Goal: Information Seeking & Learning: Learn about a topic

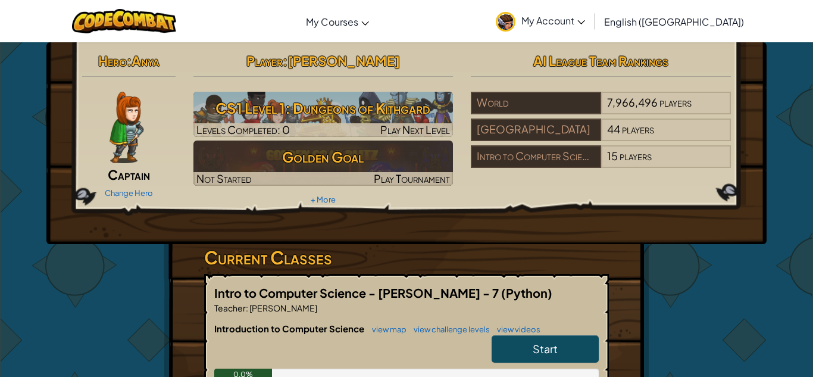
click at [128, 114] on img at bounding box center [126, 127] width 34 height 71
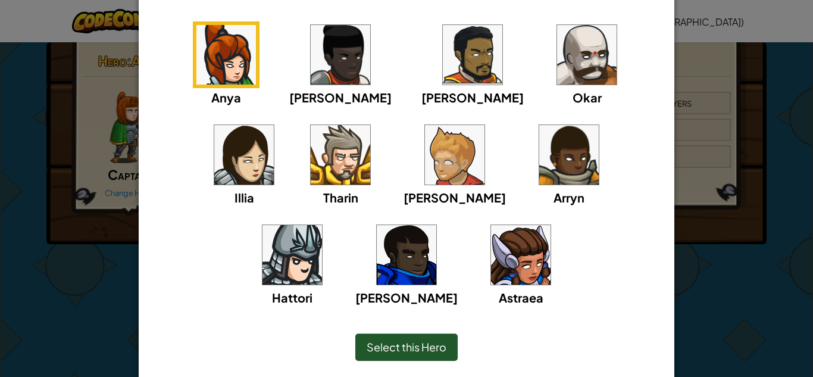
scroll to position [109, 0]
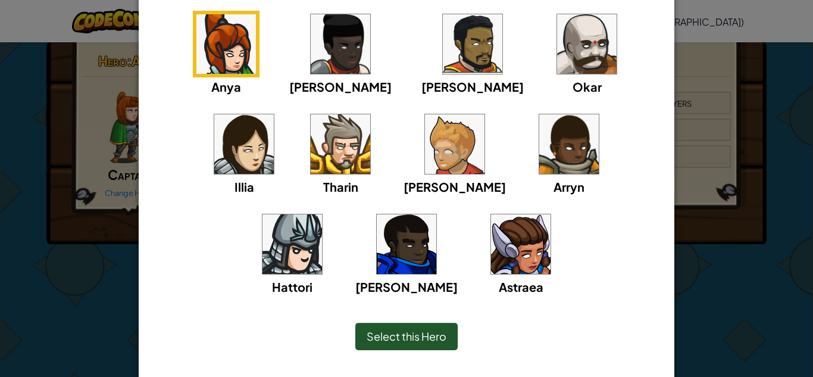
click at [491, 229] on img at bounding box center [521, 244] width 60 height 60
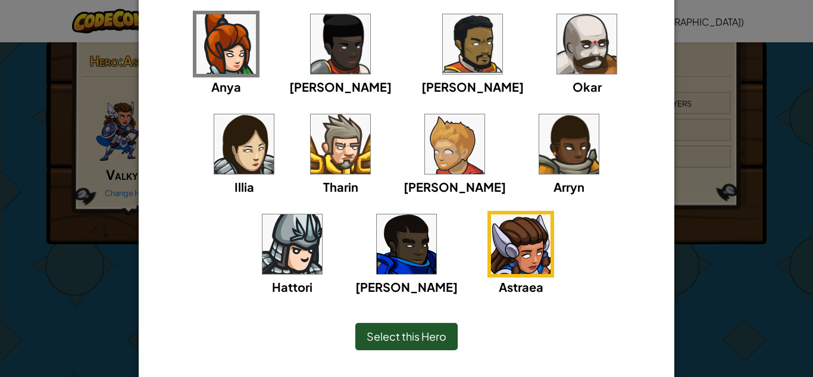
click at [419, 339] on span "Select this Hero" at bounding box center [407, 336] width 80 height 14
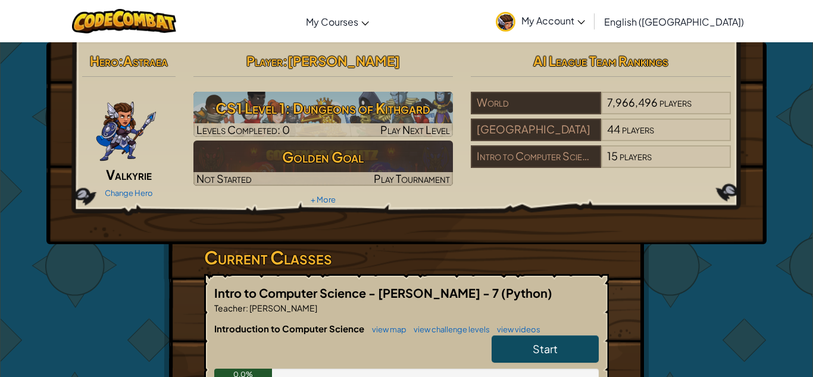
click at [139, 129] on img at bounding box center [126, 127] width 62 height 71
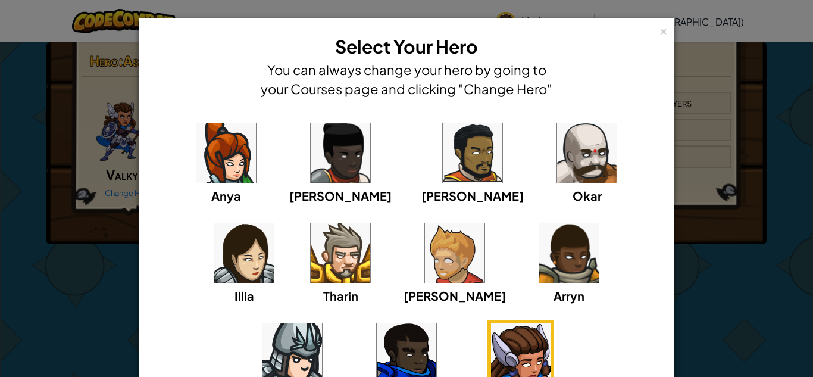
click at [274, 223] on img at bounding box center [244, 253] width 60 height 60
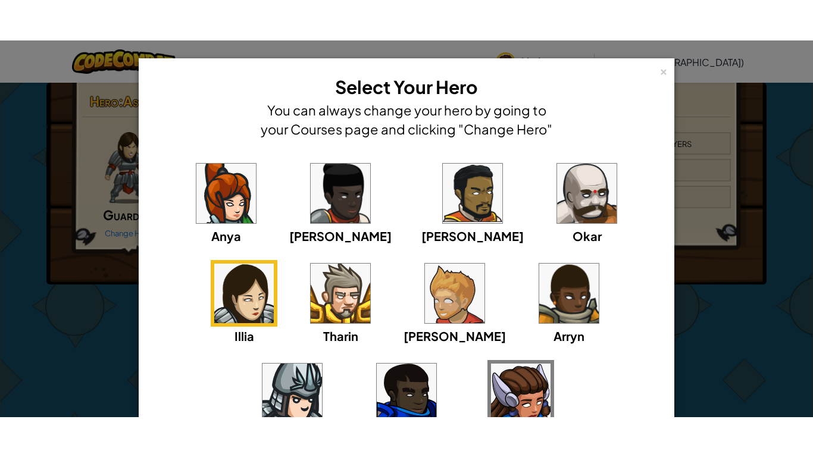
scroll to position [136, 0]
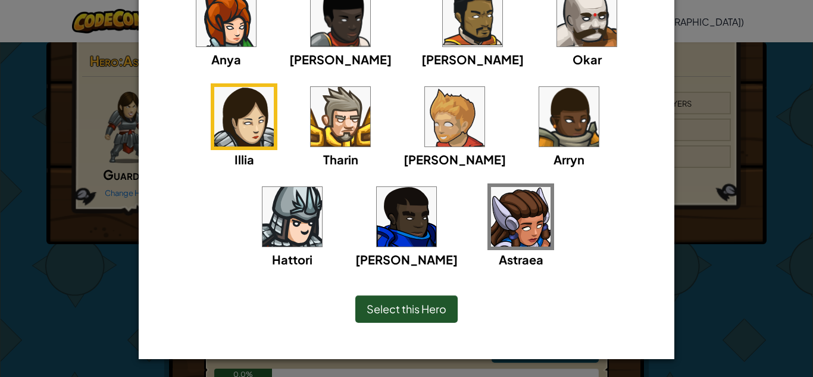
click at [491, 222] on img at bounding box center [521, 217] width 60 height 60
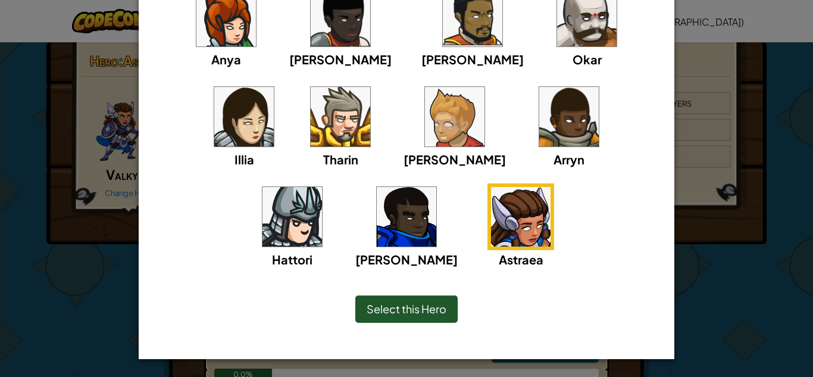
click at [412, 296] on div "Select this Hero" at bounding box center [406, 308] width 102 height 27
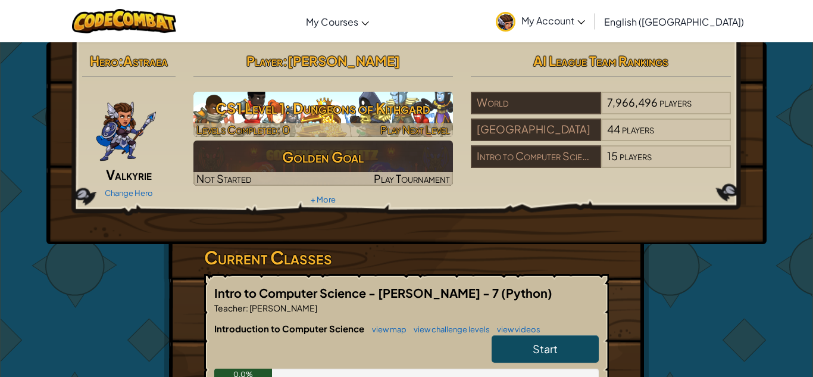
click at [301, 116] on h3 "CS1 Level 1: Dungeons of Kithgard" at bounding box center [323, 108] width 260 height 27
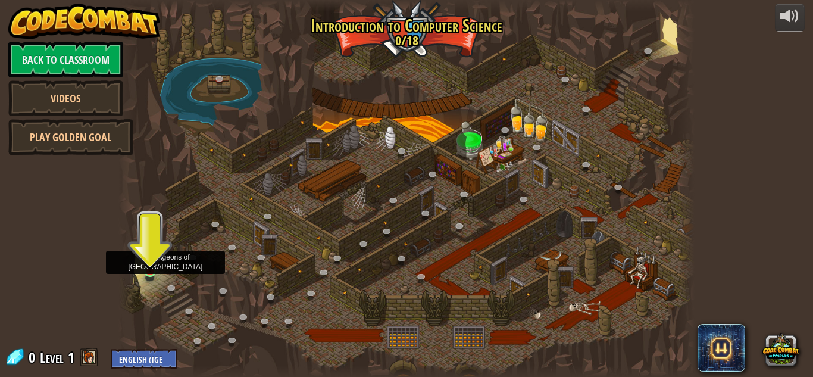
click at [152, 270] on img at bounding box center [150, 256] width 14 height 31
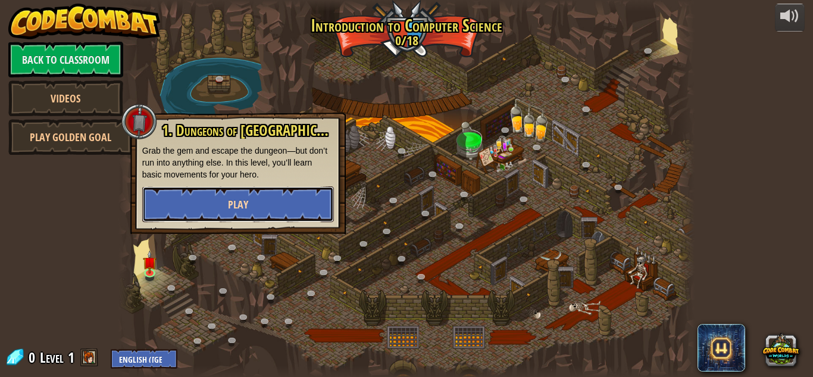
click at [247, 199] on span "Play" at bounding box center [238, 204] width 20 height 15
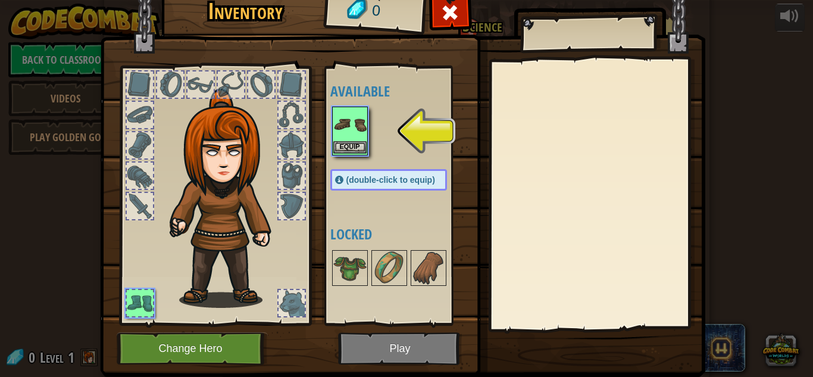
click at [358, 130] on img at bounding box center [349, 124] width 33 height 33
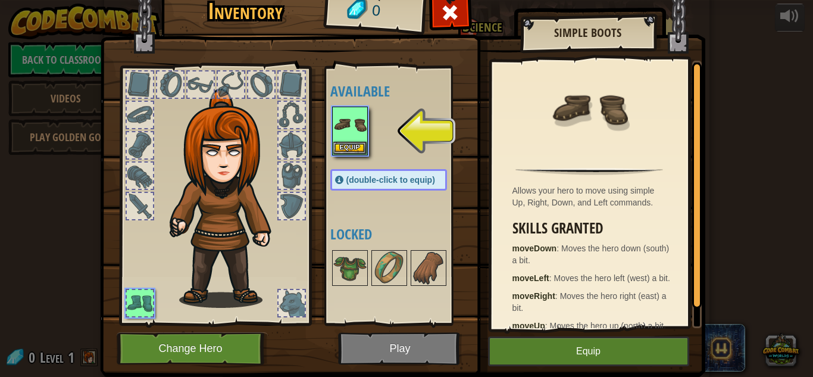
click at [569, 335] on img at bounding box center [402, 161] width 605 height 432
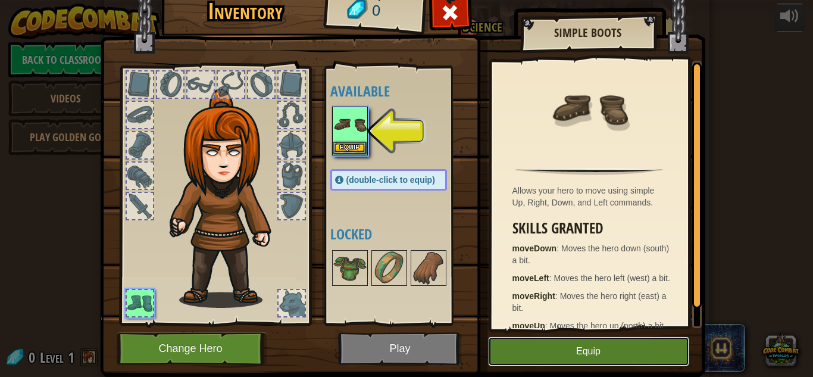
click at [580, 350] on button "Equip" at bounding box center [588, 351] width 201 height 30
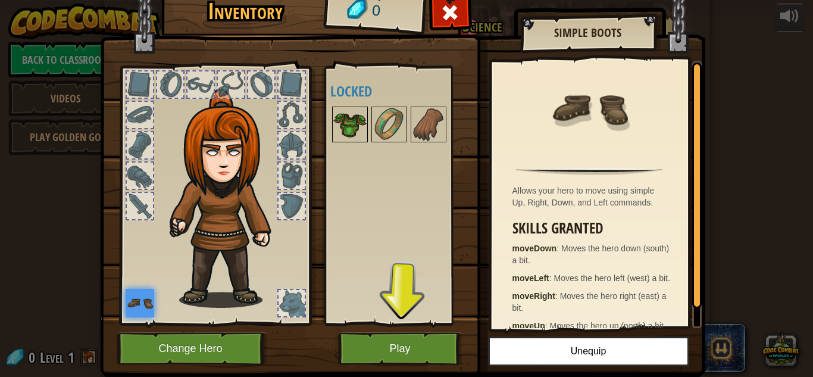
click at [352, 122] on img at bounding box center [349, 124] width 33 height 33
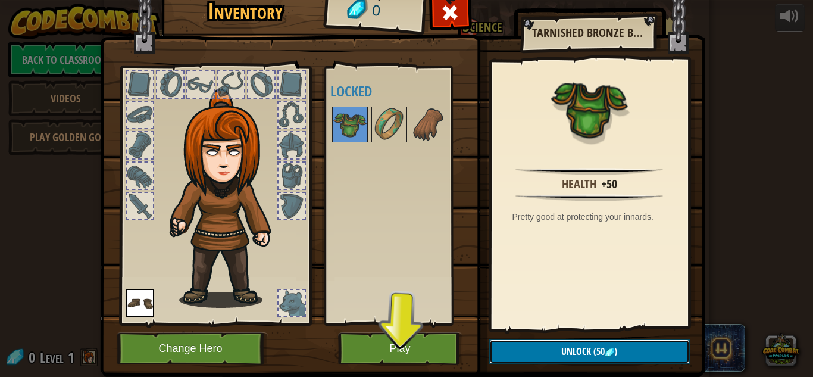
click at [617, 342] on button "Unlock (50 )" at bounding box center [589, 351] width 201 height 24
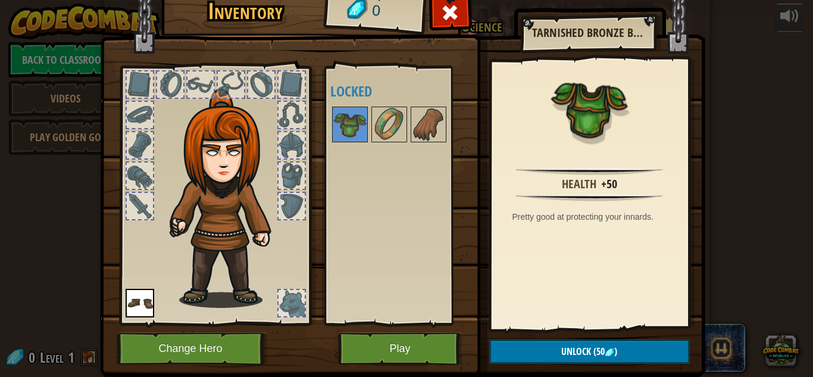
click at [707, 114] on div "Inventory 0 Available Equip (double-click to equip) Locked Tarnished Bronze Bre…" at bounding box center [406, 181] width 605 height 393
click at [384, 344] on button "Play" at bounding box center [400, 348] width 124 height 33
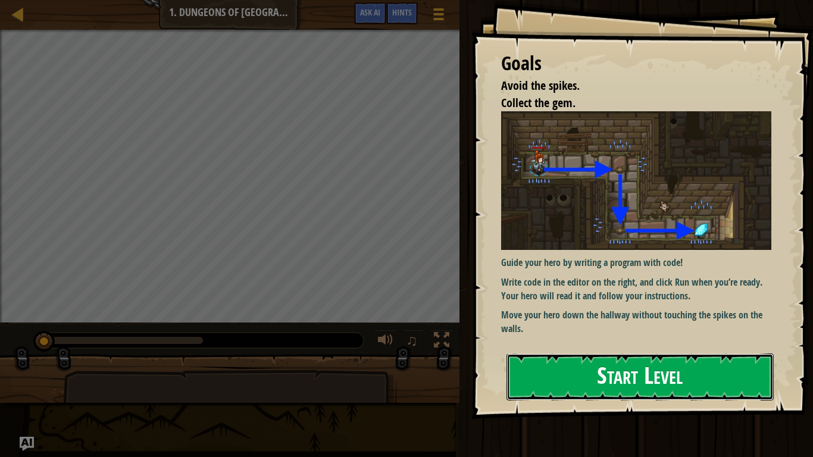
click at [568, 376] on button "Start Level" at bounding box center [639, 376] width 267 height 47
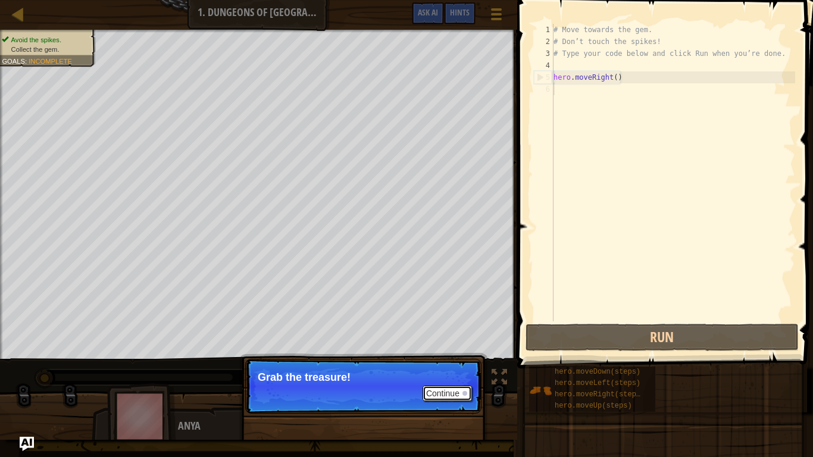
click at [470, 376] on button "Continue" at bounding box center [446, 393] width 49 height 15
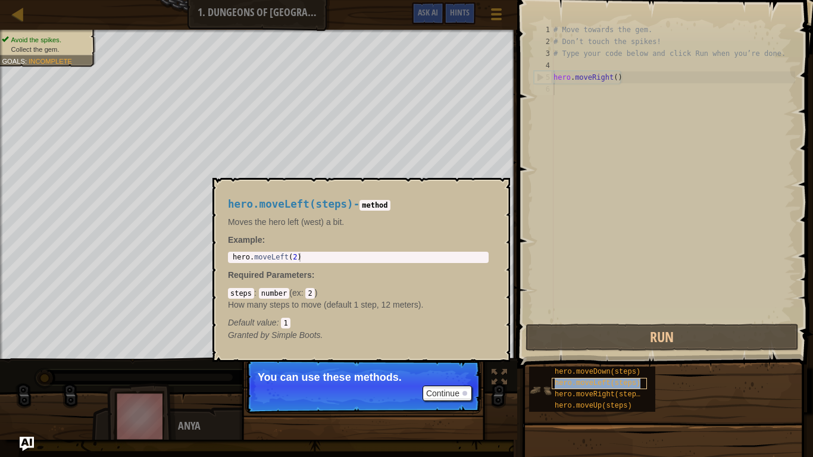
click at [570, 376] on div "hero.moveLeft(steps)" at bounding box center [599, 383] width 95 height 11
click at [580, 370] on span "hero.moveDown(steps)" at bounding box center [598, 372] width 86 height 8
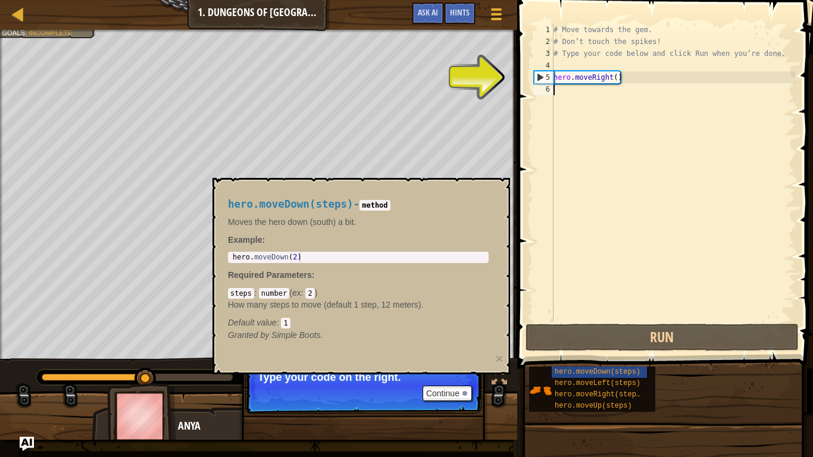
click at [487, 358] on div "hero.moveDown(steps) - method Moves the hero down (south) a bit. Example : 1 he…" at bounding box center [361, 276] width 298 height 196
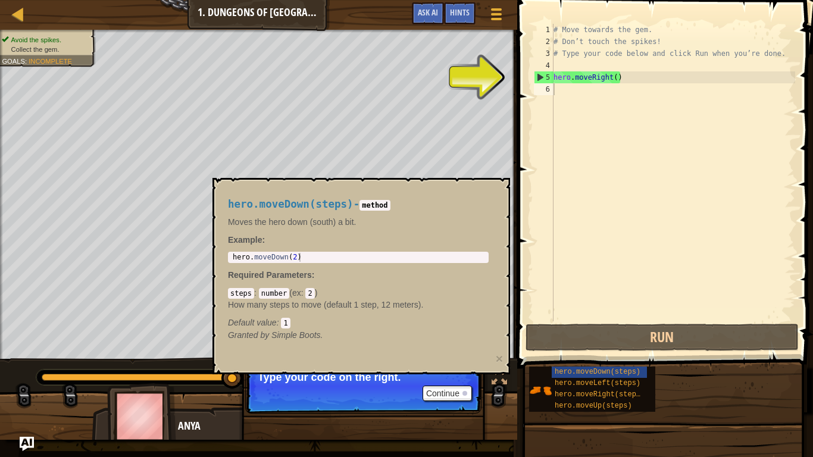
click at [602, 78] on div "# Move towards the gem. # Don’t touch the spikes! # Type your code below and cl…" at bounding box center [673, 184] width 244 height 321
click at [545, 72] on div "5" at bounding box center [543, 77] width 19 height 12
click at [538, 75] on div "5" at bounding box center [543, 77] width 19 height 12
type textarea "hero.moveRight()"
click at [561, 80] on div "# Move towards the gem. # Don’t touch the spikes! # Type your code below and cl…" at bounding box center [673, 184] width 244 height 321
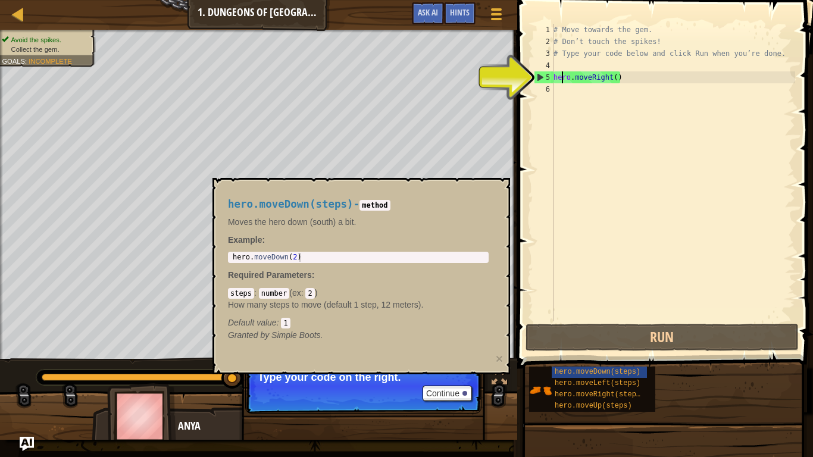
click at [640, 79] on div "# Move towards the gem. # Don’t touch the spikes! # Type your code below and cl…" at bounding box center [673, 184] width 244 height 321
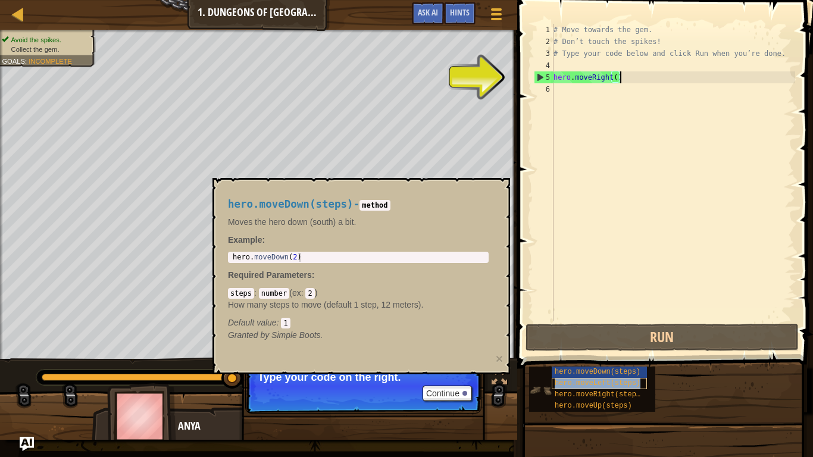
click at [605, 376] on span "hero.moveLeft(steps)" at bounding box center [598, 383] width 86 height 8
click at [613, 376] on span "hero.moveRight(steps)" at bounding box center [600, 394] width 90 height 8
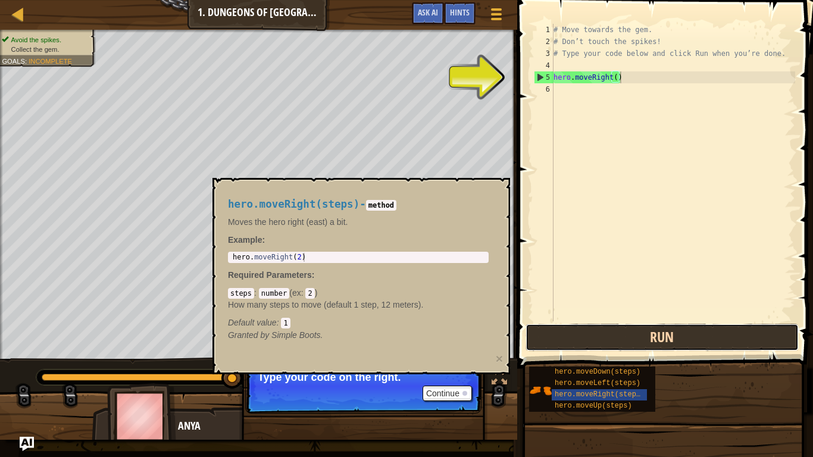
click at [657, 341] on button "Run" at bounding box center [661, 337] width 273 height 27
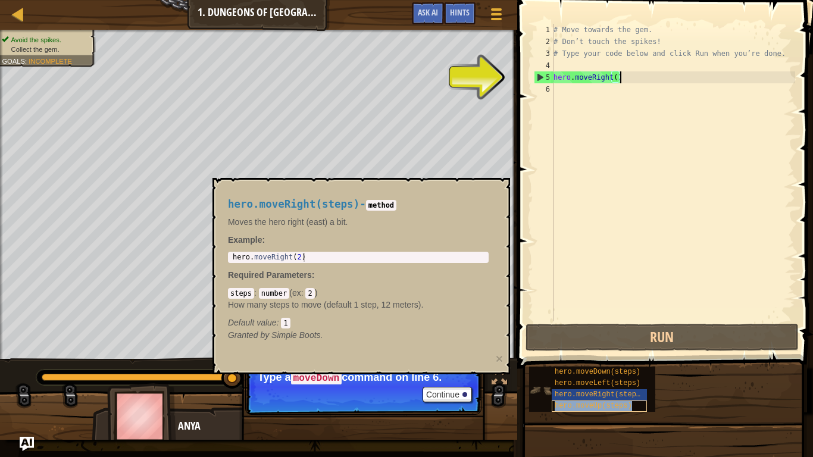
click at [608, 376] on span "hero.moveUp(steps)" at bounding box center [593, 406] width 77 height 8
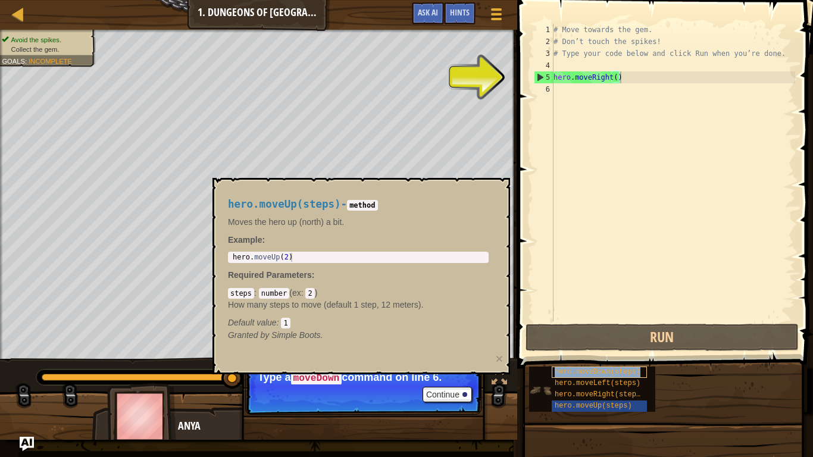
click at [599, 371] on span "hero.moveDown(steps)" at bounding box center [598, 372] width 86 height 8
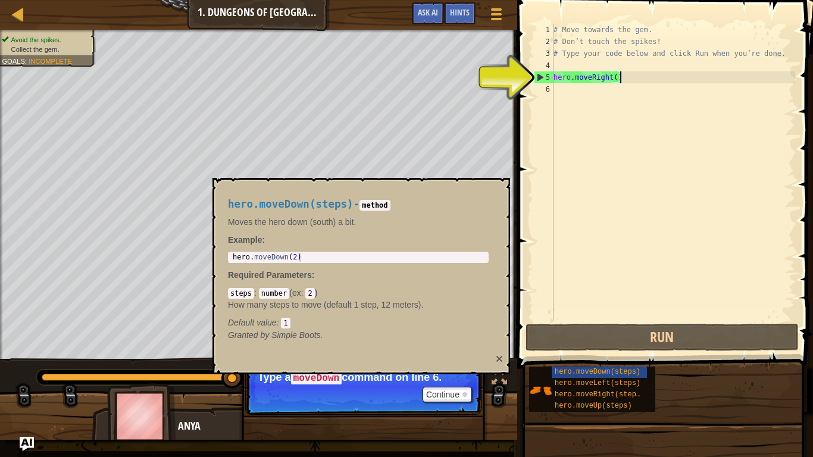
click at [500, 359] on button "×" at bounding box center [499, 358] width 7 height 12
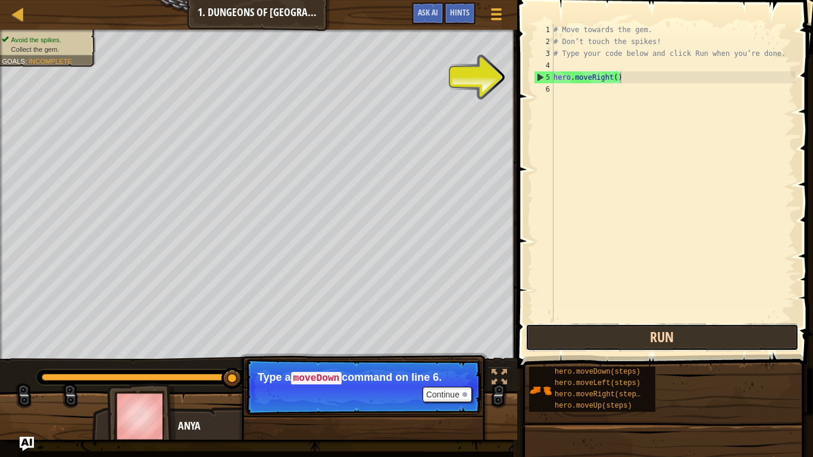
click at [594, 331] on button "Run" at bounding box center [661, 337] width 273 height 27
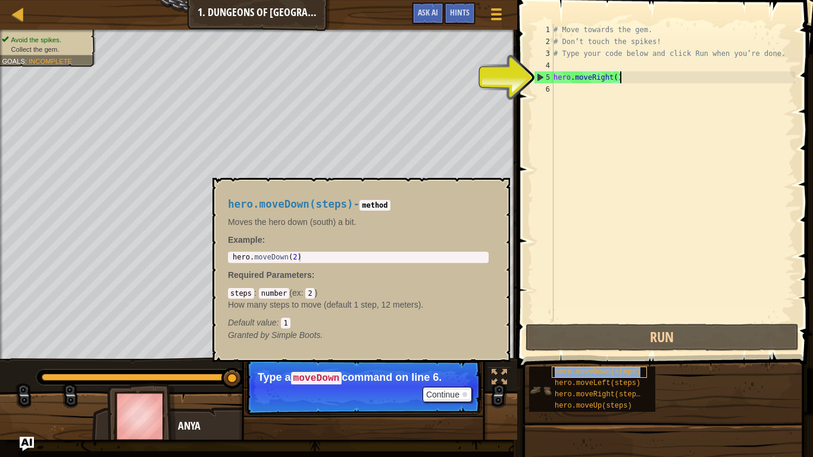
click at [628, 369] on span "hero.moveDown(steps)" at bounding box center [598, 372] width 86 height 8
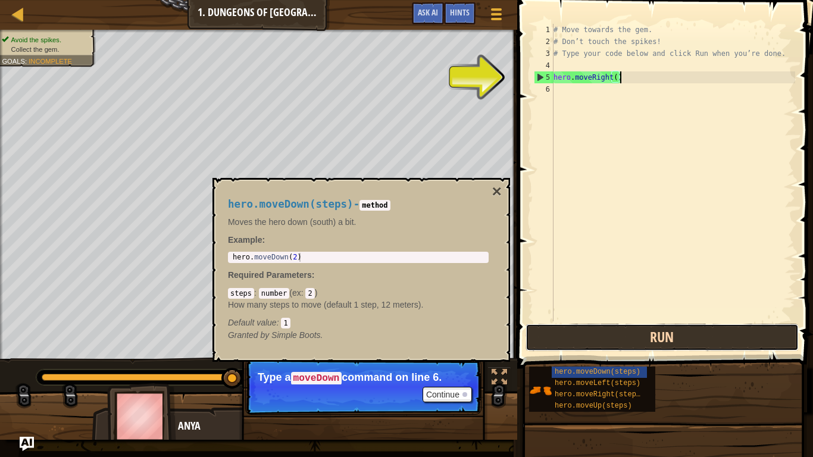
click at [640, 341] on button "Run" at bounding box center [661, 337] width 273 height 27
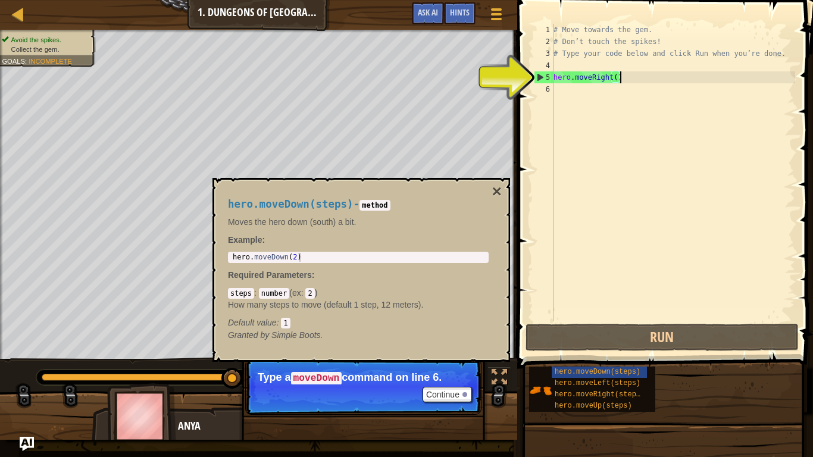
click at [547, 86] on div "6" at bounding box center [544, 89] width 20 height 12
click at [543, 70] on div "4" at bounding box center [544, 66] width 20 height 12
type textarea "hero.moveRight()"
click at [537, 74] on div "5" at bounding box center [543, 77] width 19 height 12
click at [543, 64] on div "4" at bounding box center [544, 66] width 20 height 12
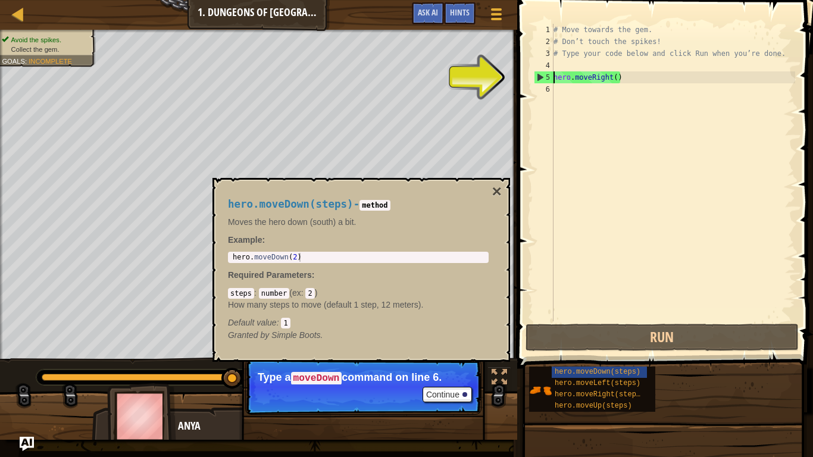
type textarea "hero.moveRight()"
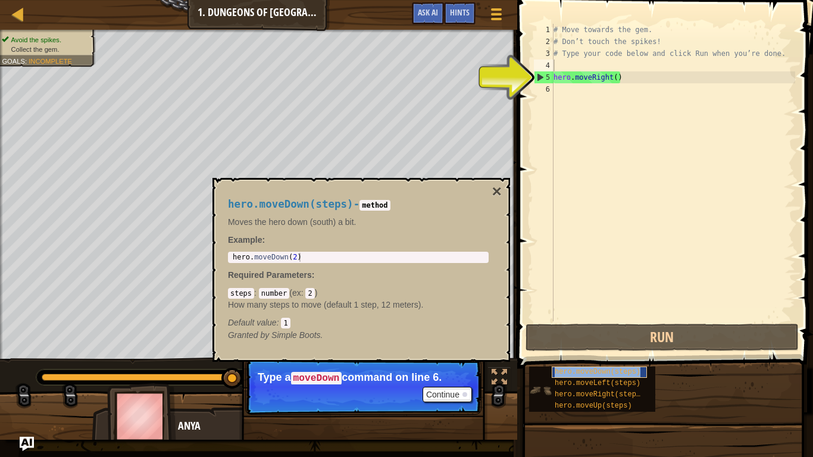
click at [613, 375] on span "hero.moveDown(steps)" at bounding box center [598, 372] width 86 height 8
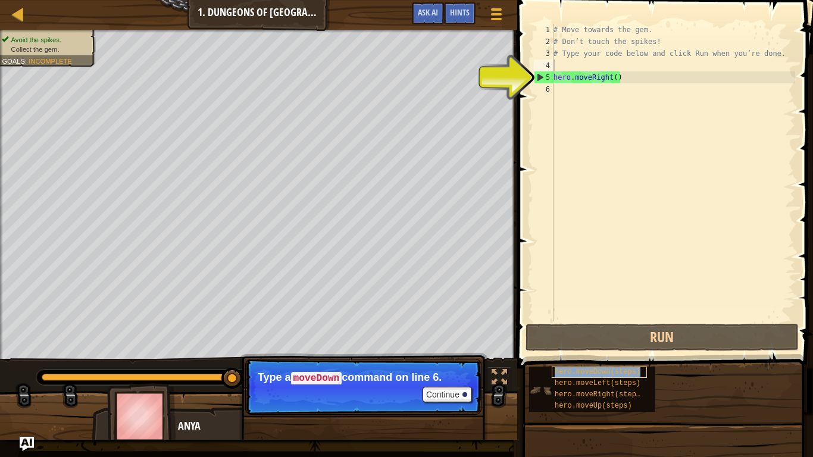
click at [613, 375] on span "hero.moveDown(steps)" at bounding box center [598, 372] width 86 height 8
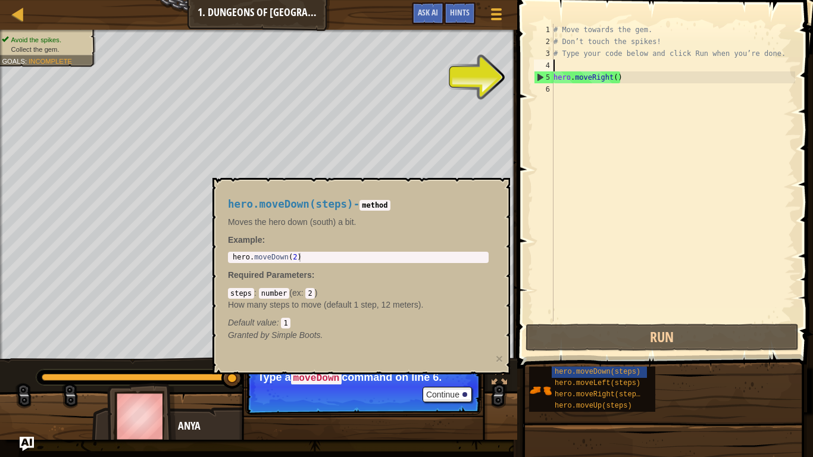
click at [542, 78] on div "5" at bounding box center [543, 77] width 19 height 12
type textarea "hero.moveRight()"
click at [638, 77] on div "# Move towards the gem. # Don’t touch the spikes! # Type your code below and cl…" at bounding box center [673, 184] width 244 height 321
click at [389, 206] on code "method" at bounding box center [374, 205] width 30 height 11
type textarea "hero.moveDown(2)"
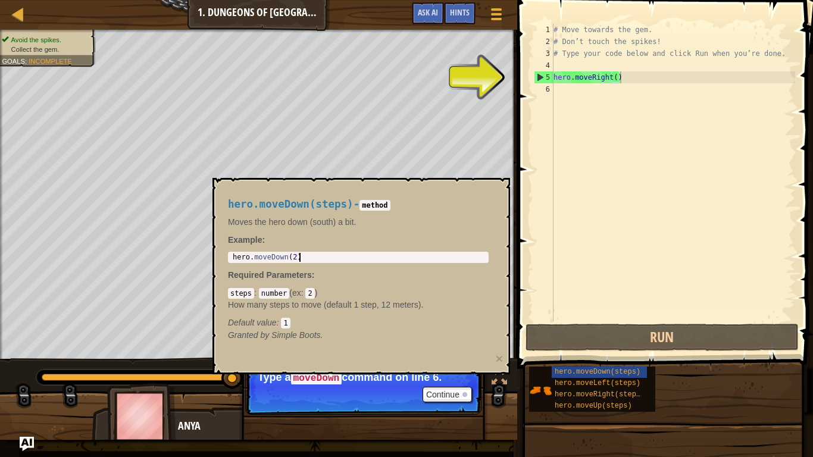
click at [302, 260] on div "hero . moveDown ( 2 )" at bounding box center [358, 266] width 256 height 27
click at [270, 295] on code "number" at bounding box center [274, 293] width 30 height 11
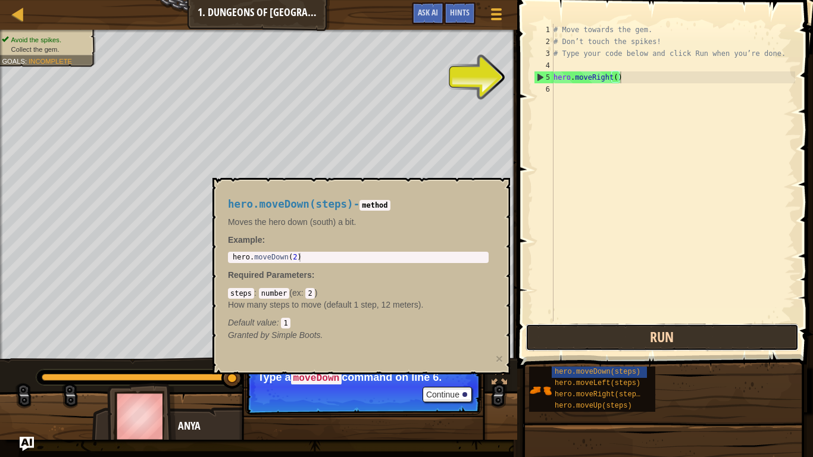
click at [590, 347] on button "Run" at bounding box center [661, 337] width 273 height 27
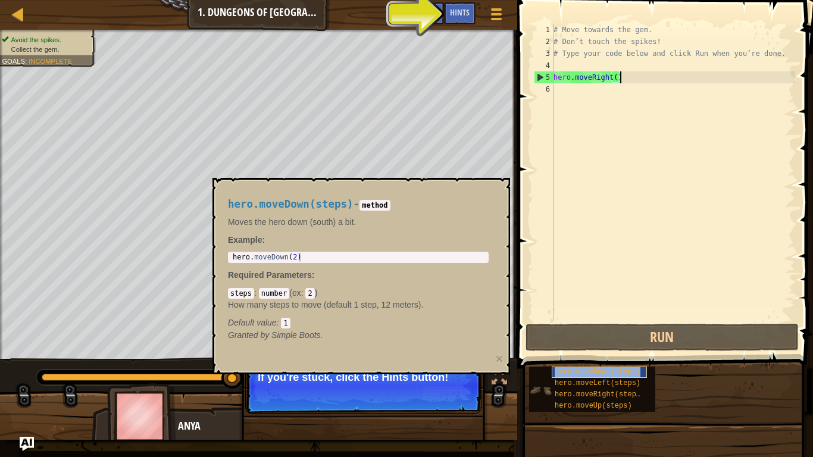
click at [609, 368] on span "hero.moveDown(steps)" at bounding box center [598, 372] width 86 height 8
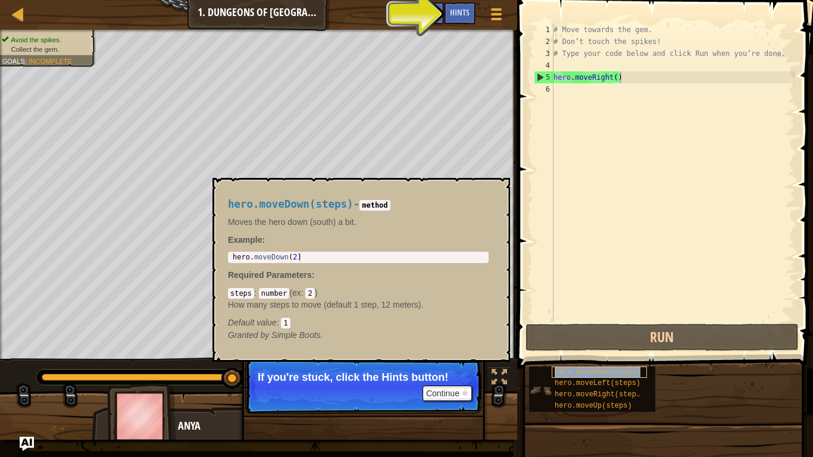
click at [571, 374] on span "hero.moveDown(steps)" at bounding box center [598, 372] width 86 height 8
click at [532, 376] on img at bounding box center [540, 390] width 23 height 23
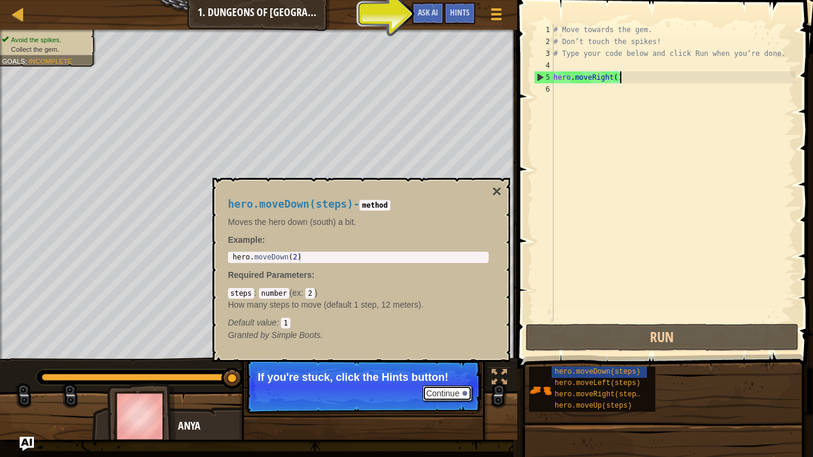
click at [457, 376] on button "Continue" at bounding box center [446, 393] width 49 height 15
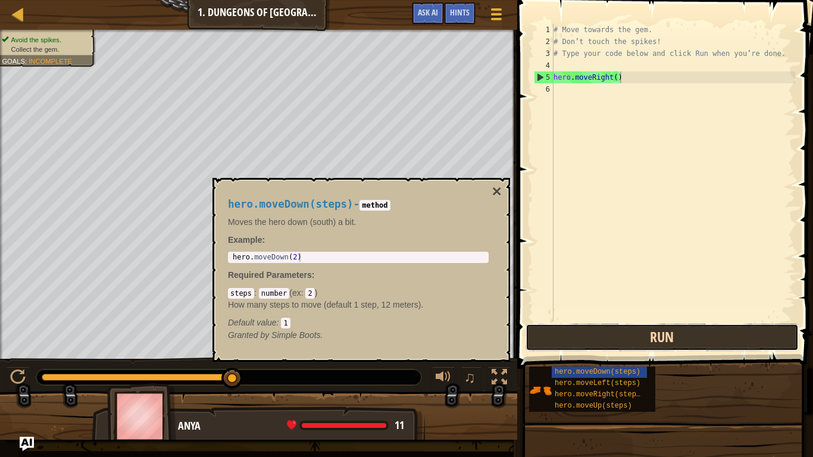
click at [612, 342] on button "Run" at bounding box center [661, 337] width 273 height 27
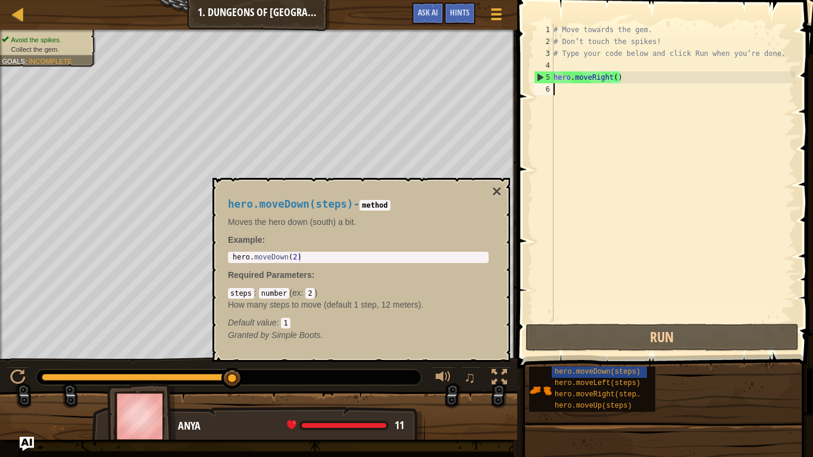
click at [593, 94] on div "# Move towards the gem. # Don’t touch the spikes! # Type your code below and cl…" at bounding box center [673, 184] width 244 height 321
click at [609, 373] on span "hero.moveDown(steps)" at bounding box center [598, 372] width 86 height 8
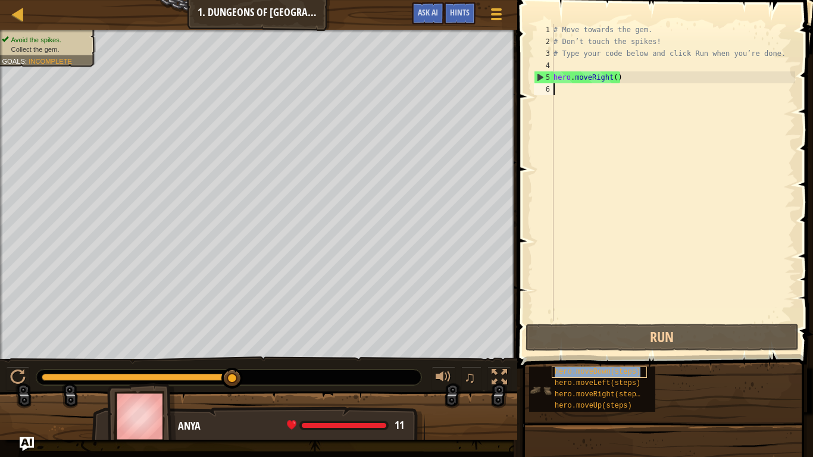
click at [609, 373] on span "hero.moveDown(steps)" at bounding box center [598, 372] width 86 height 8
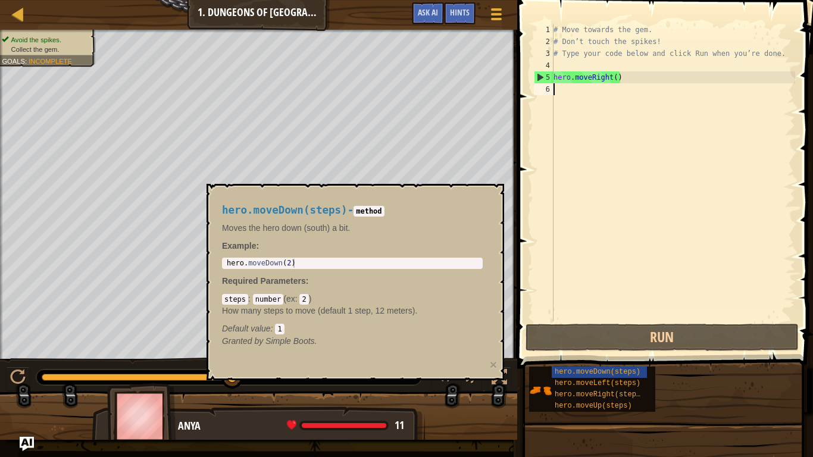
click at [468, 349] on div "hero.moveDown(steps) - method Moves the hero down (south) a bit. Example : 1 he…" at bounding box center [352, 275] width 277 height 165
type textarea "hero.moveDown(2)"
click at [343, 259] on div "hero . moveDown ( 2 )" at bounding box center [352, 272] width 256 height 27
click at [428, 247] on p "Example :" at bounding box center [352, 246] width 261 height 12
click at [434, 259] on div "hero . moveDown ( 2 )" at bounding box center [352, 272] width 256 height 27
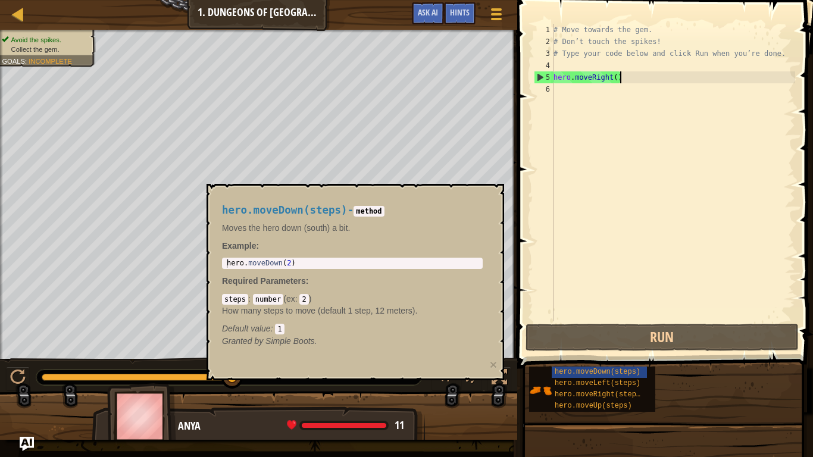
click at [631, 82] on div "# Move towards the gem. # Don’t touch the spikes! # Type your code below and cl…" at bounding box center [673, 184] width 244 height 321
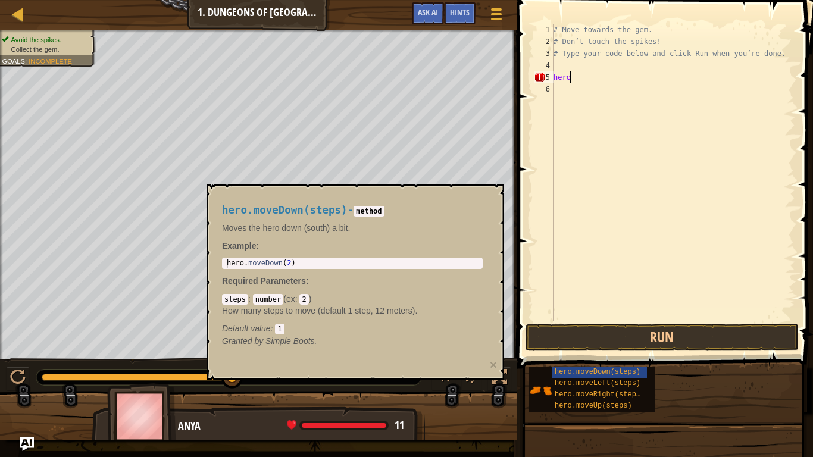
type textarea "h"
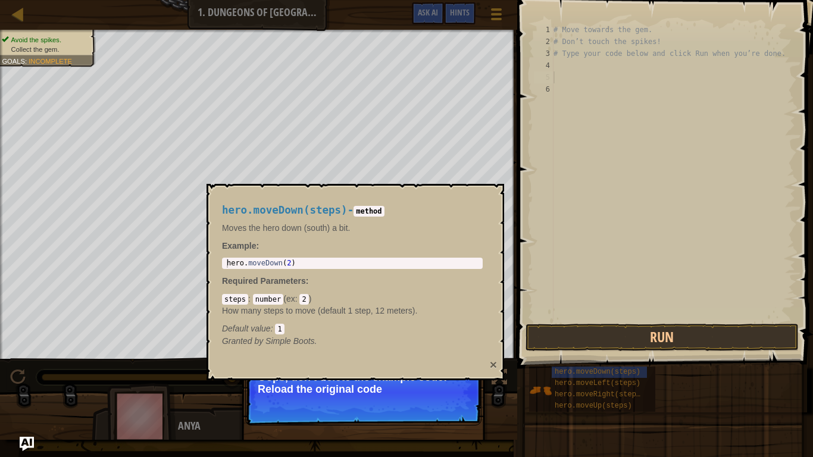
click at [494, 360] on button "×" at bounding box center [493, 364] width 7 height 12
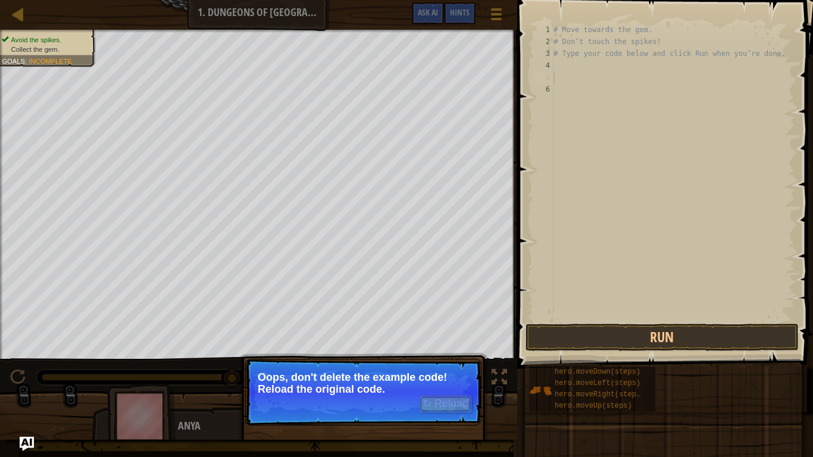
click at [458, 376] on button "↻ Reload" at bounding box center [445, 404] width 53 height 18
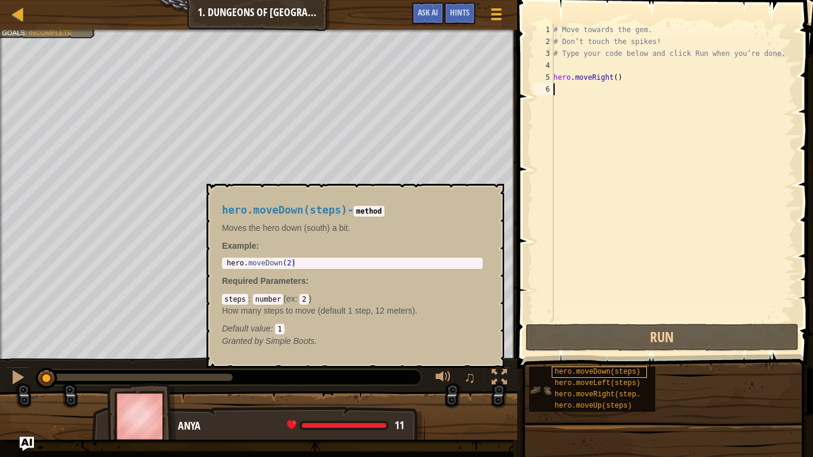
click at [601, 373] on span "hero.moveDown(steps)" at bounding box center [598, 372] width 86 height 8
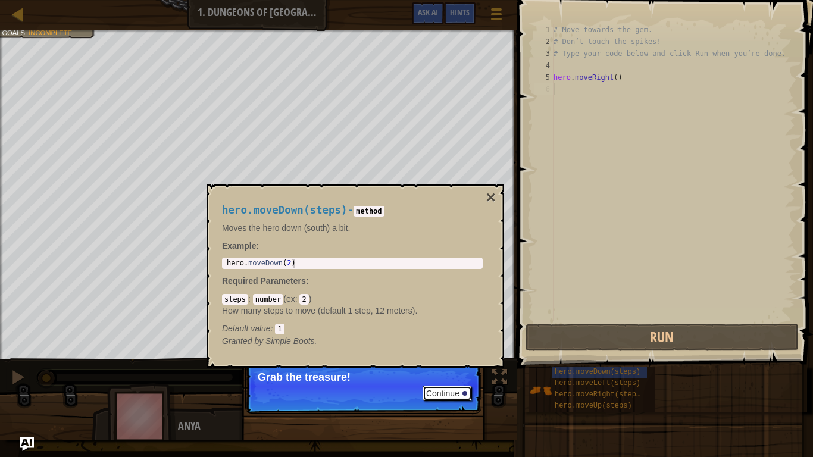
click at [443, 376] on button "Continue" at bounding box center [446, 393] width 49 height 15
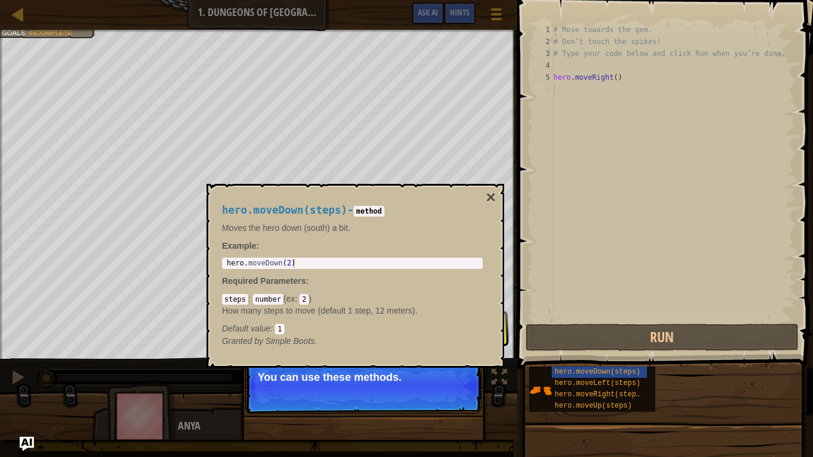
click at [496, 195] on div "hero.moveDown(steps) - method Moves the hero down (south) a bit. Example : 1 he…" at bounding box center [355, 276] width 298 height 184
click at [486, 194] on button "×" at bounding box center [491, 197] width 10 height 17
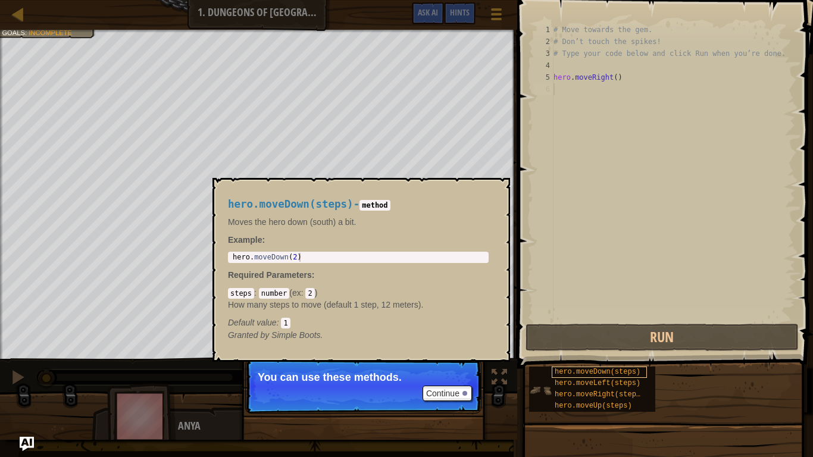
click at [579, 376] on div "hero.moveDown(steps)" at bounding box center [599, 372] width 95 height 11
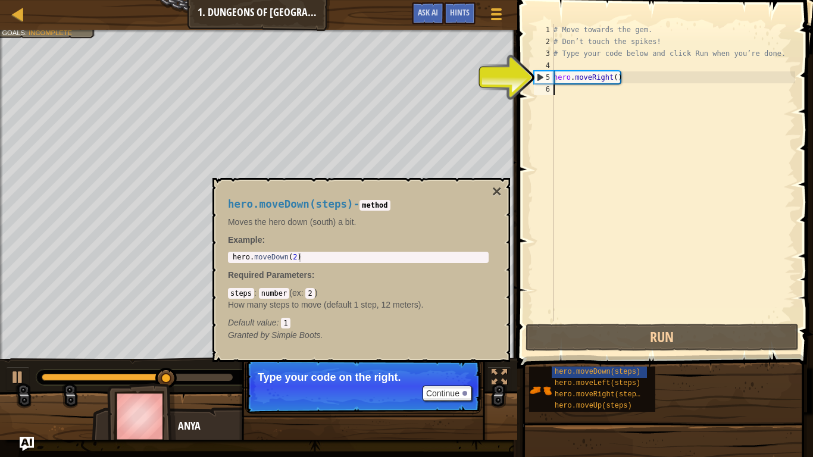
click at [538, 76] on div "5" at bounding box center [543, 77] width 19 height 12
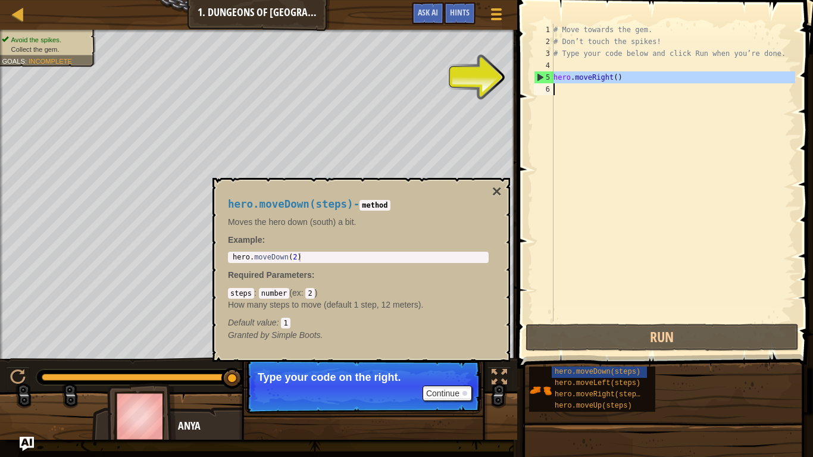
drag, startPoint x: 538, startPoint y: 76, endPoint x: 616, endPoint y: 84, distance: 78.4
click at [616, 84] on div "hero.moveRight() 1 2 3 4 5 6 # Move towards the gem. # Don’t touch the spikes! …" at bounding box center [663, 173] width 264 height 298
drag, startPoint x: 590, startPoint y: 74, endPoint x: 694, endPoint y: 103, distance: 108.7
click at [694, 103] on div "# Move towards the gem. # Don’t touch the spikes! # Type your code below and cl…" at bounding box center [673, 184] width 244 height 321
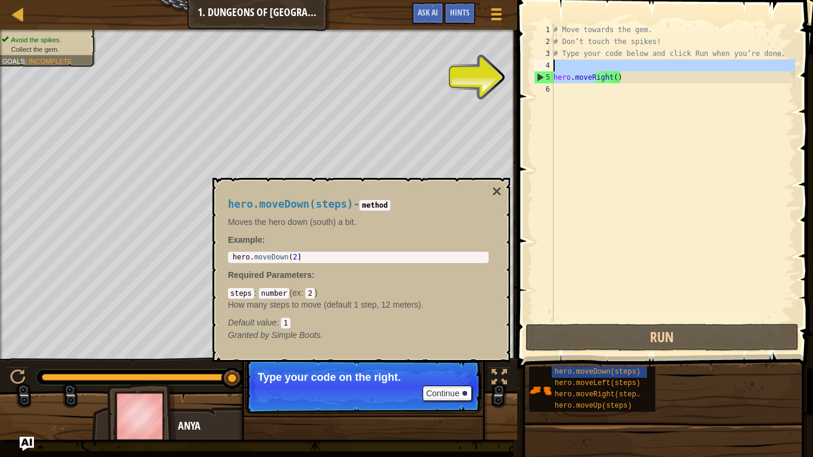
drag, startPoint x: 594, startPoint y: 78, endPoint x: 688, endPoint y: 70, distance: 93.8
click at [688, 70] on div "# Move towards the gem. # Don’t touch the spikes! # Type your code below and cl…" at bounding box center [673, 184] width 244 height 321
type textarea "hero.moveRight()"
click at [702, 98] on div "# Move towards the gem. # Don’t touch the spikes! # Type your code below and cl…" at bounding box center [673, 184] width 244 height 321
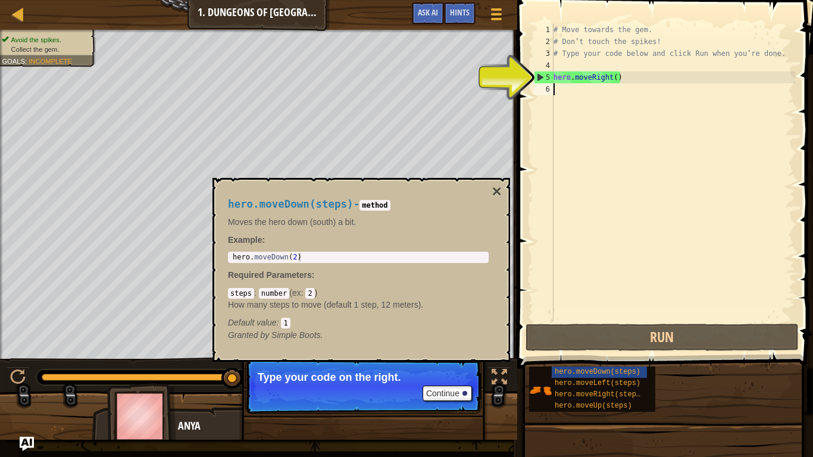
click at [563, 93] on div "# Move towards the gem. # Don’t touch the spikes! # Type your code below and cl…" at bounding box center [673, 184] width 244 height 321
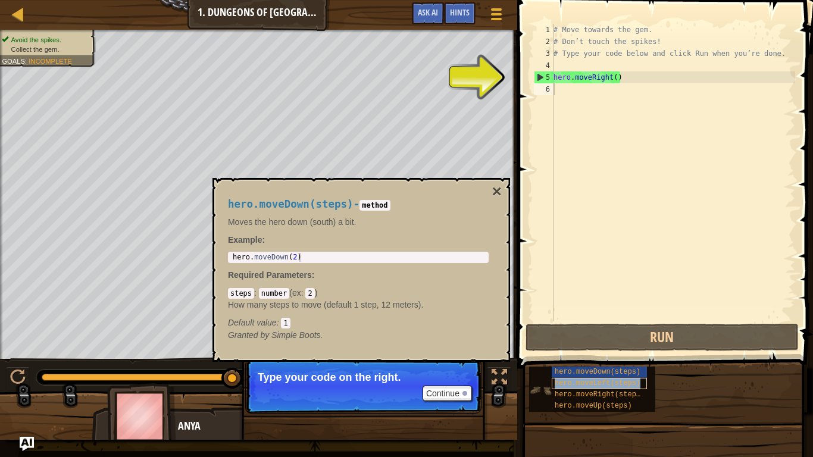
click at [562, 376] on span "hero.moveLeft(steps)" at bounding box center [598, 383] width 86 height 8
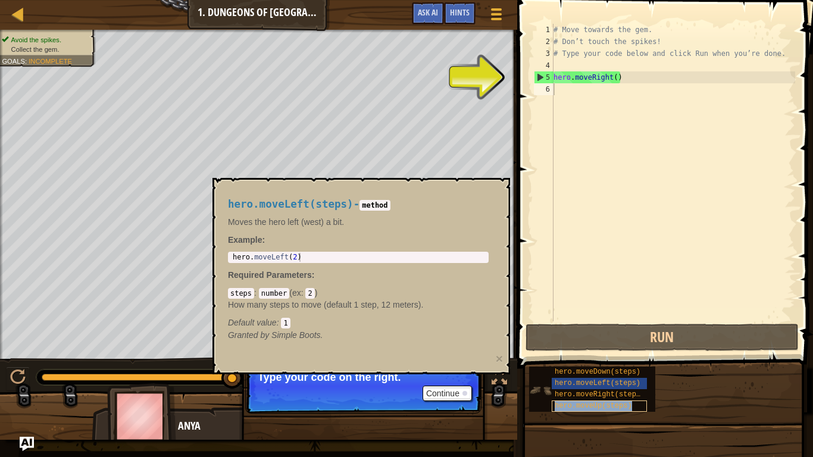
click at [580, 376] on span "hero.moveUp(steps)" at bounding box center [593, 406] width 77 height 8
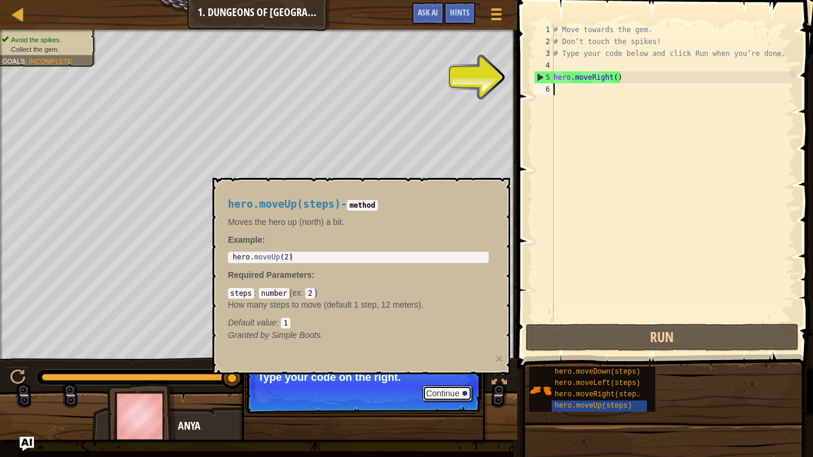
click at [452, 376] on button "Continue" at bounding box center [446, 393] width 49 height 15
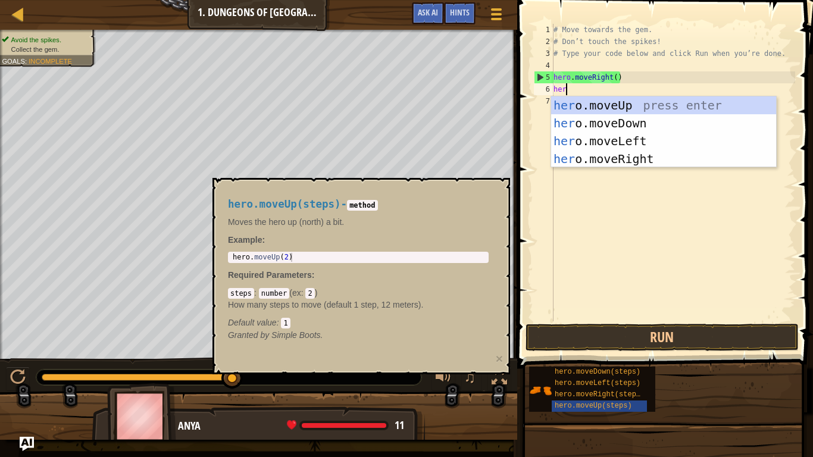
type textarea "hero"
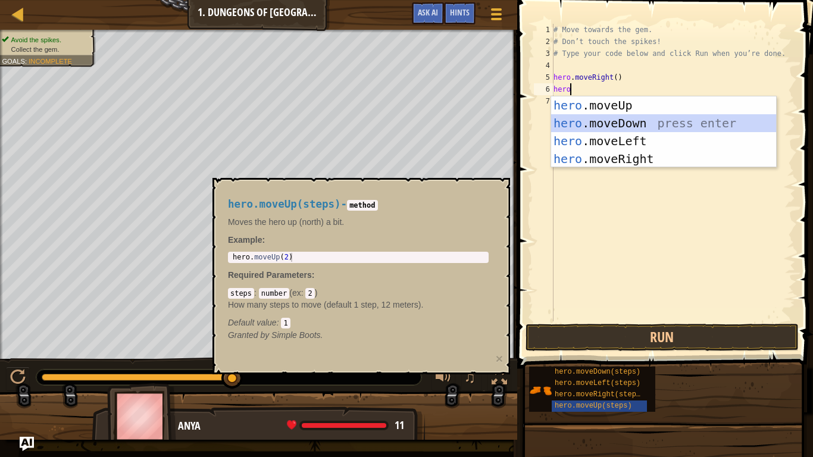
click at [597, 118] on div "hero .moveUp press enter hero .moveDown press enter hero .moveLeft press enter …" at bounding box center [663, 149] width 225 height 107
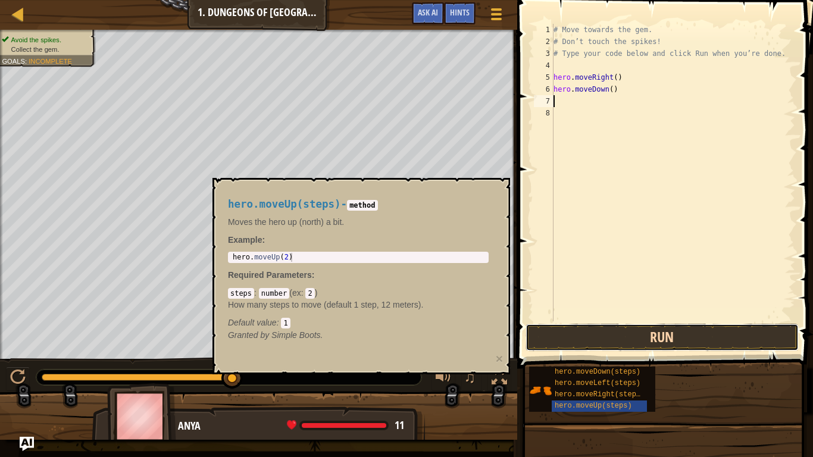
click at [640, 333] on button "Run" at bounding box center [661, 337] width 273 height 27
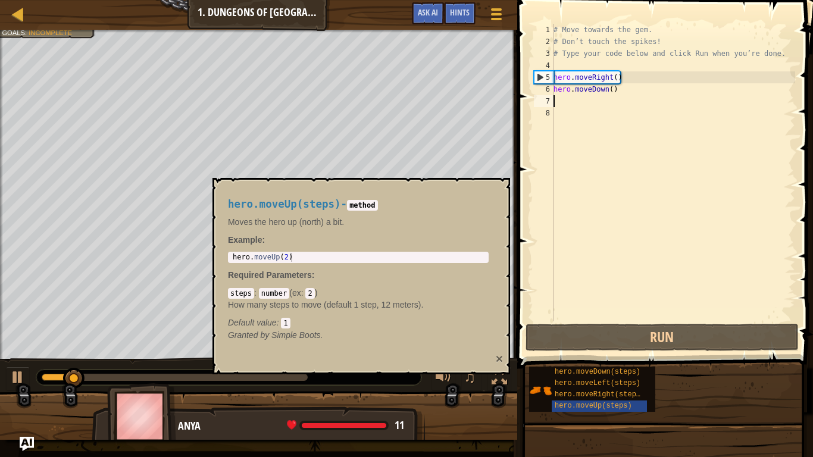
click at [496, 357] on button "×" at bounding box center [499, 358] width 7 height 12
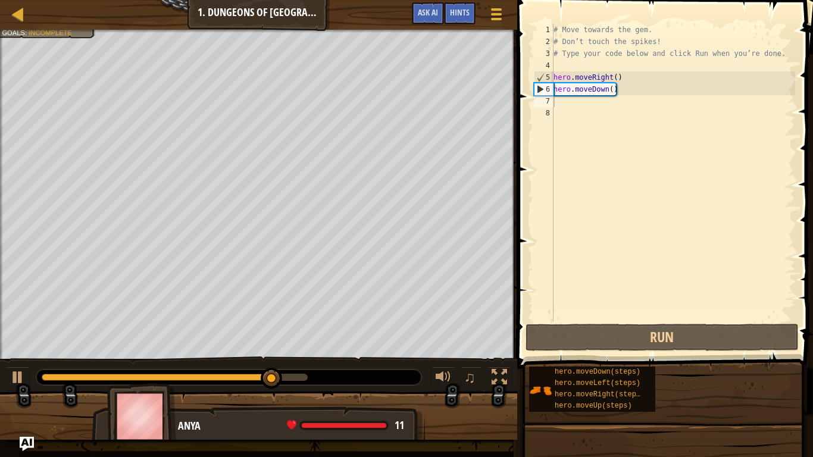
click at [568, 108] on div "# Move towards the gem. # Don’t touch the spikes! # Type your code below and cl…" at bounding box center [673, 184] width 244 height 321
click at [564, 102] on div "# Move towards the gem. # Don’t touch the spikes! # Type your code below and cl…" at bounding box center [673, 184] width 244 height 321
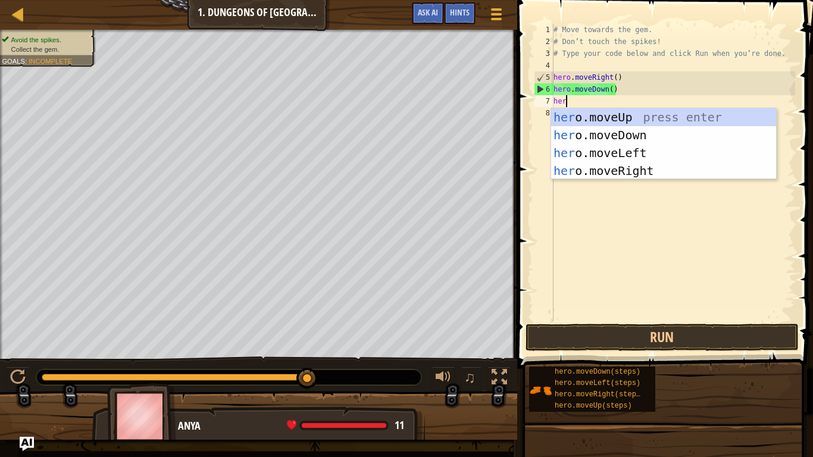
type textarea "hero"
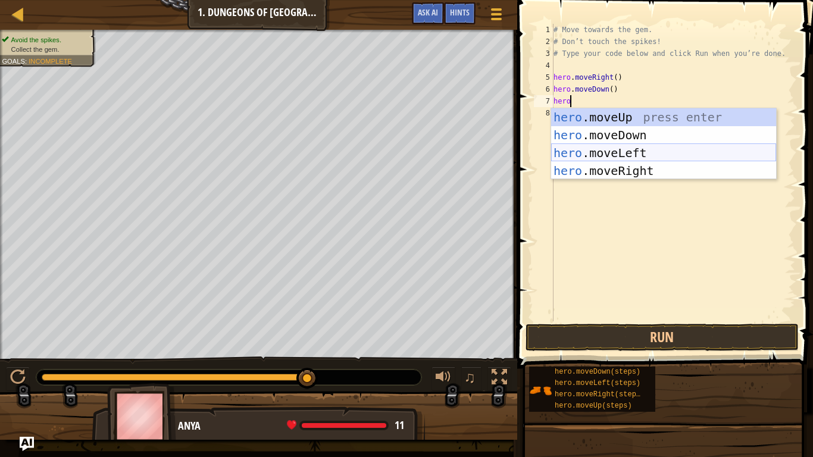
click at [597, 151] on div "hero .moveUp press enter hero .moveDown press enter hero .moveLeft press enter …" at bounding box center [663, 161] width 225 height 107
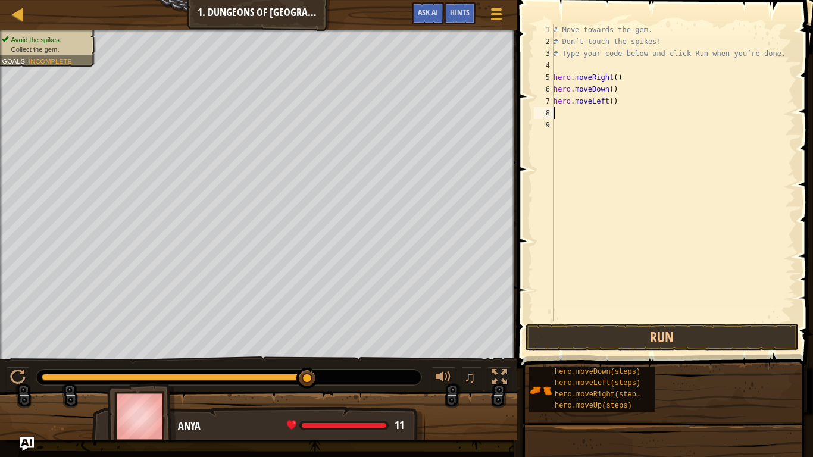
scroll to position [5, 0]
click at [676, 331] on button "Run" at bounding box center [661, 337] width 273 height 27
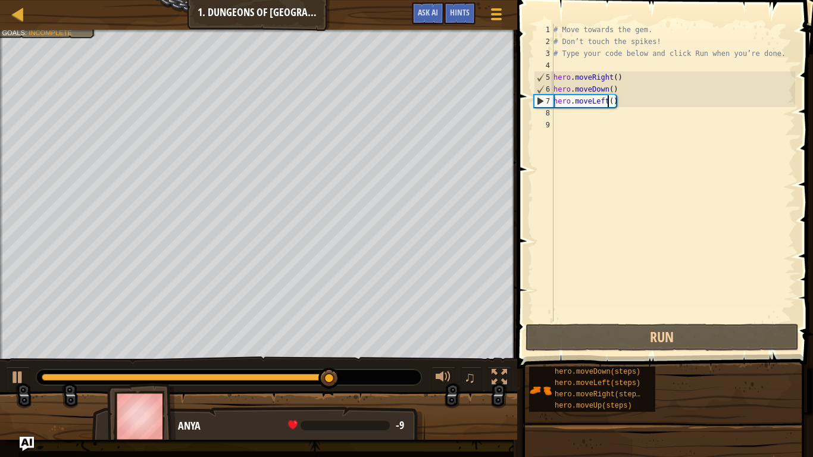
click at [606, 100] on div "# Move towards the gem. # Don’t touch the spikes! # Type your code below and cl…" at bounding box center [673, 184] width 244 height 321
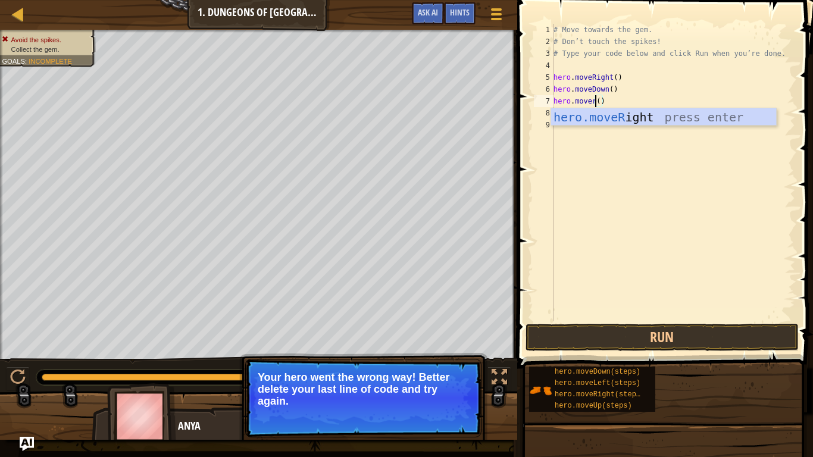
scroll to position [5, 7]
click at [625, 123] on div "hero.moveRi ght press enter" at bounding box center [663, 135] width 225 height 54
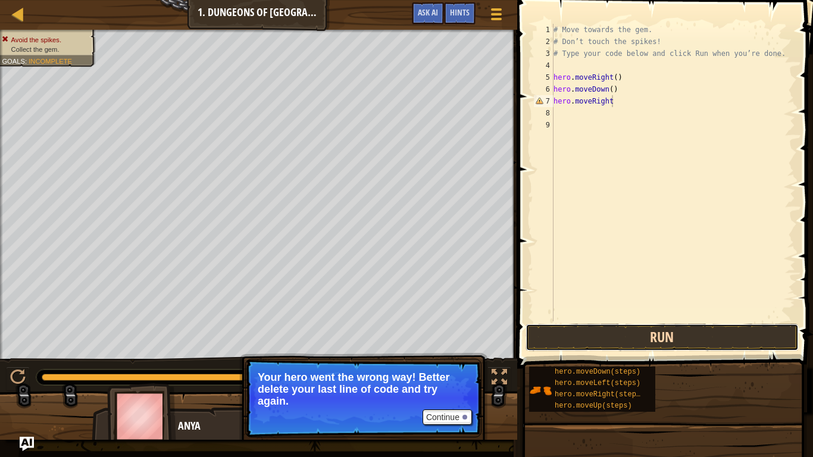
click at [674, 335] on button "Run" at bounding box center [661, 337] width 273 height 27
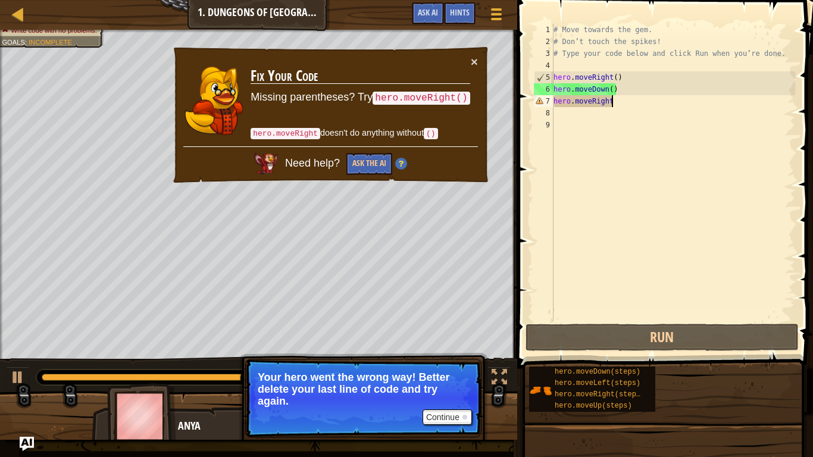
click at [681, 90] on div "# Move towards the gem. # Don’t touch the spikes! # Type your code below and cl…" at bounding box center [673, 184] width 244 height 321
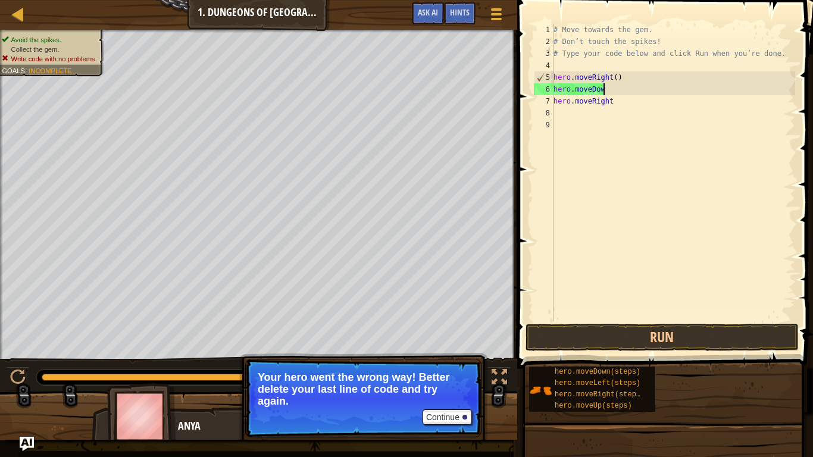
click at [654, 100] on div "# Move towards the gem. # Don’t touch the spikes! # Type your code below and cl…" at bounding box center [673, 184] width 244 height 321
click at [636, 89] on div "# Move towards the gem. # Don’t touch the spikes! # Type your code below and cl…" at bounding box center [673, 184] width 244 height 321
type textarea "h"
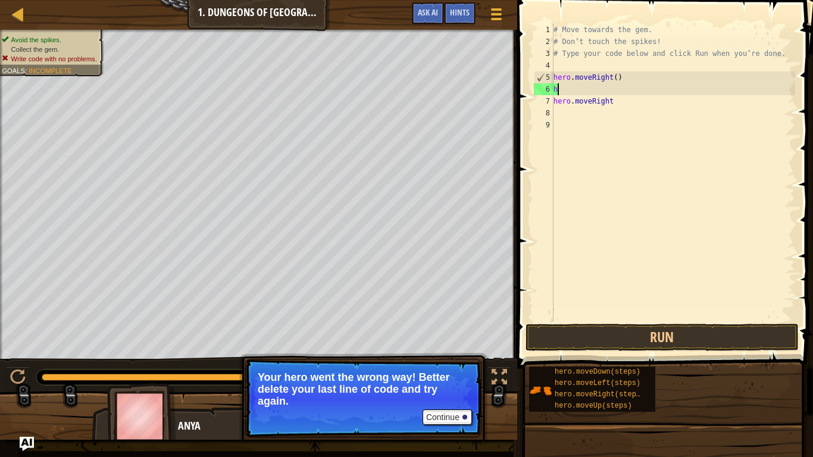
scroll to position [5, 0]
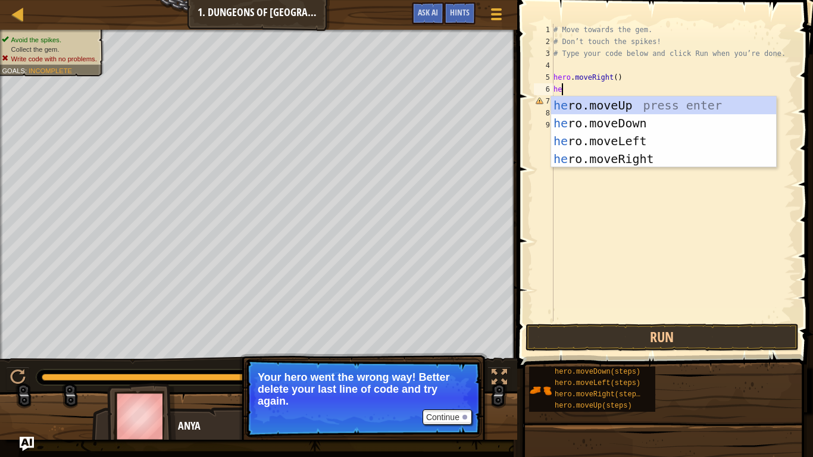
type textarea "her"
click at [664, 123] on div "her o.moveUp press enter her o.moveDown press enter her o.moveLeft press enter …" at bounding box center [663, 149] width 225 height 107
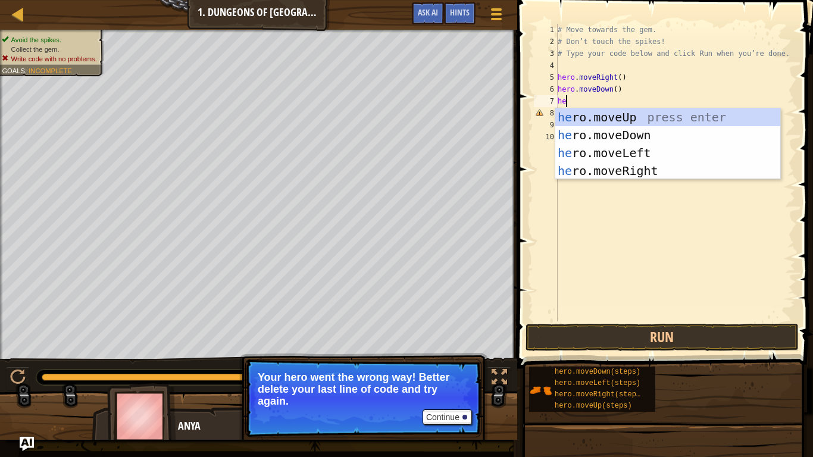
type textarea "hero"
click at [641, 170] on div "hero .moveUp press enter hero .moveDown press enter hero .moveLeft press enter …" at bounding box center [667, 161] width 225 height 107
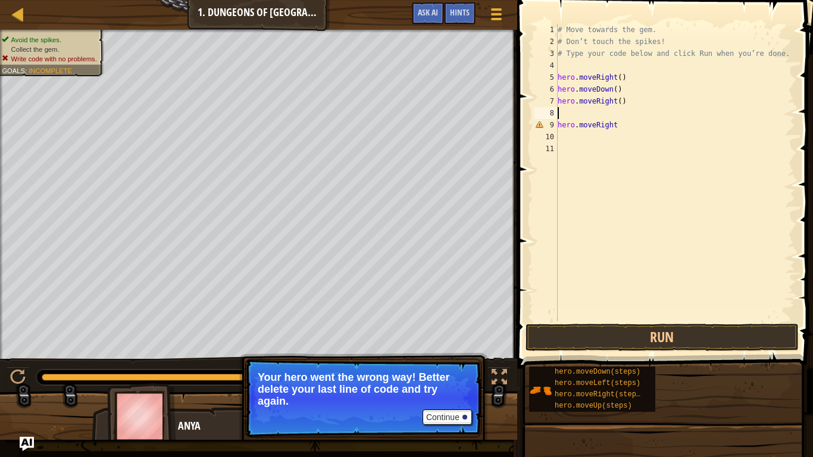
click at [626, 121] on div "# Move towards the gem. # Don’t touch the spikes! # Type your code below and cl…" at bounding box center [675, 184] width 240 height 321
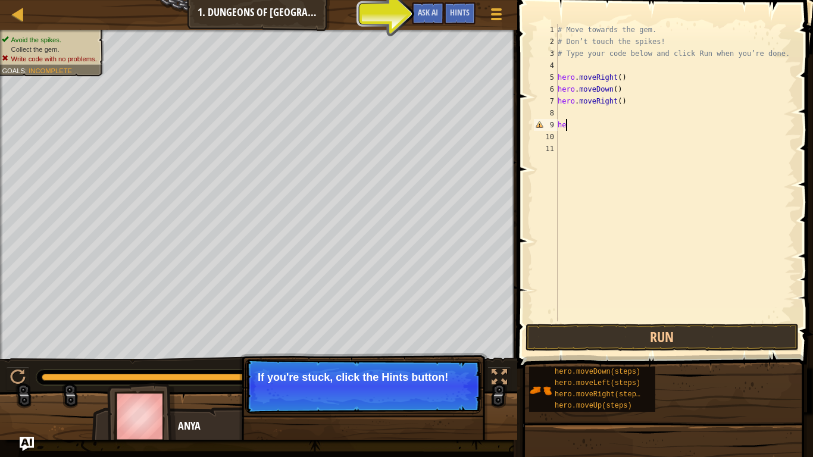
type textarea "h"
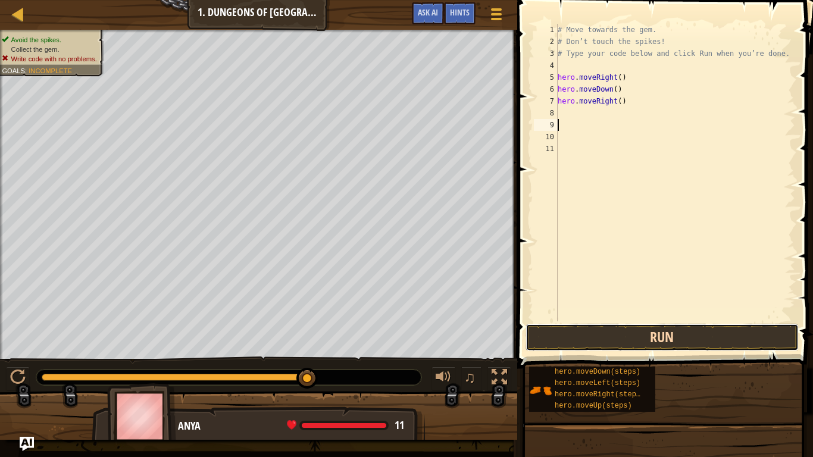
click at [670, 336] on button "Run" at bounding box center [661, 337] width 273 height 27
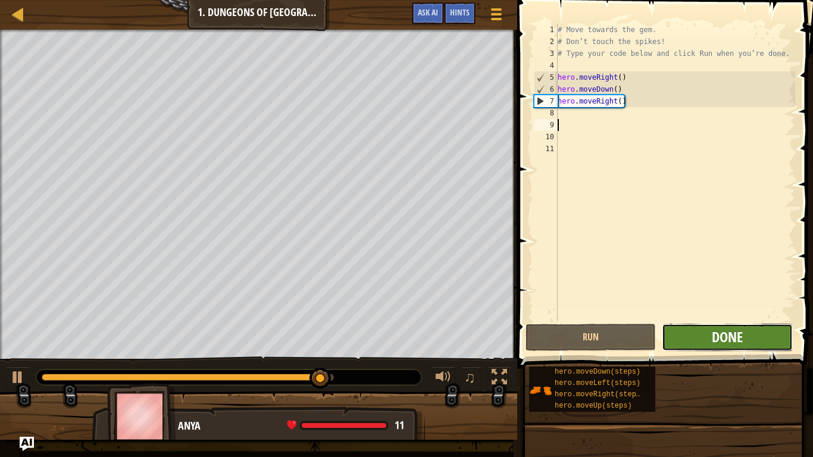
click at [713, 334] on span "Done" at bounding box center [727, 336] width 31 height 19
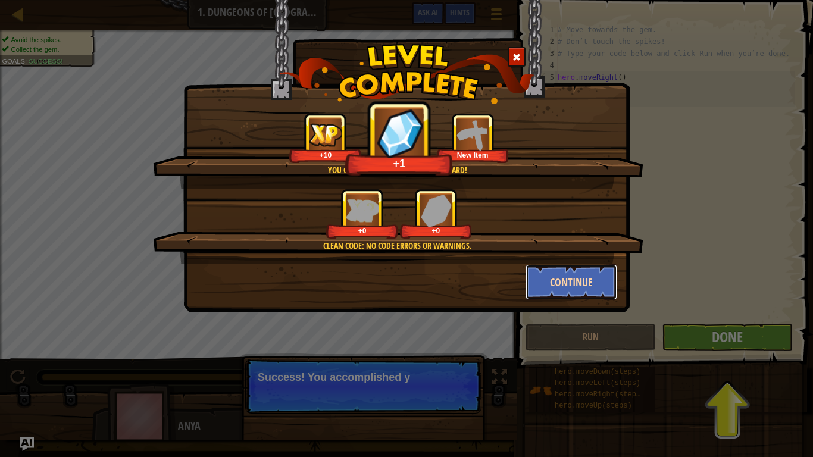
click at [550, 285] on button "Continue" at bounding box center [571, 282] width 92 height 36
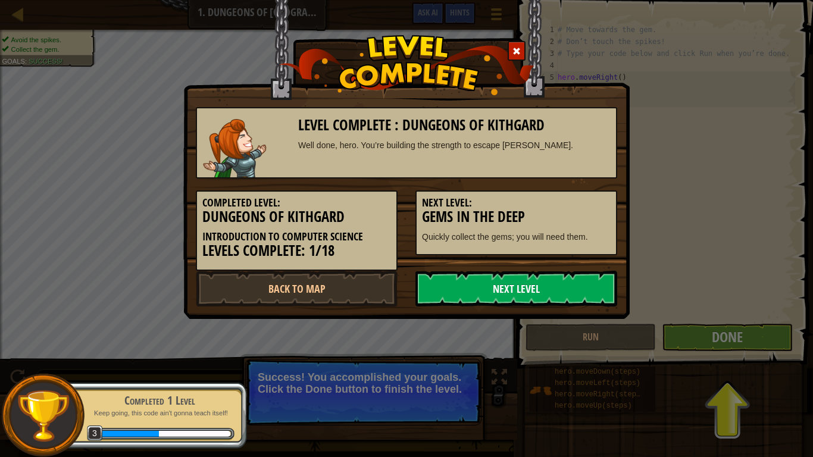
click at [566, 287] on link "Next Level" at bounding box center [516, 289] width 202 height 36
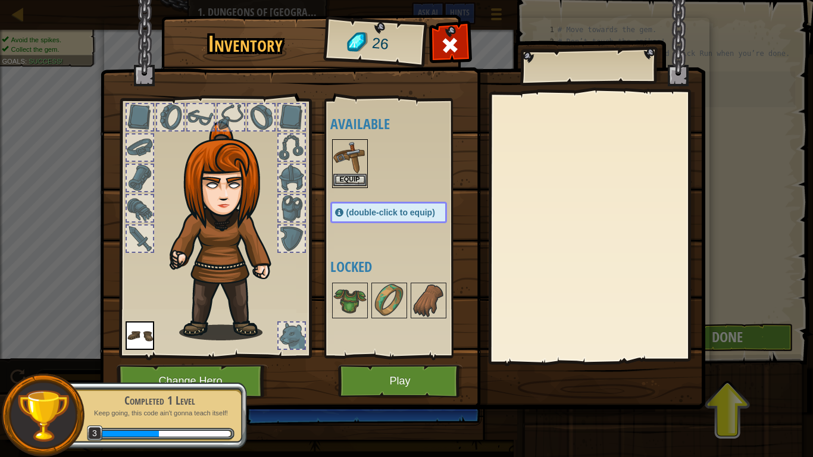
click at [362, 152] on img at bounding box center [349, 156] width 33 height 33
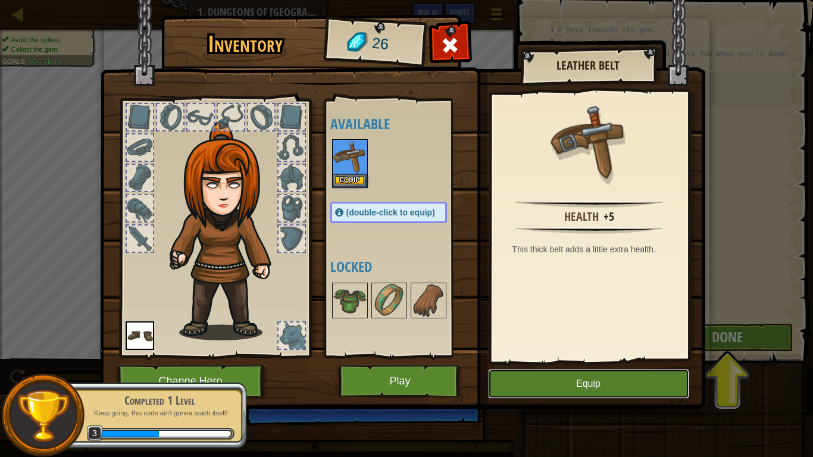
click at [598, 369] on button "Equip" at bounding box center [588, 384] width 201 height 30
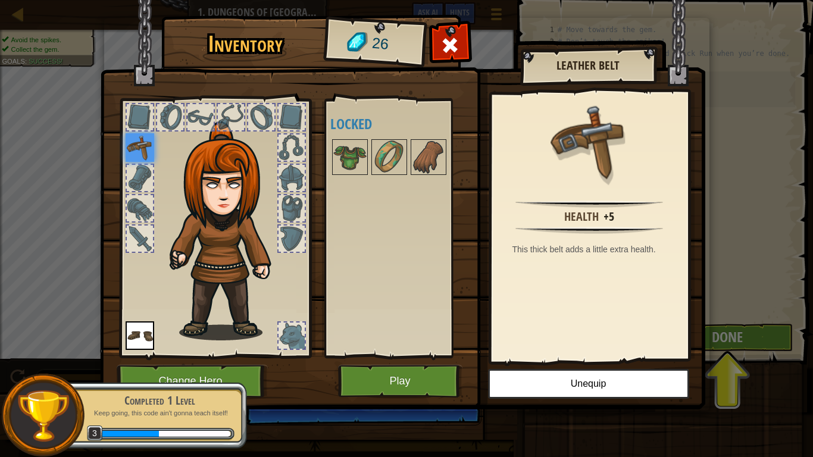
click at [785, 335] on div "Inventory 26 Available Equip Equip (double-click to equip) Locked Leather Belt …" at bounding box center [406, 228] width 813 height 457
click at [418, 374] on button "Play" at bounding box center [400, 381] width 124 height 33
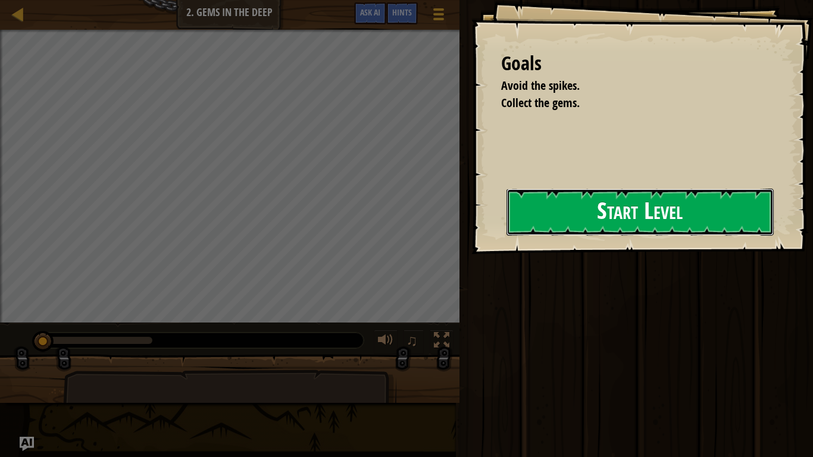
click at [551, 221] on button "Start Level" at bounding box center [639, 212] width 267 height 47
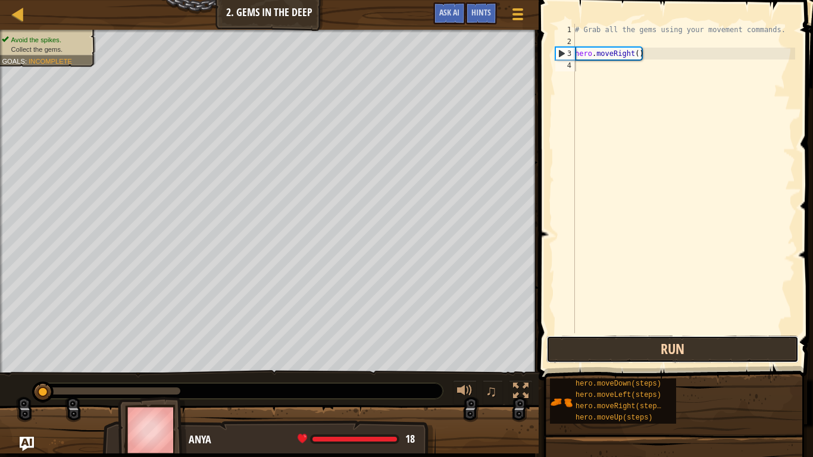
click at [652, 355] on button "Run" at bounding box center [672, 349] width 252 height 27
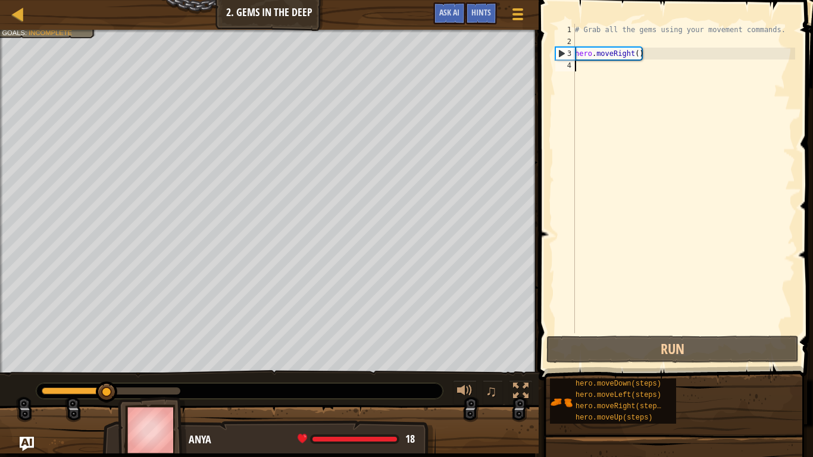
click at [649, 66] on div "# Grab all the gems using your movement commands. hero . moveRight ( )" at bounding box center [683, 190] width 223 height 333
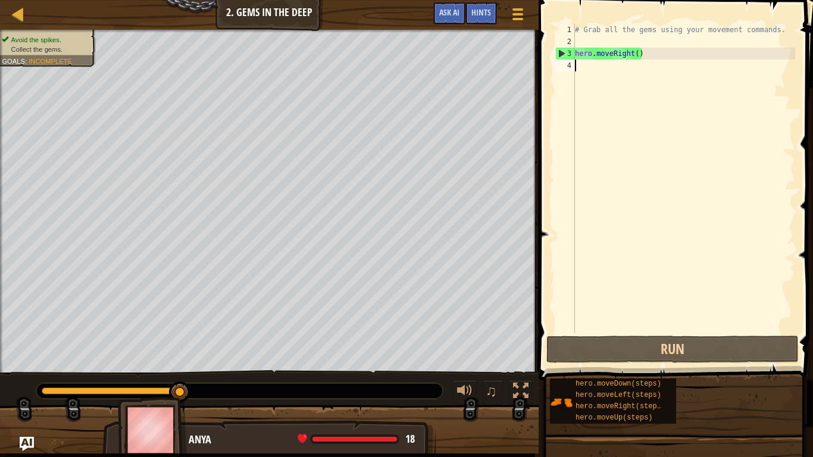
scroll to position [5, 0]
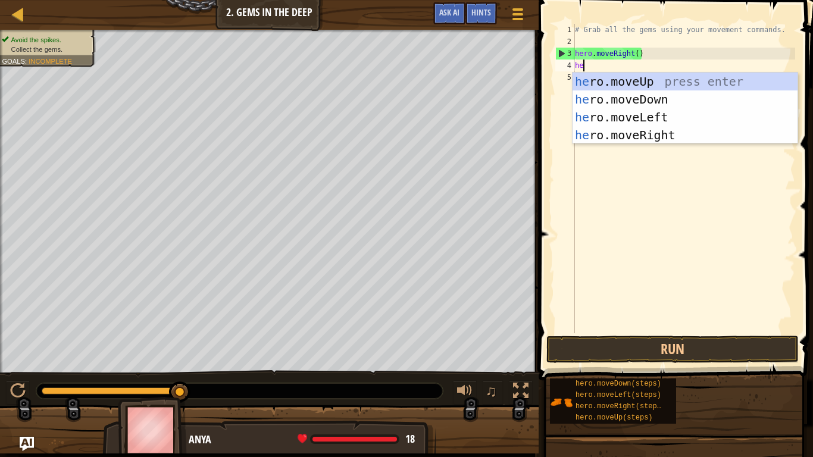
type textarea "her"
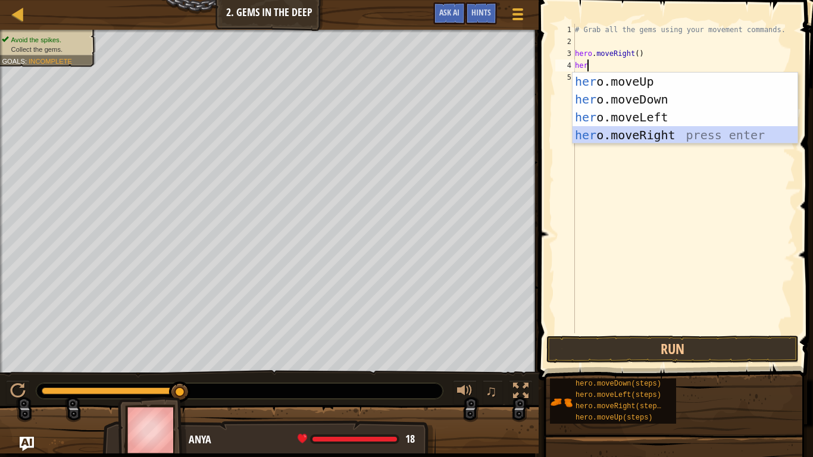
click at [631, 132] on div "her o.moveUp press enter her o.moveDown press enter her o.moveLeft press enter …" at bounding box center [684, 126] width 225 height 107
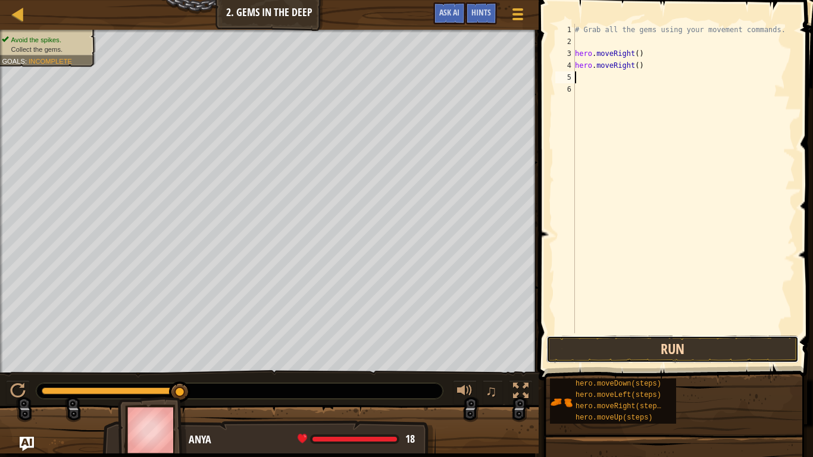
click at [635, 343] on button "Run" at bounding box center [672, 349] width 252 height 27
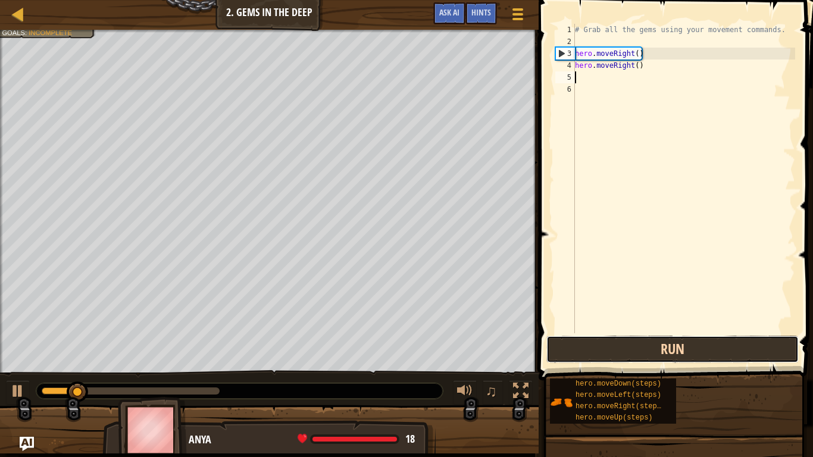
click at [633, 340] on button "Run" at bounding box center [672, 349] width 252 height 27
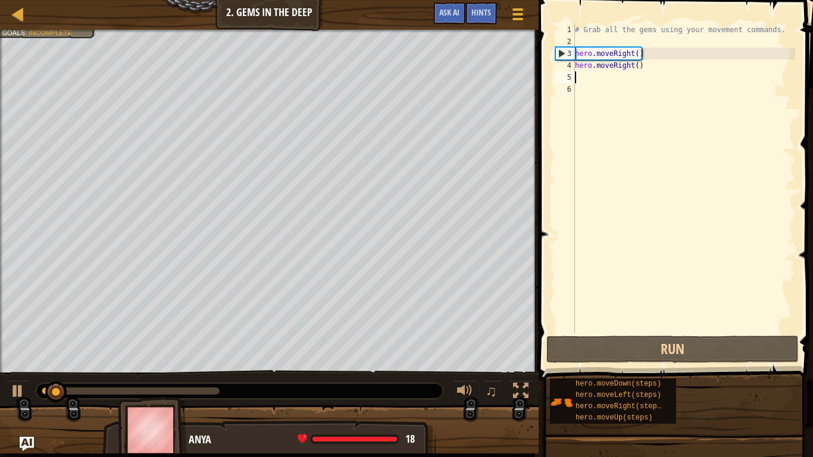
click at [635, 67] on div "# Grab all the gems using your movement commands. hero . moveRight ( ) hero . m…" at bounding box center [683, 190] width 223 height 333
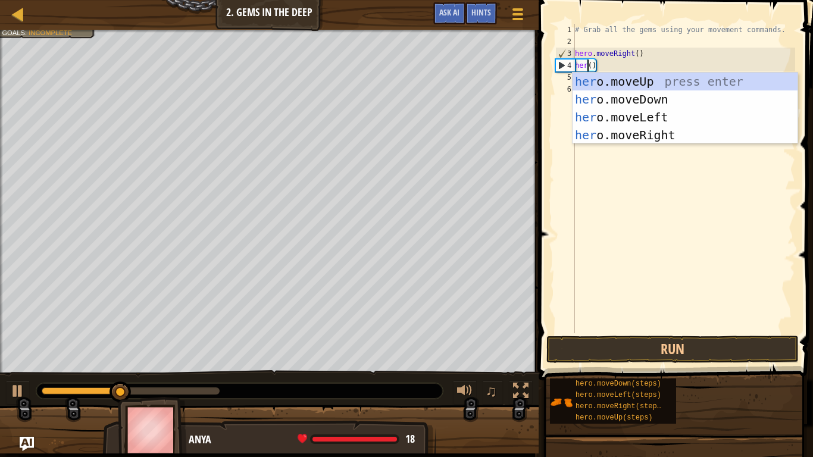
scroll to position [5, 2]
click at [659, 92] on div "hero .moveUp press enter hero .moveDown press enter hero .moveLeft press enter …" at bounding box center [684, 126] width 225 height 107
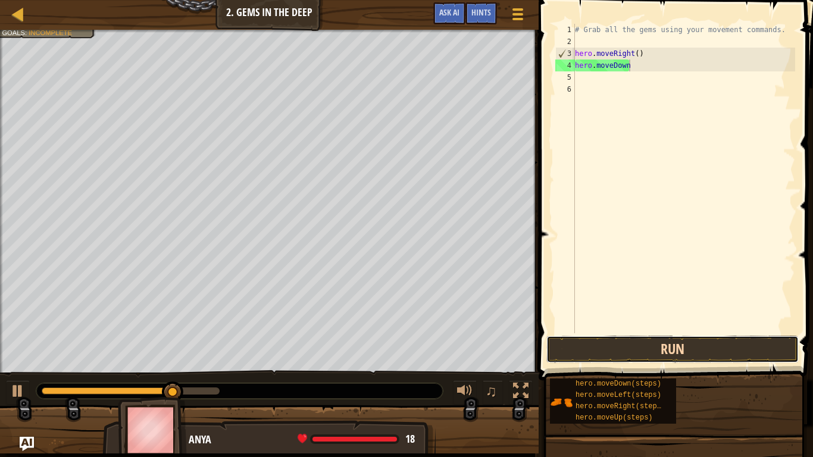
click at [674, 354] on button "Run" at bounding box center [672, 349] width 252 height 27
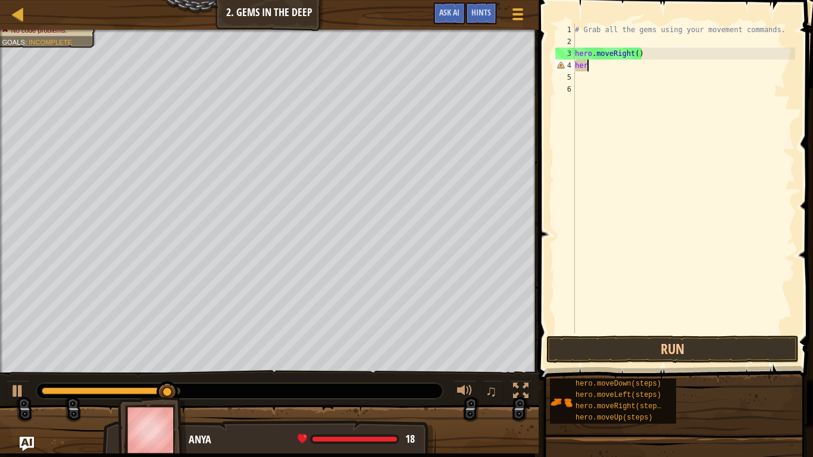
scroll to position [5, 1]
type textarea "h"
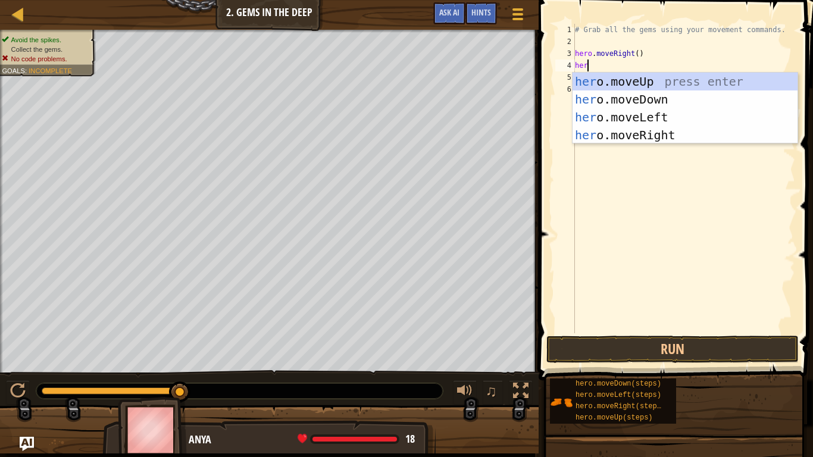
type textarea "hero"
click at [716, 135] on div "hero .moveUp press enter hero .moveDown press enter hero .moveLeft press enter …" at bounding box center [684, 126] width 225 height 107
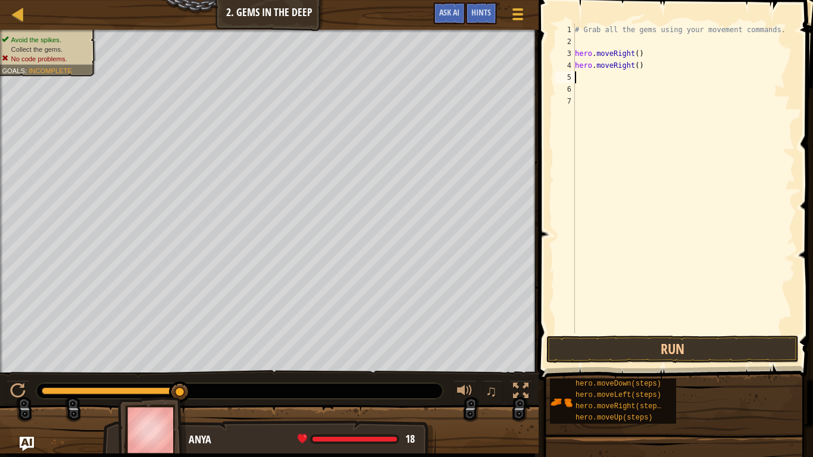
scroll to position [5, 0]
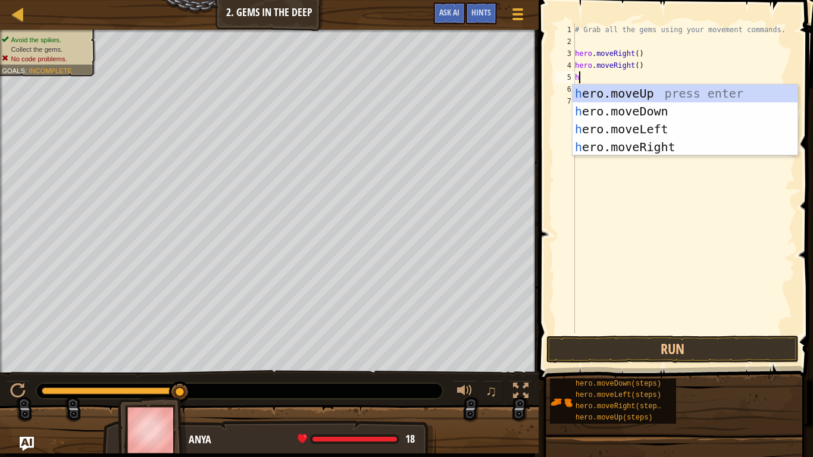
type textarea "he"
click at [662, 103] on div "he ro.moveUp press enter he ro.moveDown press enter he ro.moveLeft press enter …" at bounding box center [684, 137] width 225 height 107
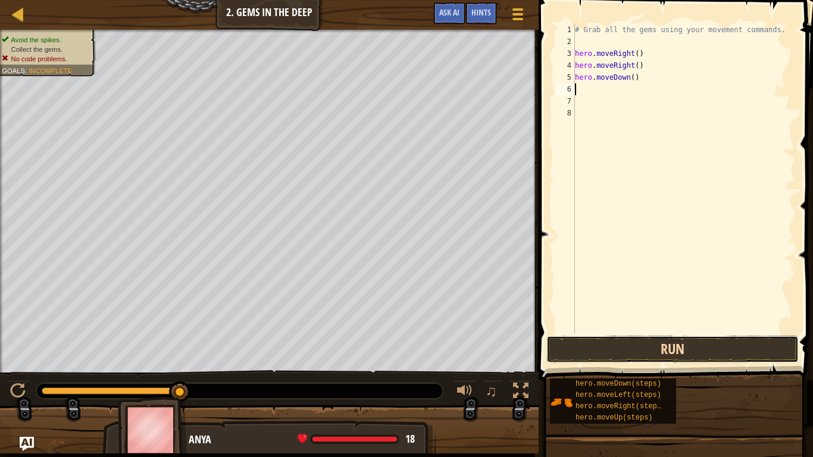
click at [692, 343] on button "Run" at bounding box center [672, 349] width 252 height 27
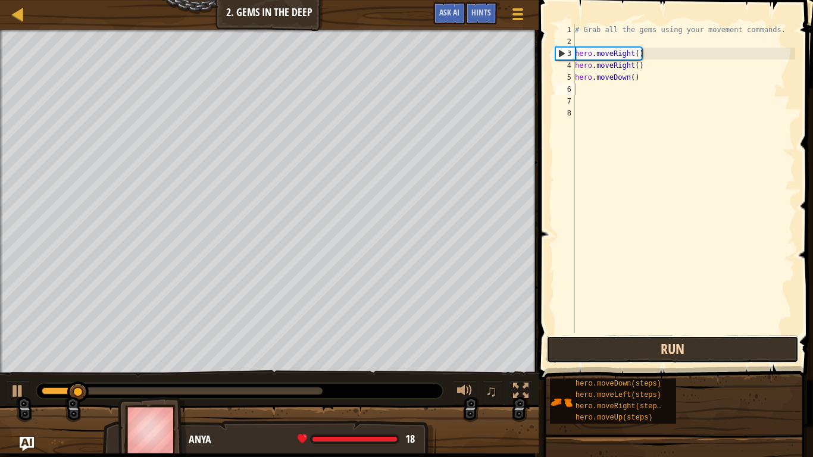
click at [696, 346] on button "Run" at bounding box center [672, 349] width 252 height 27
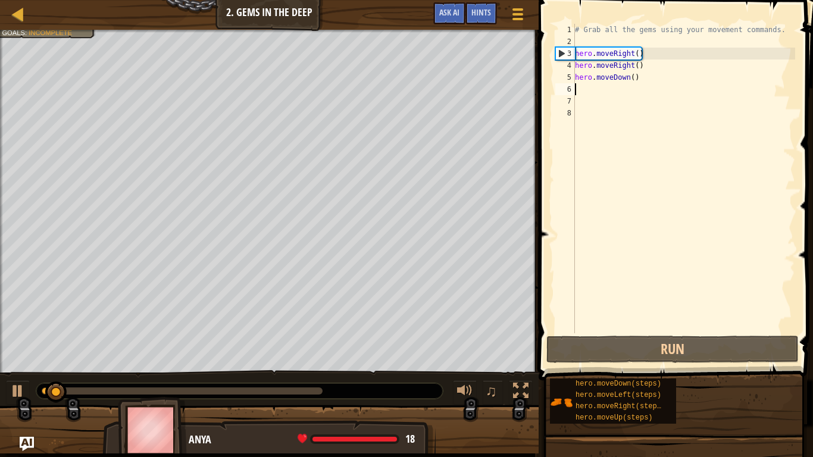
click at [632, 64] on div "# Grab all the gems using your movement commands. hero . moveRight ( ) hero . m…" at bounding box center [683, 190] width 223 height 333
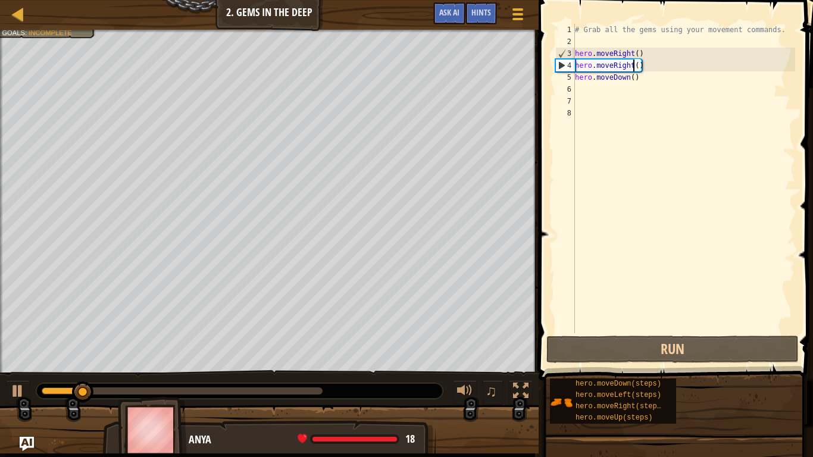
click at [668, 69] on div "# Grab all the gems using your movement commands. hero . moveRight ( ) hero . m…" at bounding box center [683, 190] width 223 height 333
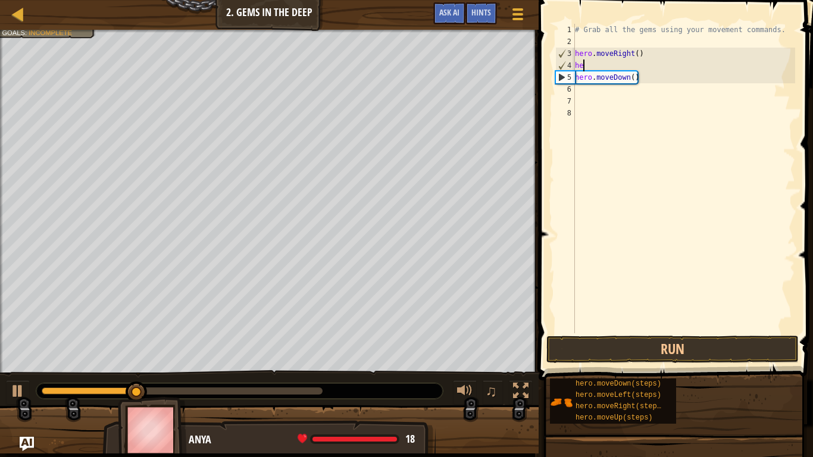
type textarea "h"
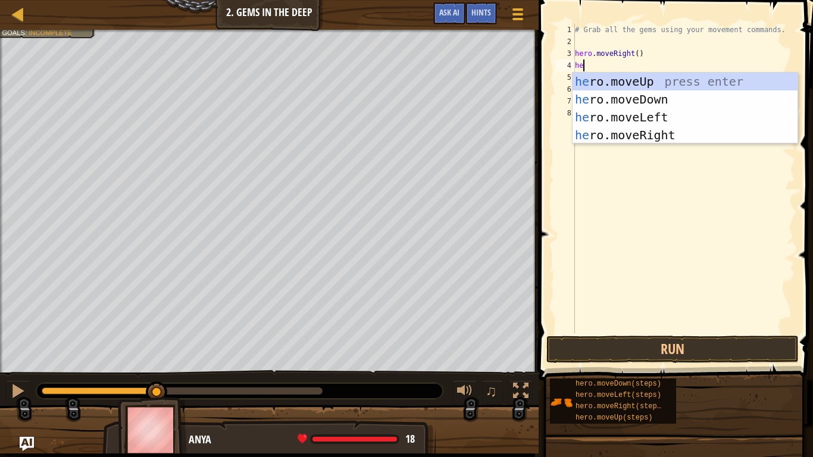
type textarea "hero"
click at [693, 98] on div "hero .moveUp press enter hero .moveDown press enter hero .moveLeft press enter …" at bounding box center [684, 126] width 225 height 107
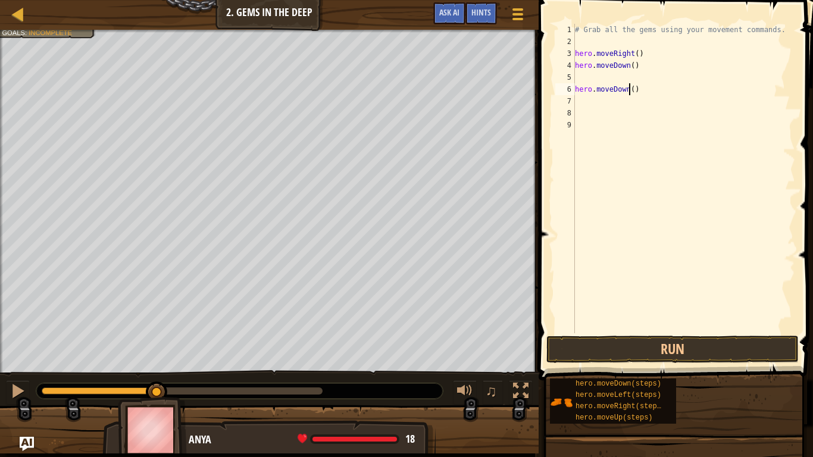
click at [631, 90] on div "# Grab all the gems using your movement commands. hero . moveRight ( ) hero . m…" at bounding box center [683, 190] width 223 height 333
click at [633, 90] on div "# Grab all the gems using your movement commands. hero . moveRight ( ) hero . m…" at bounding box center [683, 190] width 223 height 333
type textarea "h"
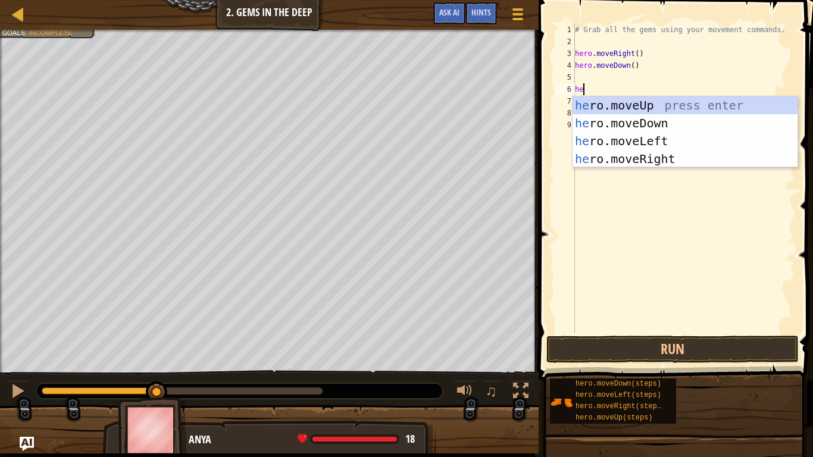
type textarea "heroo"
click at [646, 158] on div "hero .m o veUp press enter hero .m o veDown press enter hero .m o veLeft press …" at bounding box center [684, 149] width 225 height 107
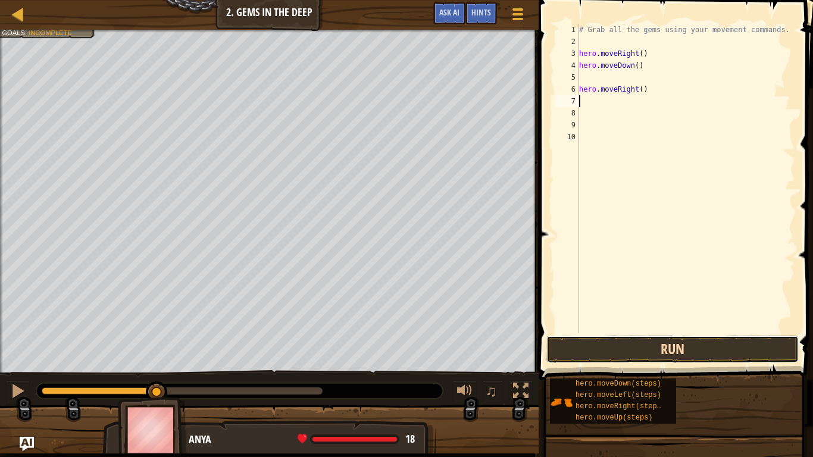
click at [683, 342] on button "Run" at bounding box center [672, 349] width 252 height 27
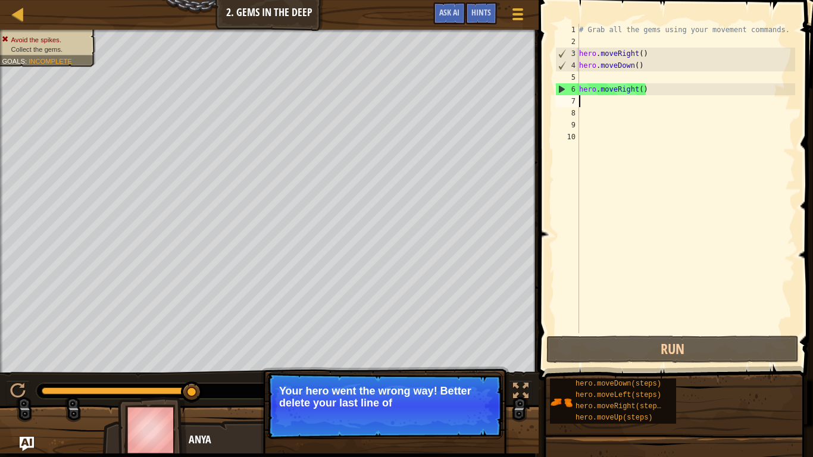
click at [637, 114] on div "# Grab all the gems using your movement commands. hero . moveRight ( ) hero . m…" at bounding box center [686, 190] width 218 height 333
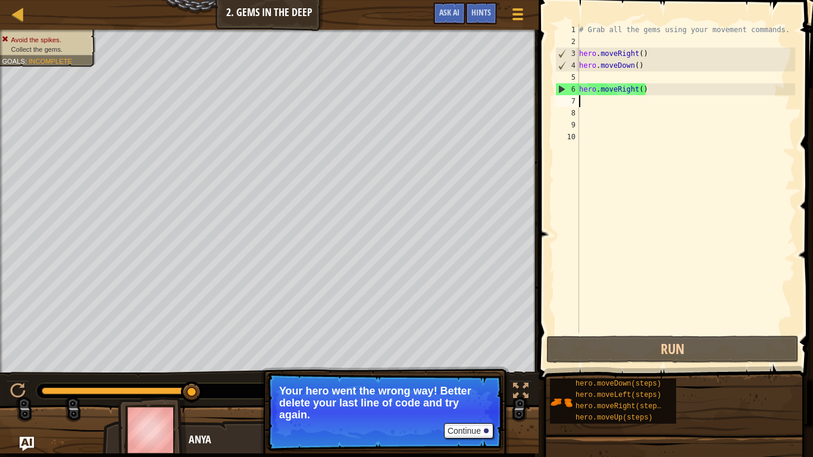
click at [649, 99] on div "# Grab all the gems using your movement commands. hero . moveRight ( ) hero . m…" at bounding box center [686, 190] width 218 height 333
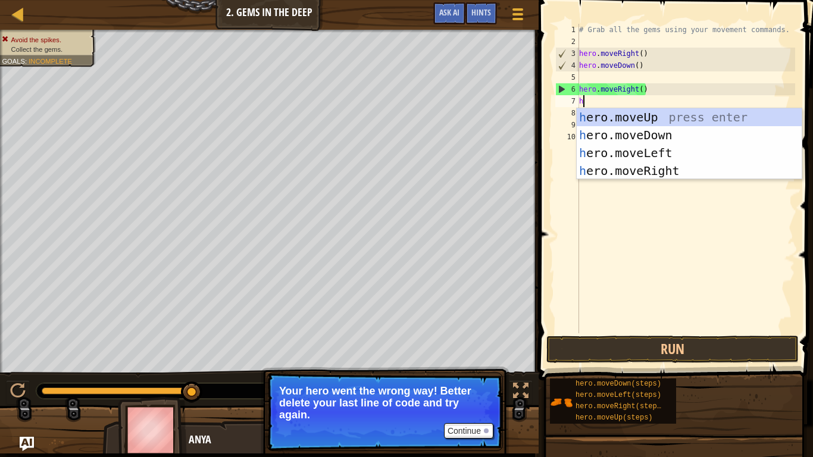
type textarea "her"
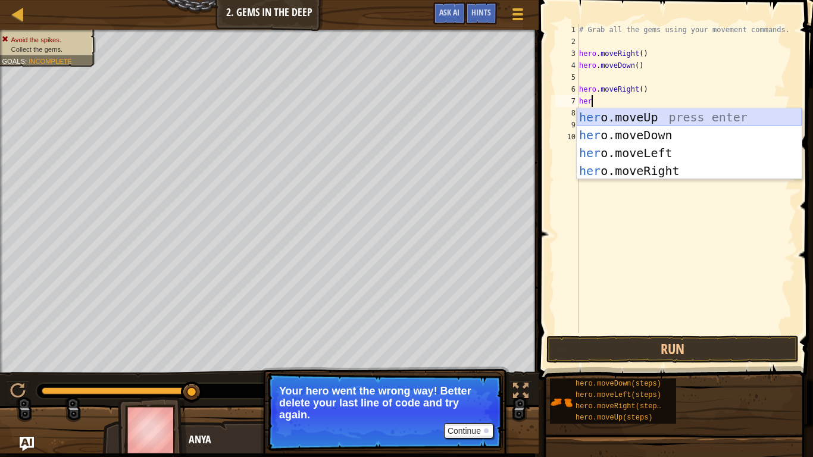
click at [663, 114] on div "her o.moveUp press enter her o.moveDown press enter her o.moveLeft press enter …" at bounding box center [689, 161] width 225 height 107
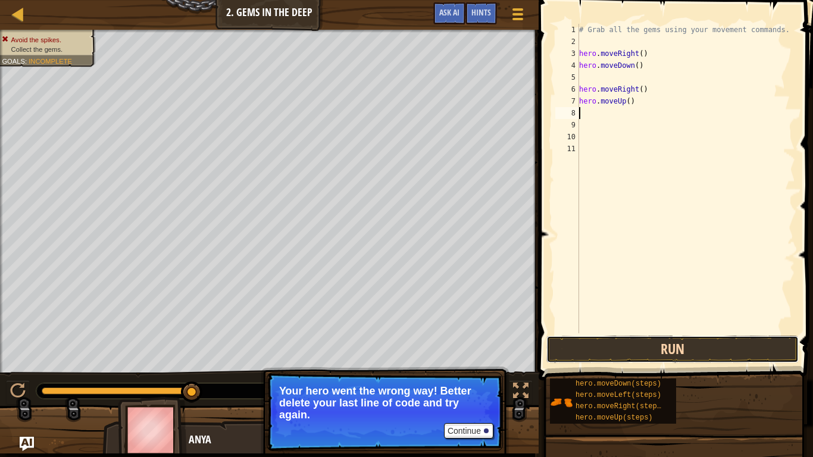
click at [618, 353] on button "Run" at bounding box center [672, 349] width 252 height 27
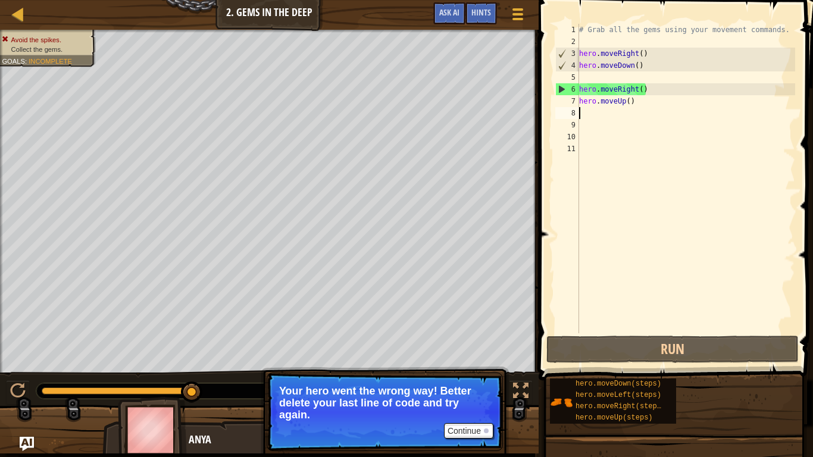
click at [631, 102] on div "# Grab all the gems using your movement commands. hero . moveRight ( ) hero . m…" at bounding box center [686, 190] width 218 height 333
type textarea "hero.moveUp()"
click at [622, 101] on div "# Grab all the gems using your movement commands. hero . moveRight ( ) hero . m…" at bounding box center [686, 190] width 218 height 333
click at [648, 102] on div "# Grab all the gems using your movement commands. hero . moveRight ( ) hero . m…" at bounding box center [686, 190] width 218 height 333
click at [584, 76] on div "# Grab all the gems using your movement commands. hero . moveRight ( ) hero . m…" at bounding box center [686, 190] width 218 height 333
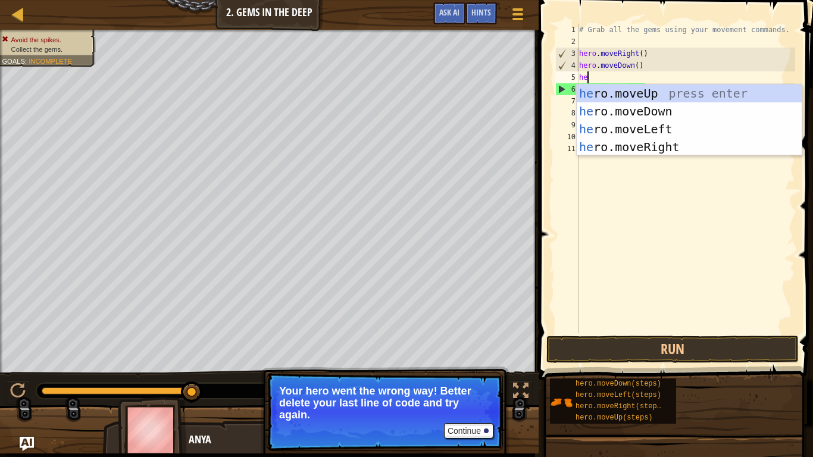
type textarea "her"
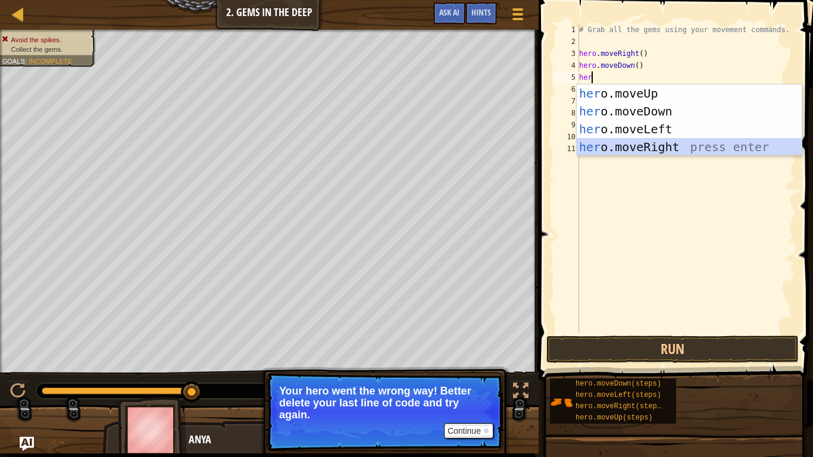
click at [653, 145] on div "her o.moveUp press enter her o.moveDown press enter her o.moveLeft press enter …" at bounding box center [689, 137] width 225 height 107
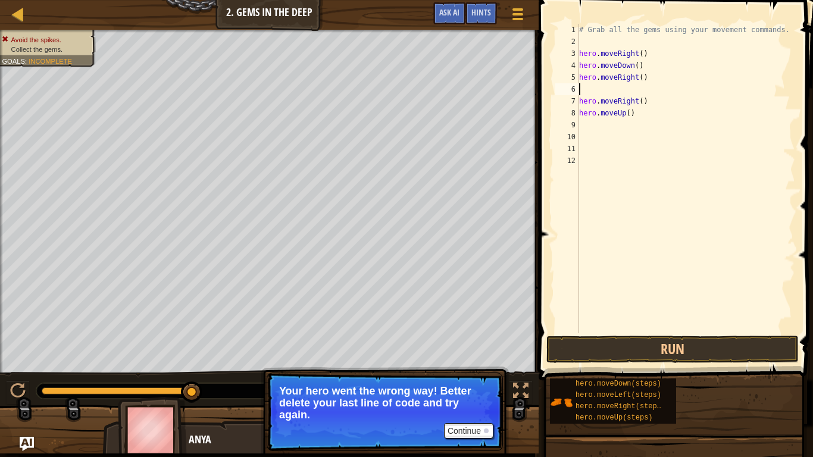
click at [650, 99] on div "# Grab all the gems using your movement commands. hero . moveRight ( ) hero . m…" at bounding box center [686, 190] width 218 height 333
type textarea "h"
click at [677, 108] on div "# Grab all the gems using your movement commands. hero . moveRight ( ) hero . m…" at bounding box center [686, 190] width 218 height 333
type textarea "h"
click at [634, 89] on div "# Grab all the gems using your movement commands. hero . moveRight ( ) hero . m…" at bounding box center [686, 190] width 218 height 333
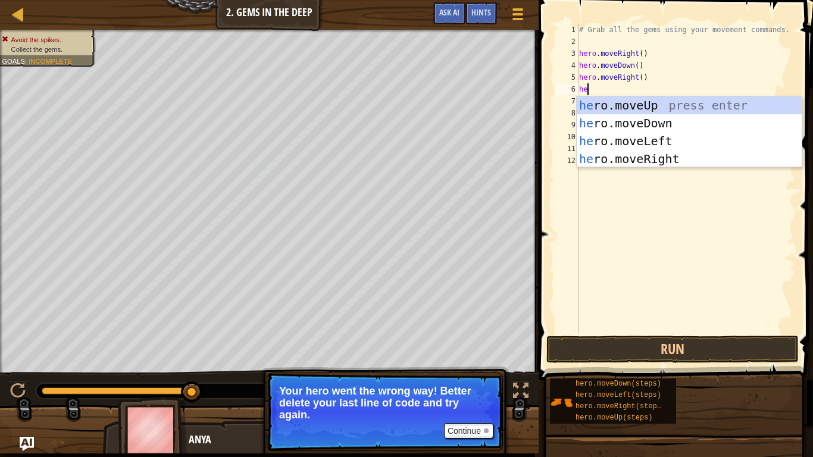
type textarea "hero"
click at [656, 104] on div "hero .moveUp press enter hero .moveDown press enter hero .moveLeft press enter …" at bounding box center [689, 149] width 225 height 107
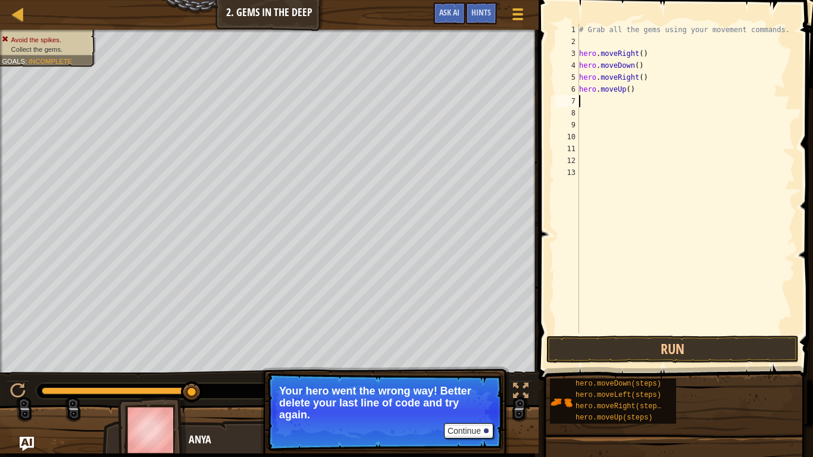
scroll to position [5, 0]
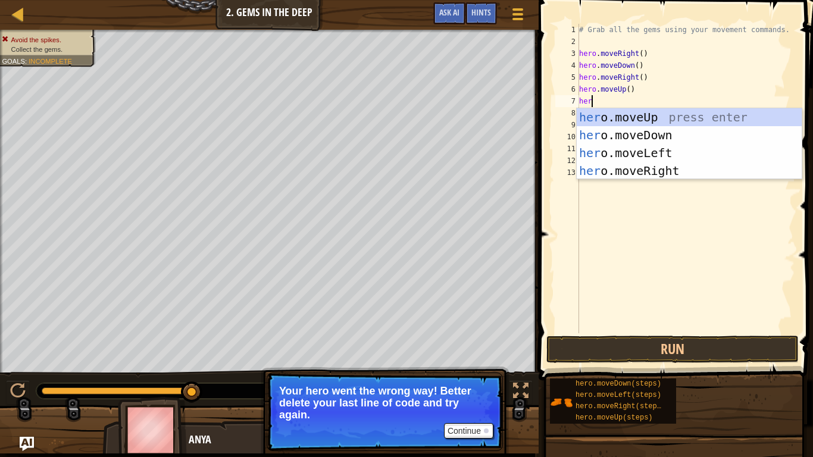
type textarea "hero"
click at [661, 154] on div "hero .moveUp press enter hero .moveDown press enter hero .moveLeft press enter …" at bounding box center [689, 161] width 225 height 107
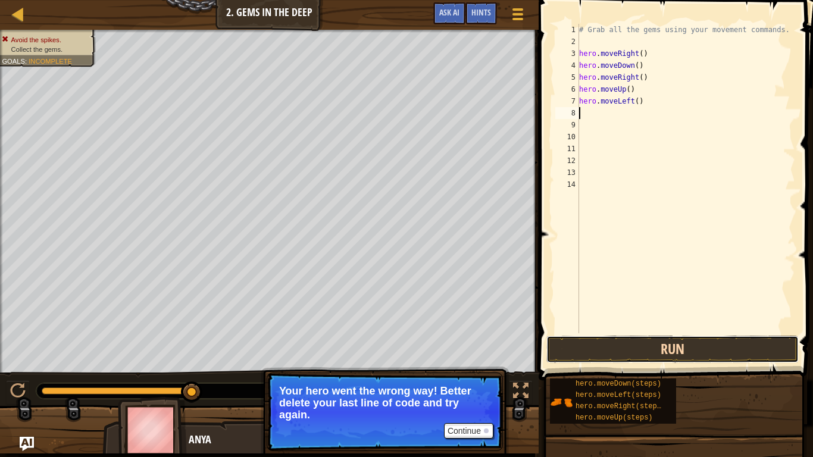
click at [662, 348] on button "Run" at bounding box center [672, 349] width 252 height 27
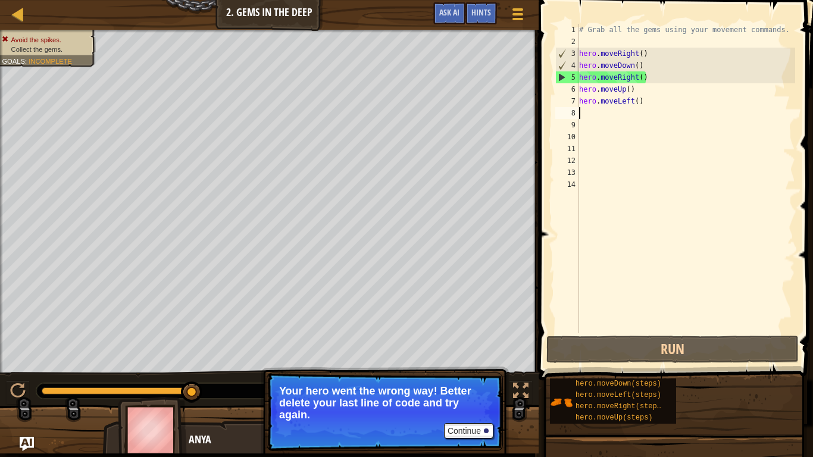
click at [656, 89] on div "# Grab all the gems using your movement commands. hero . moveRight ( ) hero . m…" at bounding box center [686, 190] width 218 height 333
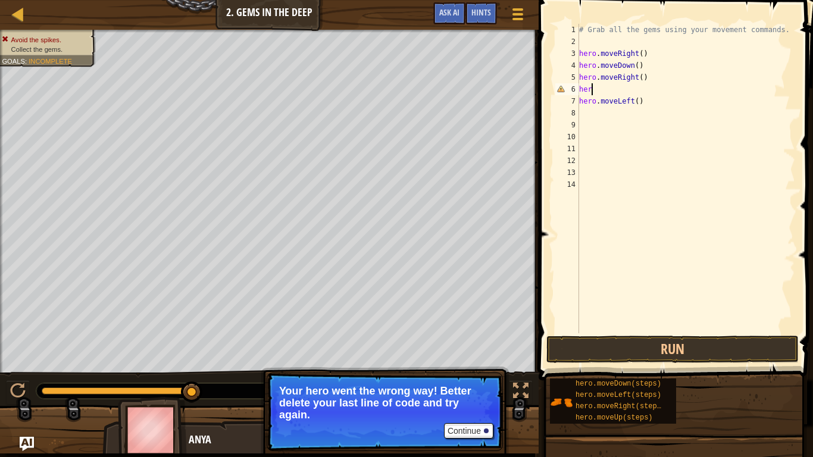
type textarea "h"
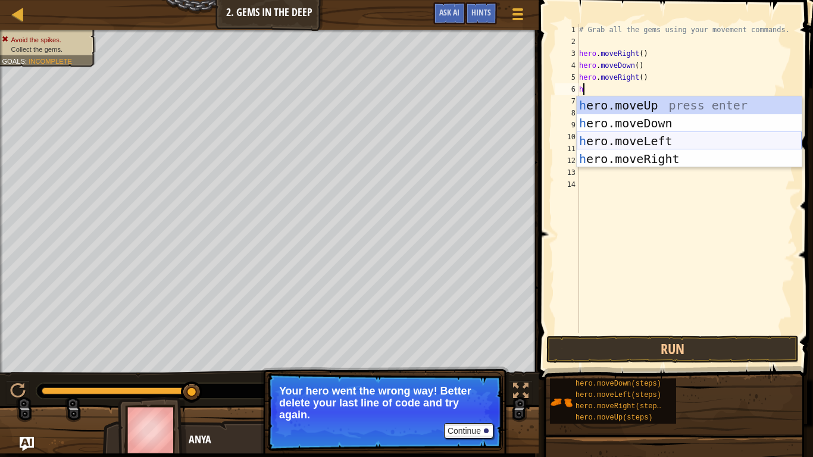
click at [702, 148] on div "h ero.moveUp press enter h ero.moveDown press enter h ero.moveLeft press enter …" at bounding box center [689, 149] width 225 height 107
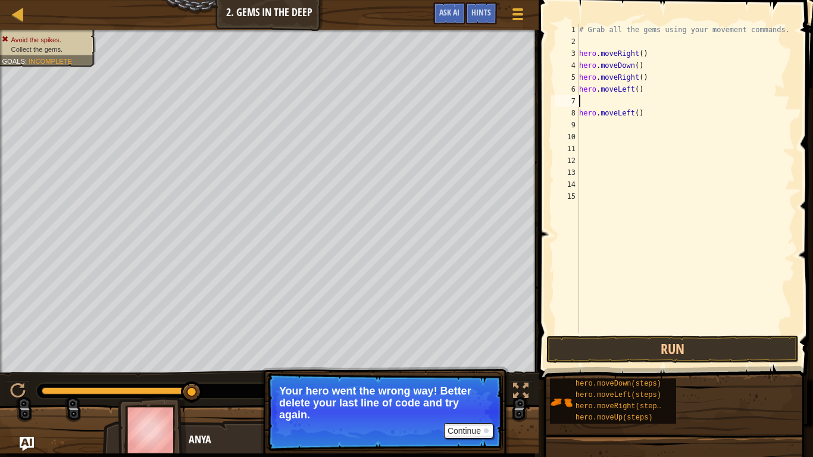
click at [656, 113] on div "# Grab all the gems using your movement commands. hero . moveRight ( ) hero . m…" at bounding box center [686, 190] width 218 height 333
type textarea "h"
click at [678, 345] on button "Run" at bounding box center [672, 349] width 252 height 27
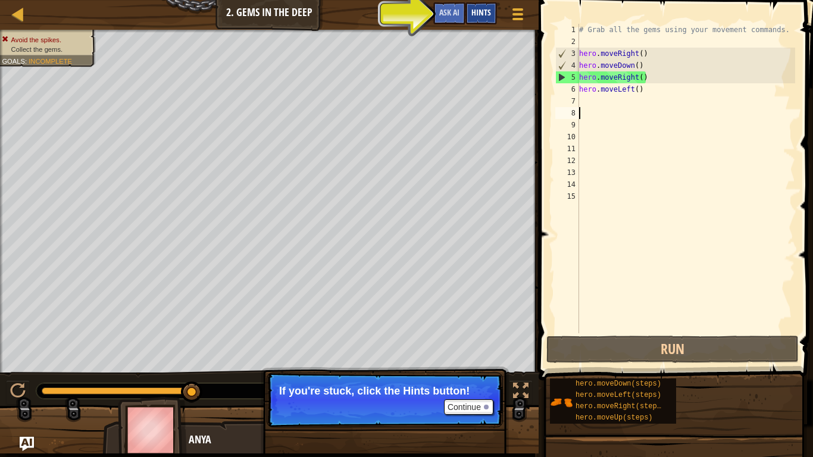
click at [472, 19] on div "Hints" at bounding box center [481, 13] width 32 height 22
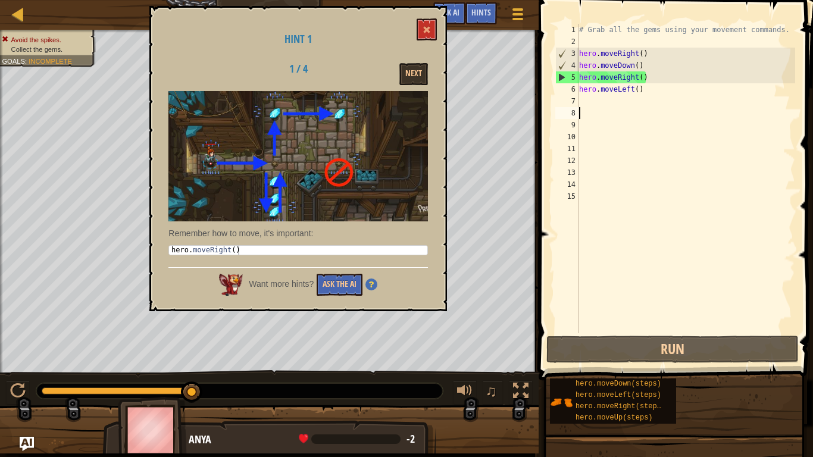
click at [665, 89] on div "# Grab all the gems using your movement commands. hero . moveRight ( ) hero . m…" at bounding box center [686, 190] width 218 height 333
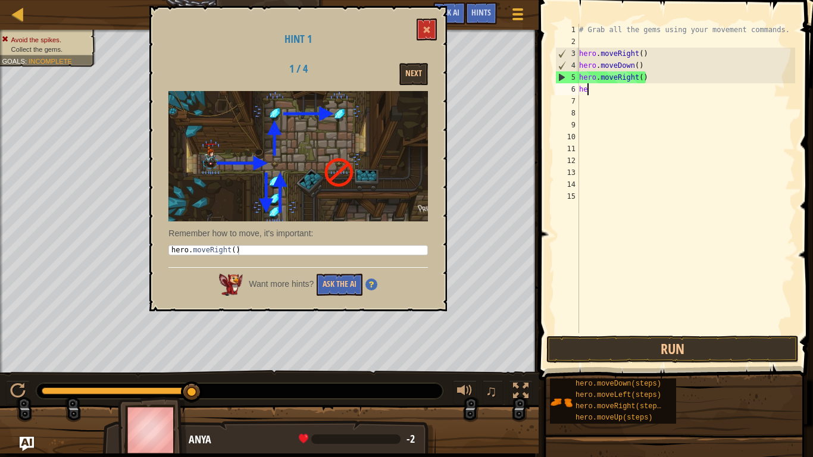
type textarea "h"
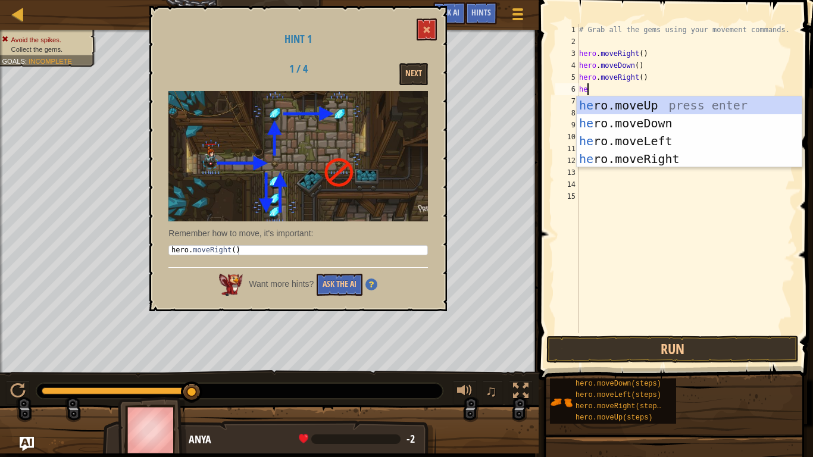
type textarea "hero"
click at [674, 102] on div "hero .moveUp press enter hero .moveDown press enter hero .moveLeft press enter …" at bounding box center [689, 149] width 225 height 107
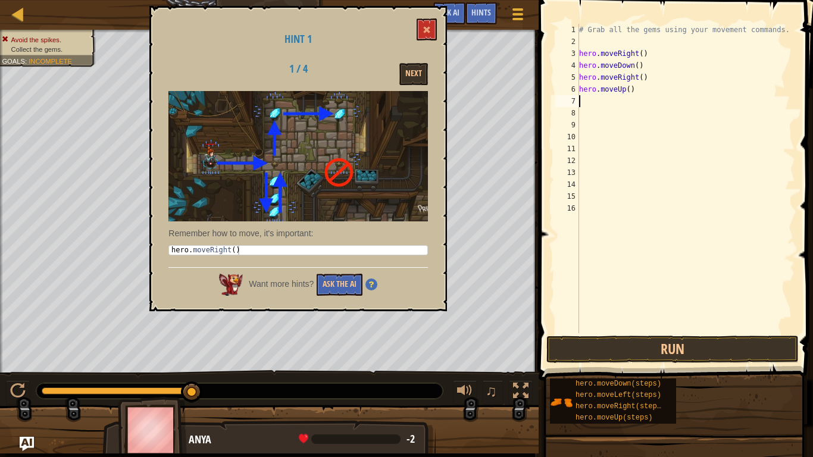
scroll to position [5, 0]
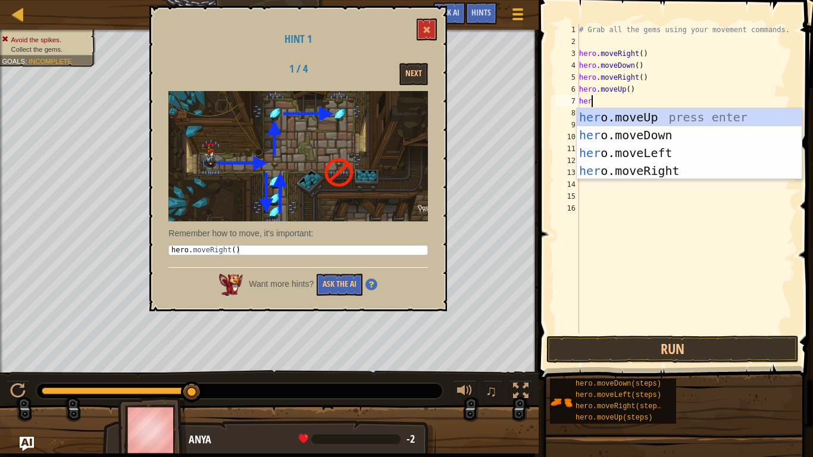
type textarea "hero"
click at [690, 145] on div "hero .moveUp press enter hero .moveDown press enter hero .moveLeft press enter …" at bounding box center [689, 161] width 225 height 107
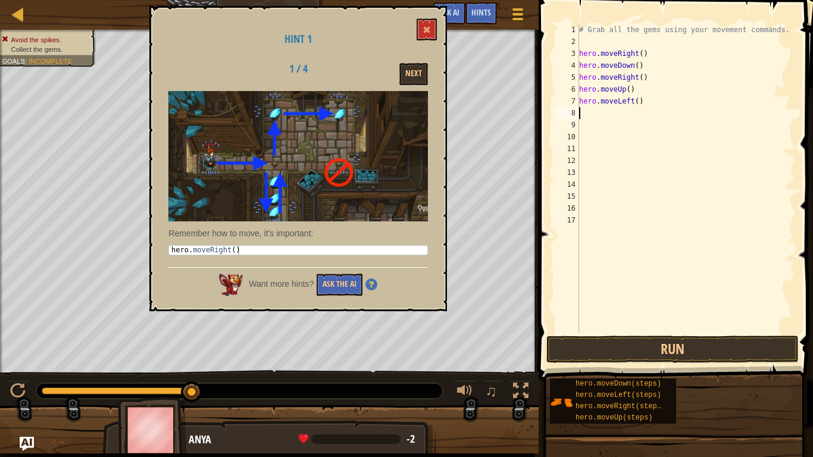
scroll to position [5, 0]
click at [699, 342] on button "Run" at bounding box center [672, 349] width 252 height 27
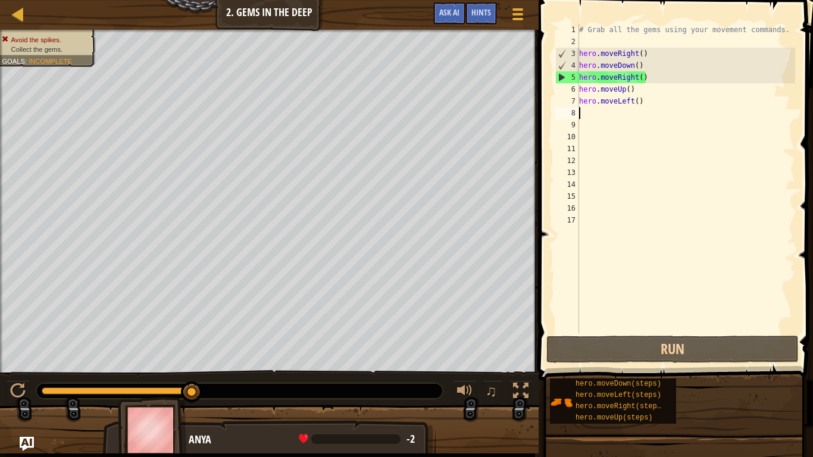
click at [643, 87] on div "# Grab all the gems using your movement commands. hero . moveRight ( ) hero . m…" at bounding box center [686, 190] width 218 height 333
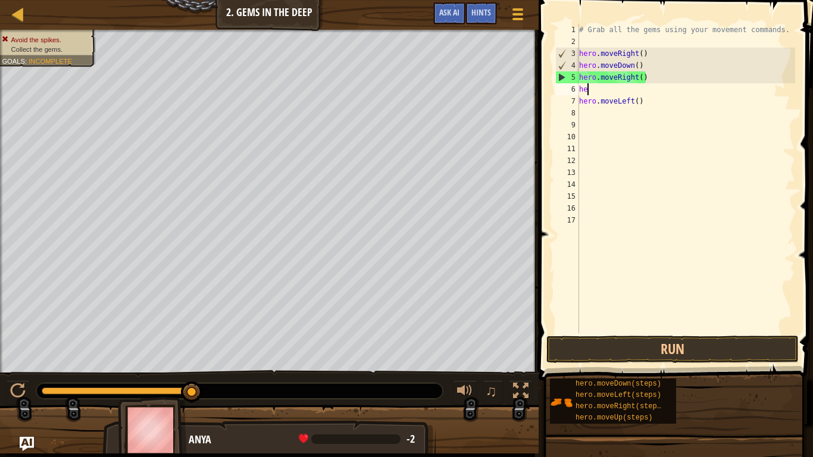
type textarea "h"
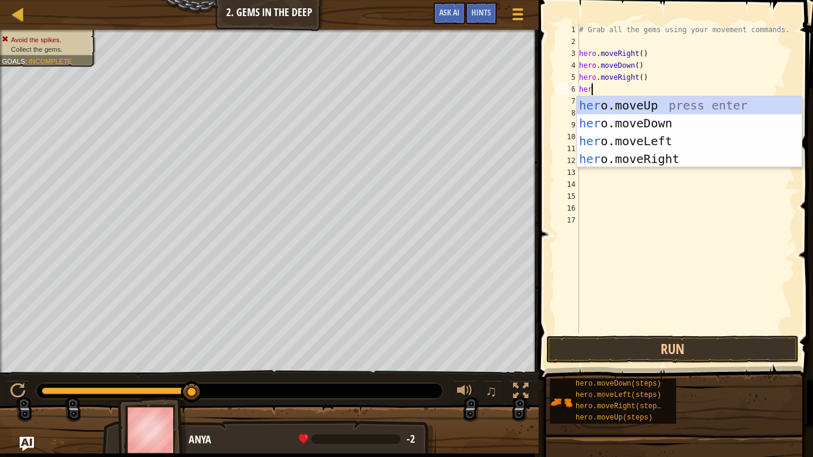
type textarea "hero"
click at [661, 162] on div "hero .moveUp press enter hero .moveDown press enter hero .moveLeft press enter …" at bounding box center [689, 149] width 225 height 107
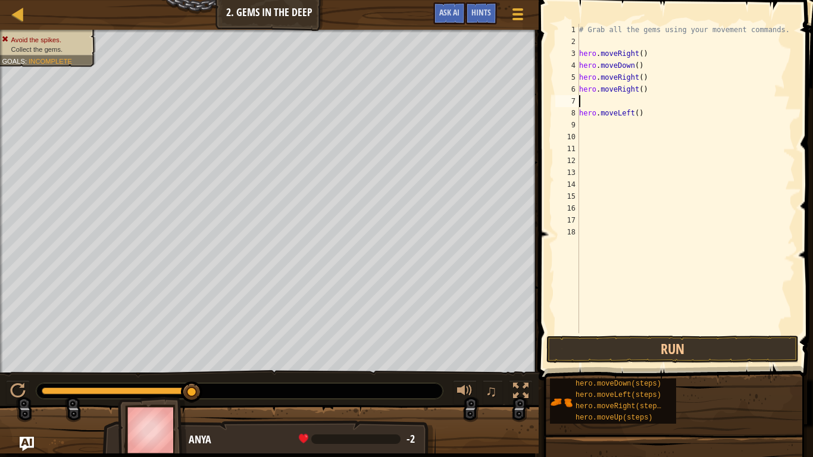
scroll to position [5, 0]
click at [677, 350] on button "Run" at bounding box center [672, 349] width 252 height 27
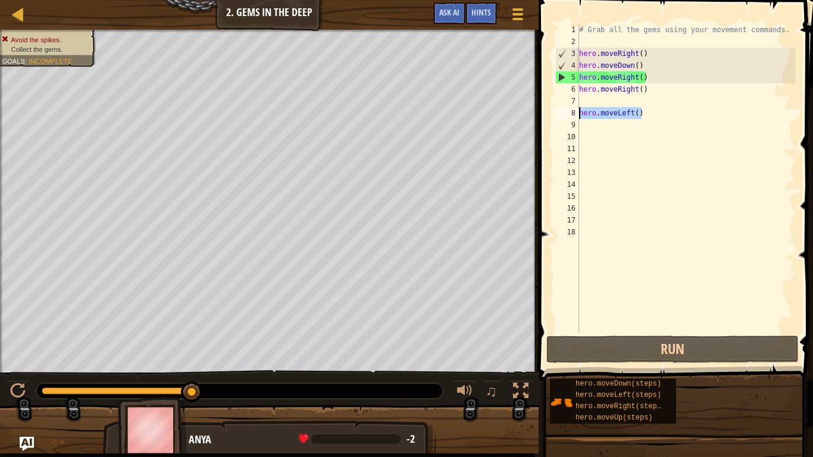
click at [525, 107] on div "Map Introduction to Computer Science 2. Gems in the Deep Game Menu Done Hints A…" at bounding box center [406, 228] width 813 height 457
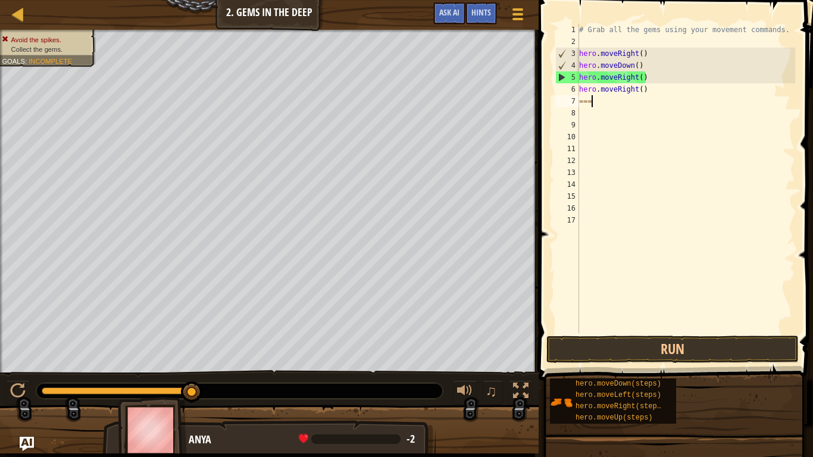
scroll to position [5, 1]
type textarea "="
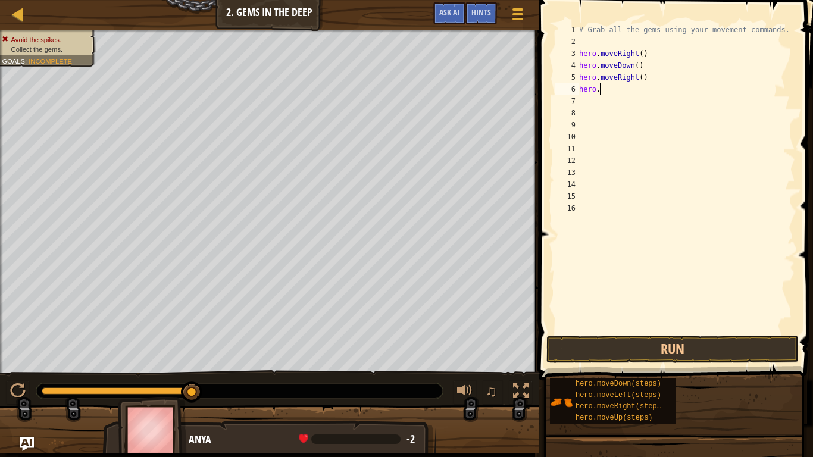
type textarea "h"
type textarea "m"
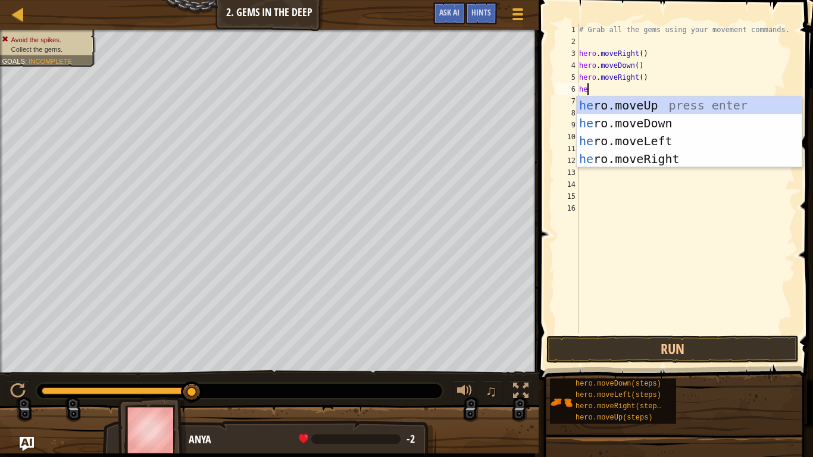
type textarea "her"
click at [615, 122] on div "her o.moveUp press enter her o.moveDown press enter her o.moveLeft press enter …" at bounding box center [689, 149] width 225 height 107
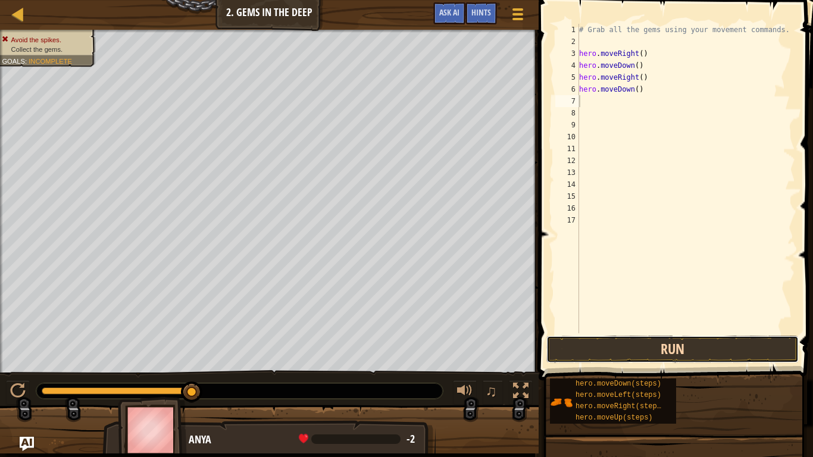
click at [619, 349] on button "Run" at bounding box center [672, 349] width 252 height 27
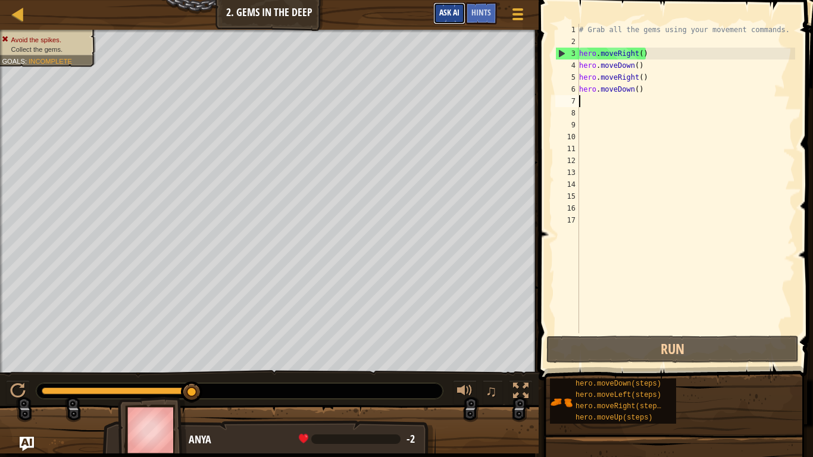
click at [455, 7] on span "Ask AI" at bounding box center [449, 12] width 20 height 11
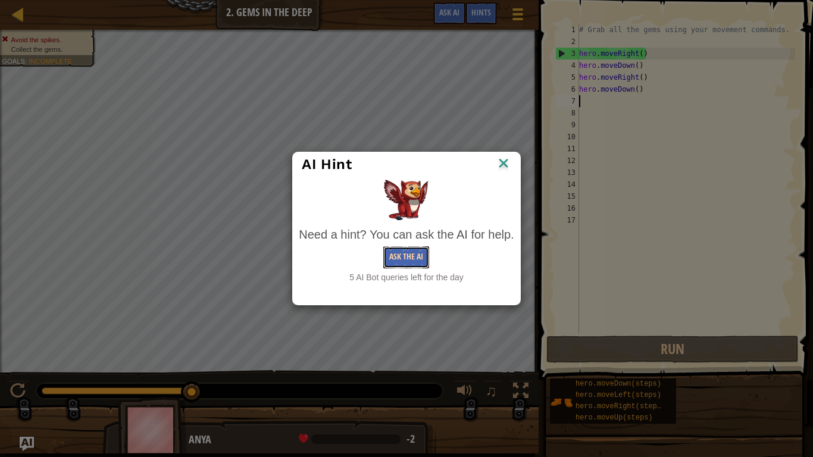
click at [407, 262] on button "Ask the AI" at bounding box center [406, 257] width 46 height 22
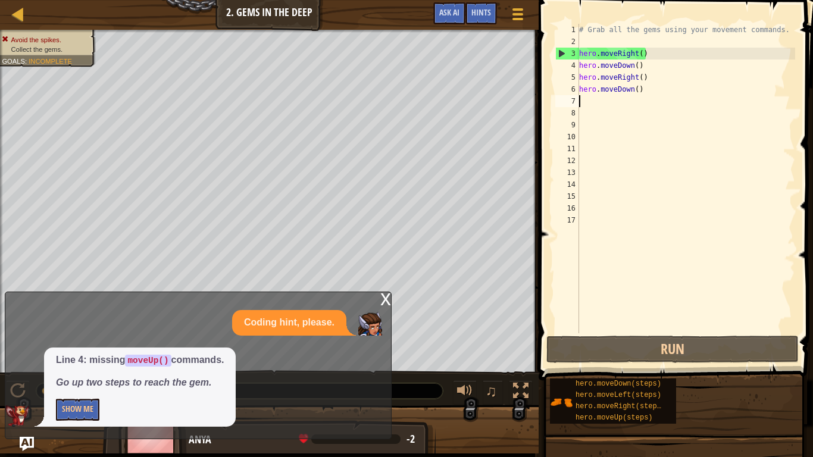
click at [631, 67] on div "# Grab all the gems using your movement commands. hero . moveRight ( ) hero . m…" at bounding box center [686, 190] width 218 height 333
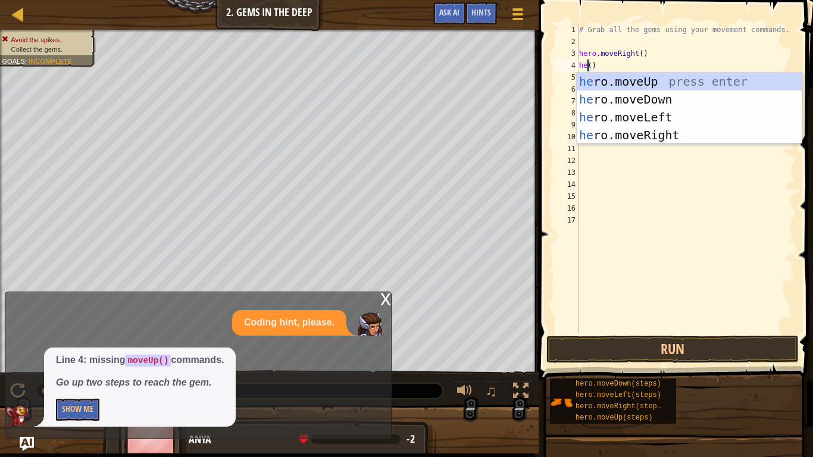
scroll to position [5, 2]
click at [658, 77] on div "her o.moveUp press enter her o.moveDown press enter her o.moveLeft press enter …" at bounding box center [689, 126] width 225 height 107
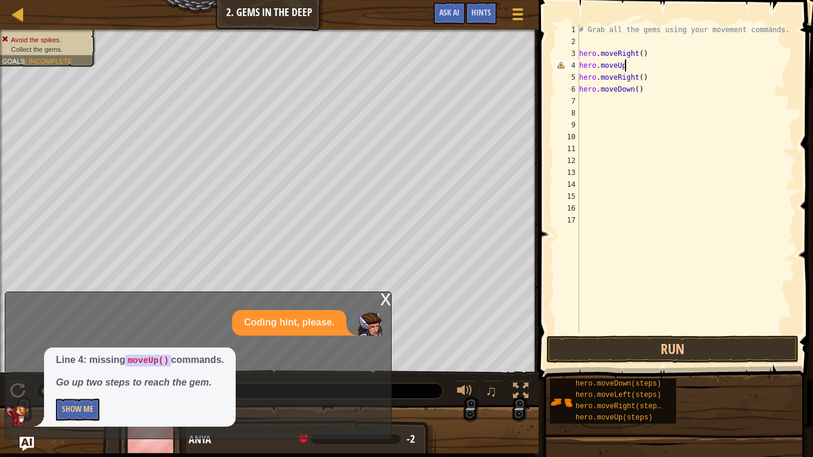
click at [640, 64] on div "# Grab all the gems using your movement commands. hero . moveRight ( ) hero . m…" at bounding box center [686, 190] width 218 height 333
type textarea "h"
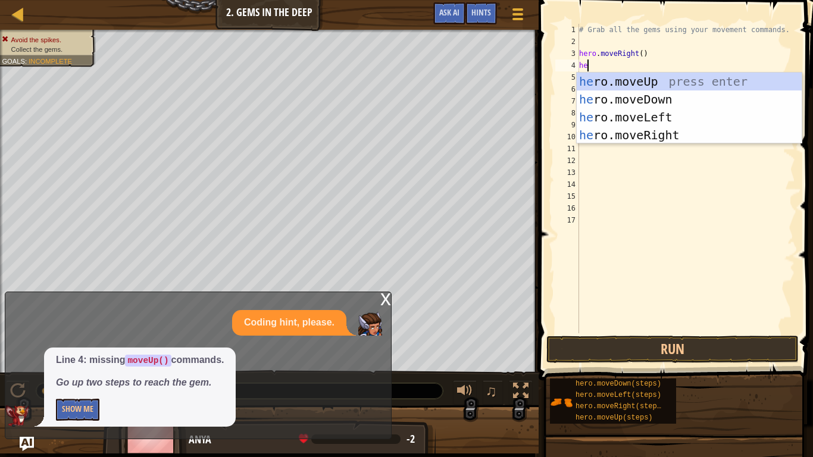
type textarea "her"
click at [680, 80] on div "her o.moveUp press enter her o.moveDown press enter her o.moveLeft press enter …" at bounding box center [689, 126] width 225 height 107
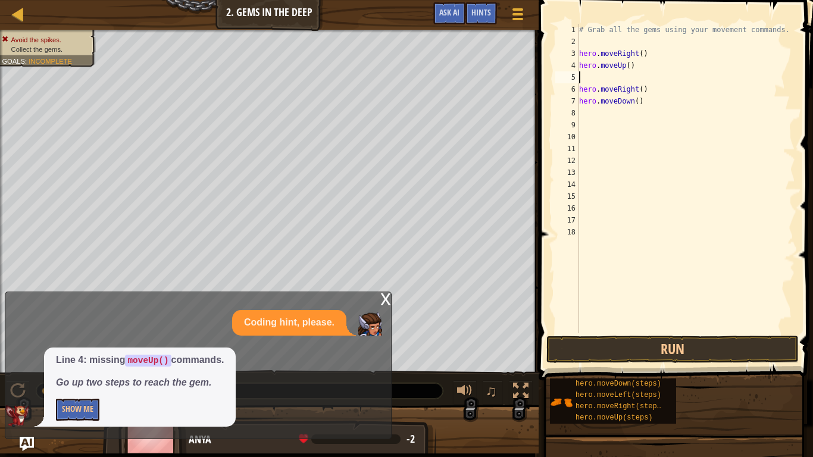
scroll to position [5, 0]
click at [603, 357] on button "Run" at bounding box center [672, 349] width 252 height 27
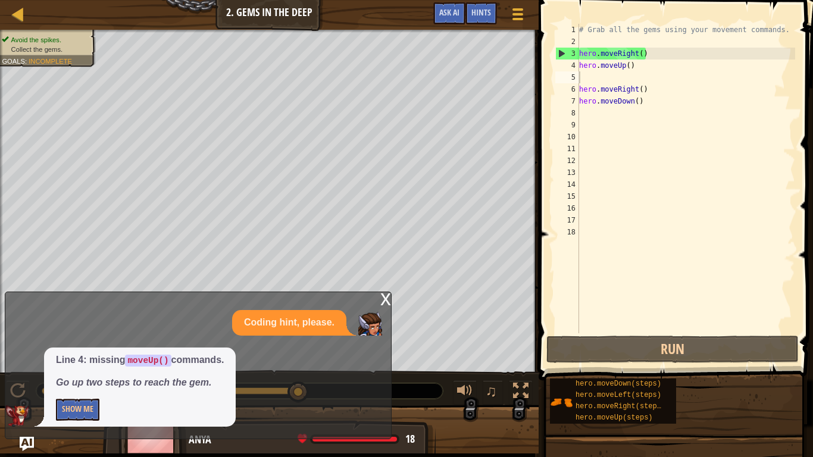
click at [381, 299] on div "x" at bounding box center [385, 298] width 11 height 12
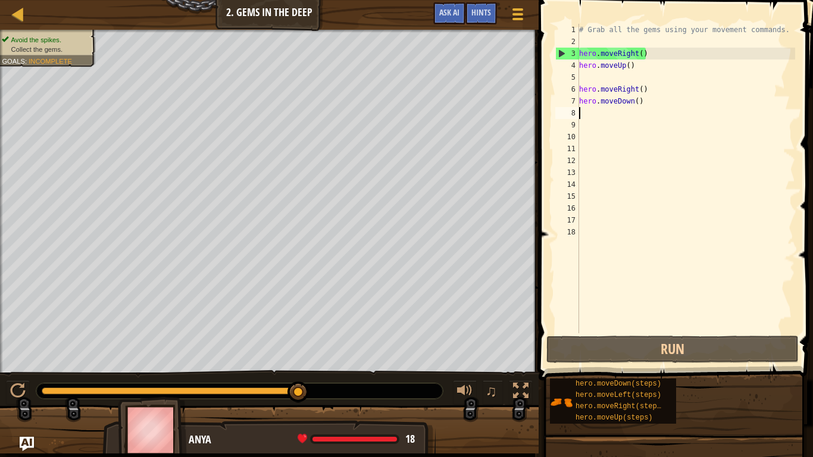
click at [602, 114] on div "# Grab all the gems using your movement commands. hero . moveRight ( ) hero . m…" at bounding box center [686, 190] width 218 height 333
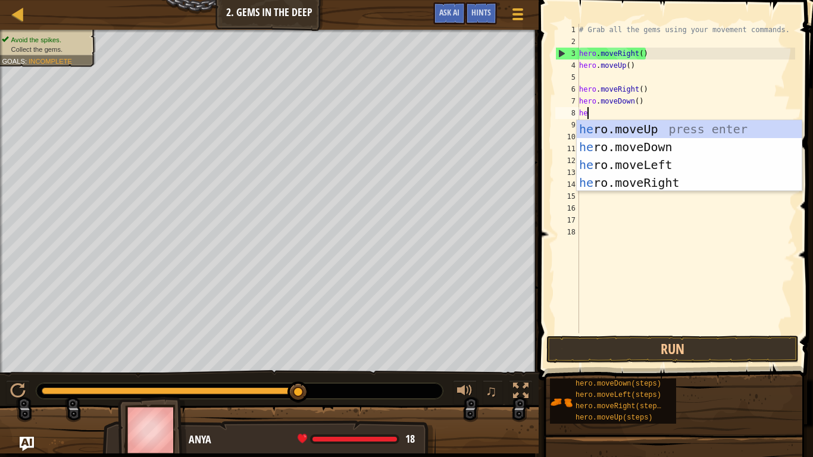
scroll to position [5, 2]
type textarea "hero"
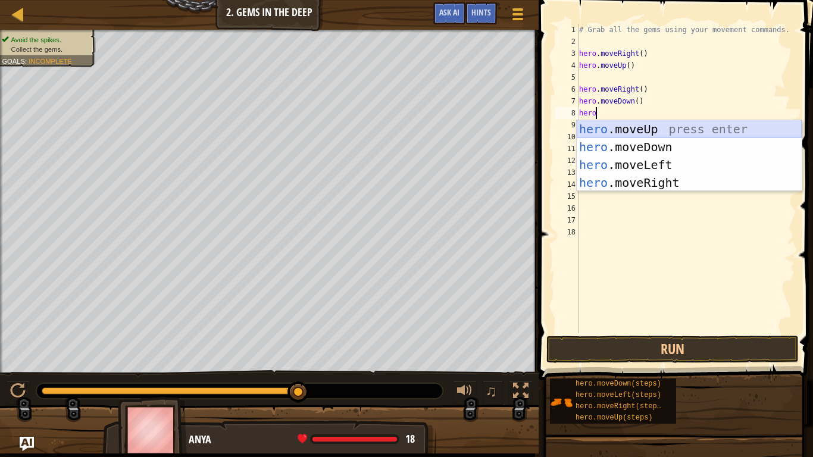
click at [667, 128] on div "hero .moveUp press enter hero .moveDown press enter hero .moveLeft press enter …" at bounding box center [689, 173] width 225 height 107
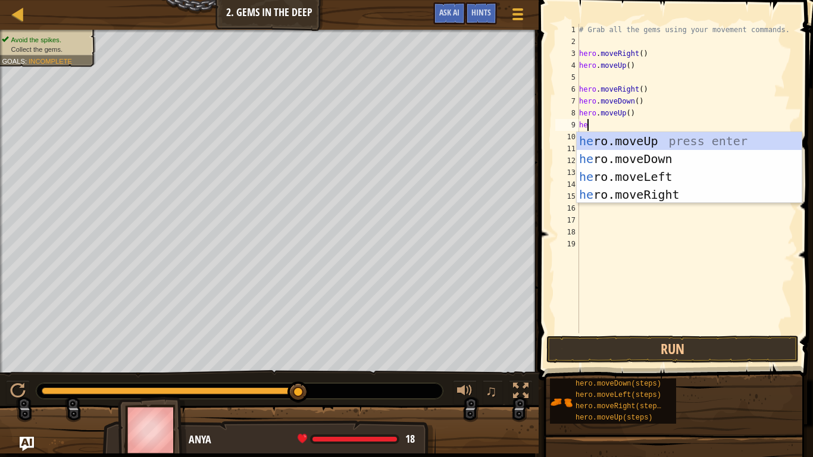
type textarea "her"
click at [658, 199] on div "her o.moveUp press enter her o.moveDown press enter her o.moveLeft press enter …" at bounding box center [689, 185] width 225 height 107
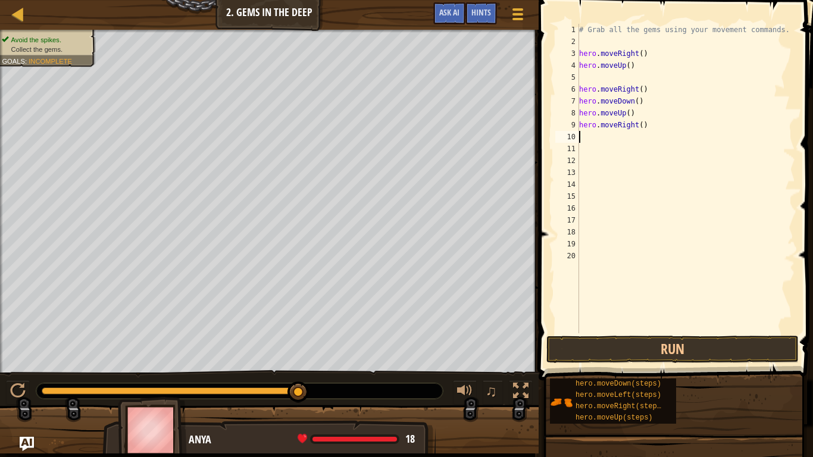
scroll to position [5, 0]
click at [653, 345] on button "Run" at bounding box center [672, 349] width 252 height 27
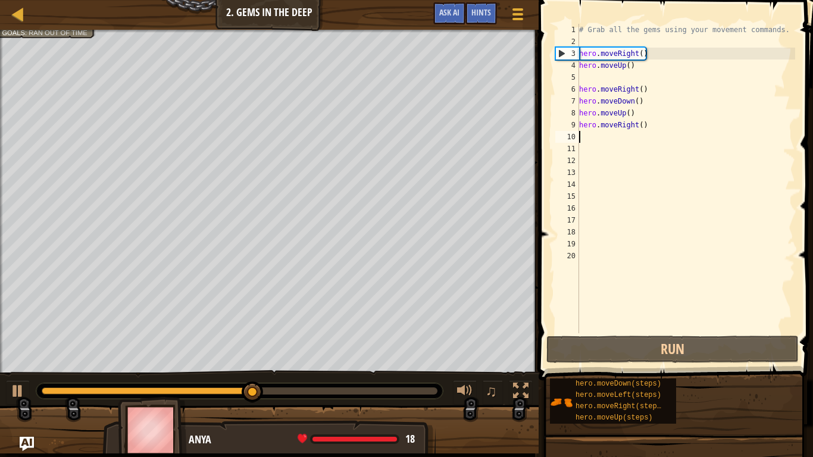
click at [624, 111] on div "# Grab all the gems using your movement commands. hero . moveRight ( ) hero . m…" at bounding box center [686, 190] width 218 height 333
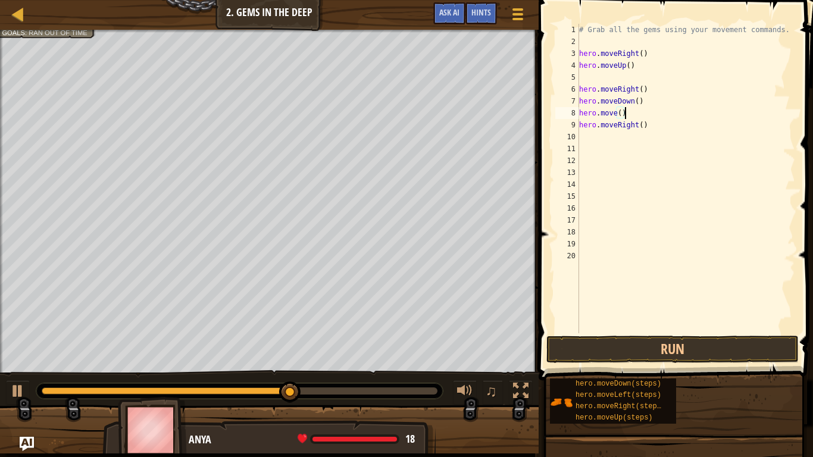
click at [630, 111] on div "# Grab all the gems using your movement commands. hero . moveRight ( ) hero . m…" at bounding box center [686, 190] width 218 height 333
type textarea "h"
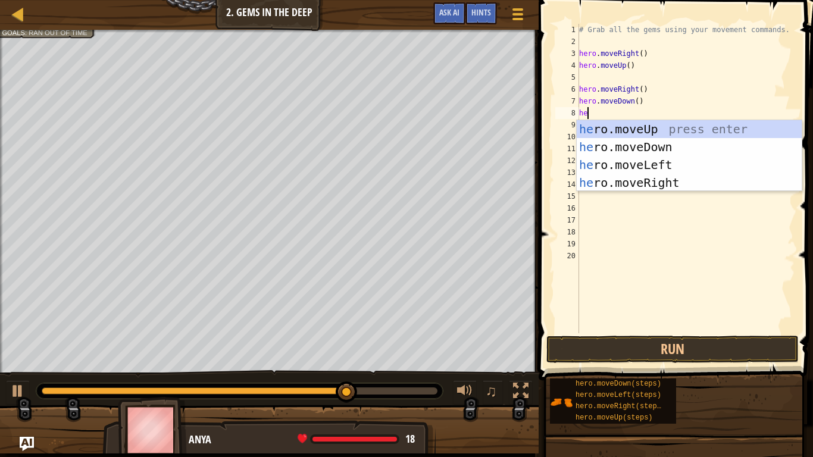
type textarea "hero"
click at [660, 148] on div "hero .moveUp press enter hero .moveDown press enter hero .moveLeft press enter …" at bounding box center [689, 173] width 225 height 107
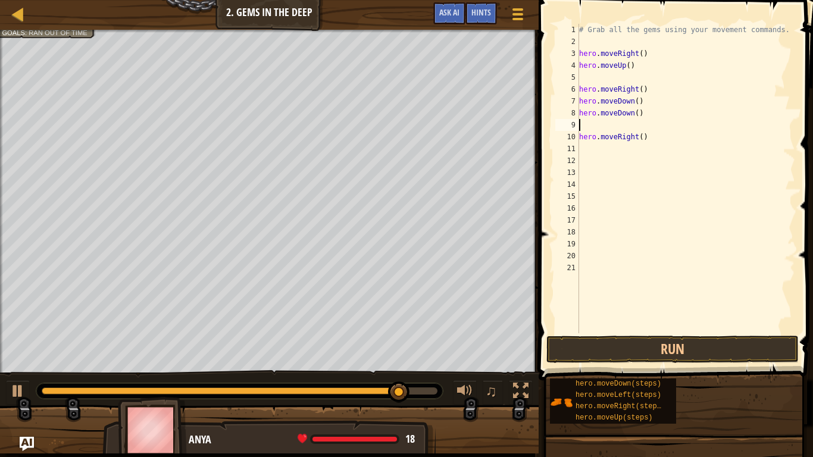
scroll to position [5, 0]
click at [659, 345] on button "Run" at bounding box center [672, 349] width 252 height 27
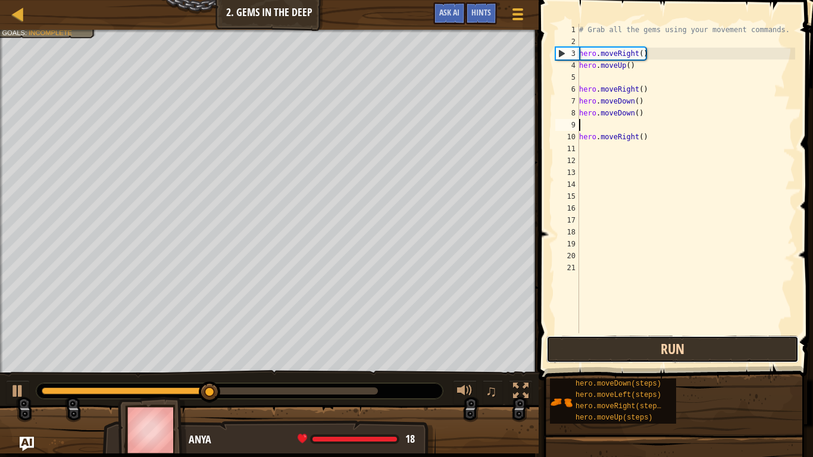
click at [680, 338] on button "Run" at bounding box center [672, 349] width 252 height 27
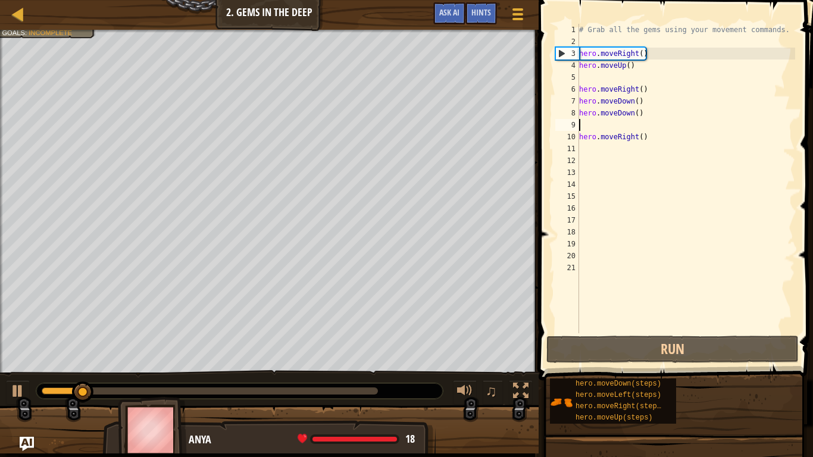
click at [634, 111] on div "# Grab all the gems using your movement commands. hero . moveRight ( ) hero . m…" at bounding box center [686, 190] width 218 height 333
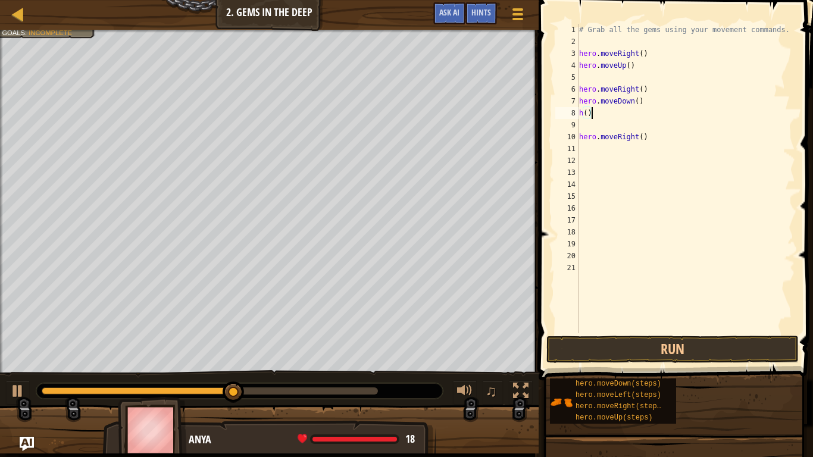
click at [634, 112] on div "# Grab all the gems using your movement commands. hero . moveRight ( ) hero . m…" at bounding box center [686, 190] width 218 height 333
type textarea "h"
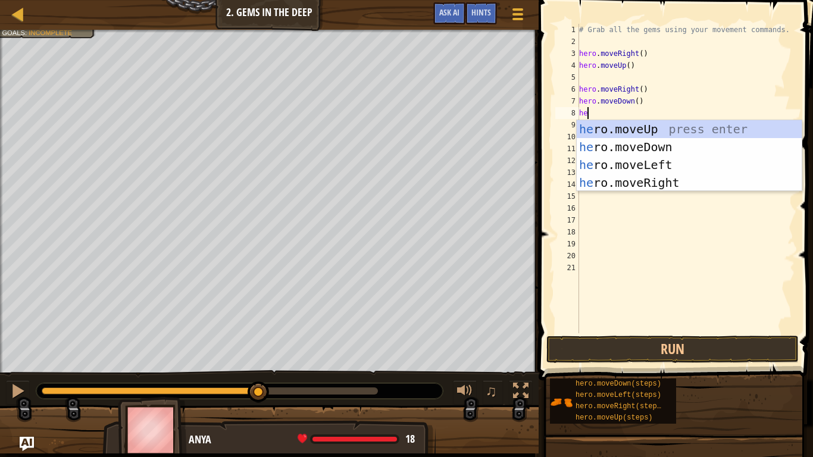
type textarea "hero"
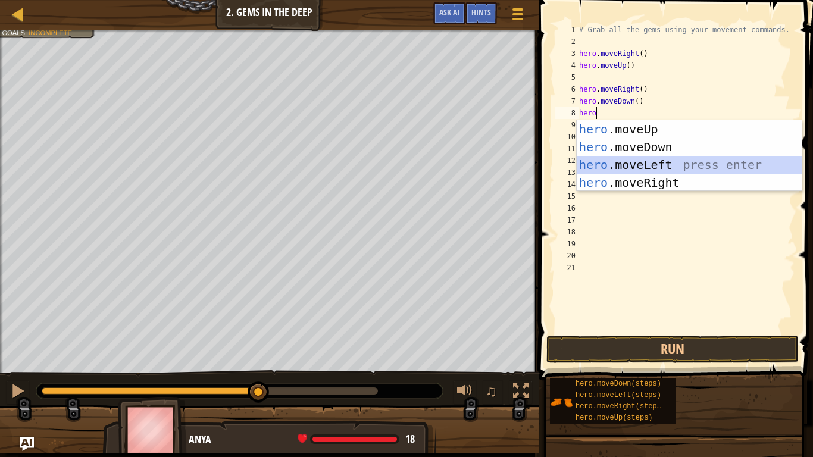
click at [658, 167] on div "hero .moveUp press enter hero .moveDown press enter hero .moveLeft press enter …" at bounding box center [689, 173] width 225 height 107
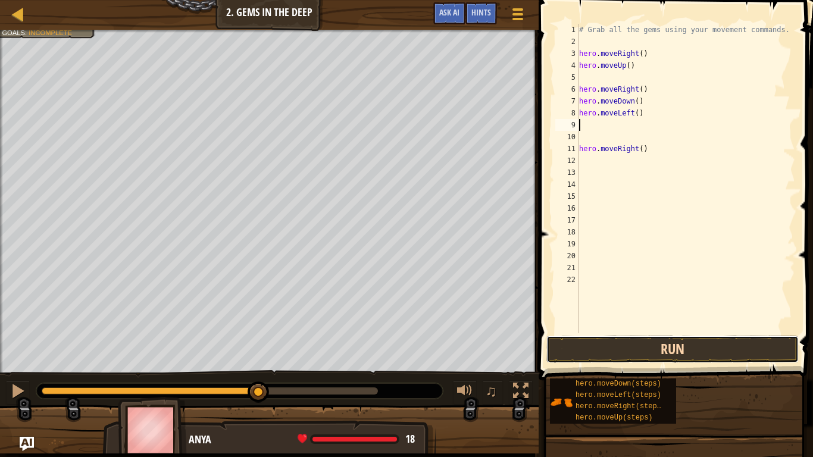
click at [708, 347] on button "Run" at bounding box center [672, 349] width 252 height 27
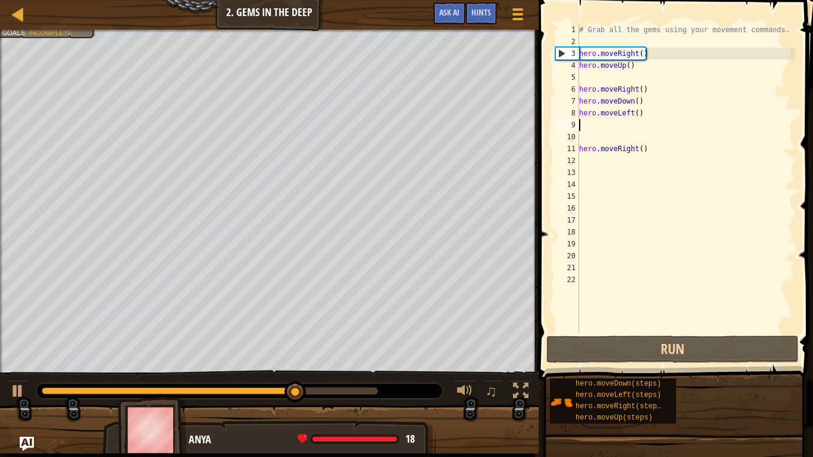
click at [655, 149] on div "# Grab all the gems using your movement commands. hero . moveRight ( ) hero . m…" at bounding box center [686, 190] width 218 height 333
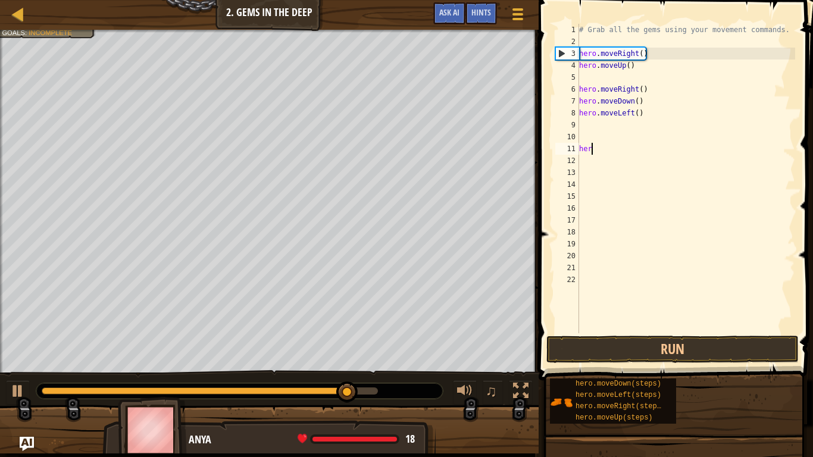
type textarea "h"
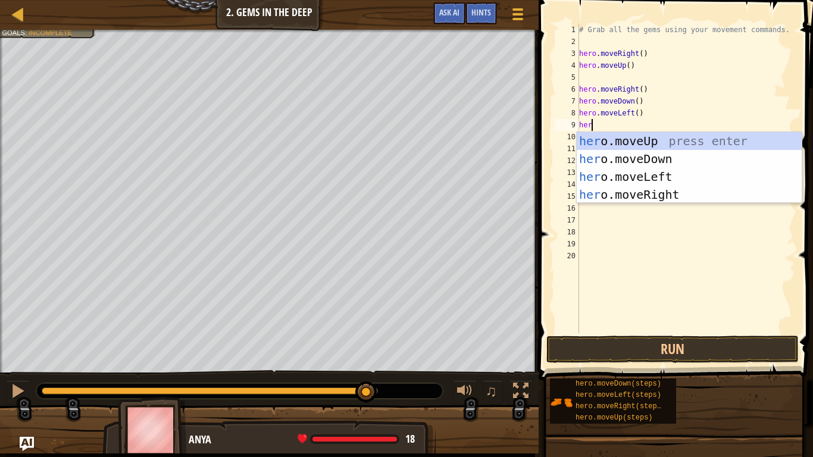
type textarea "hero"
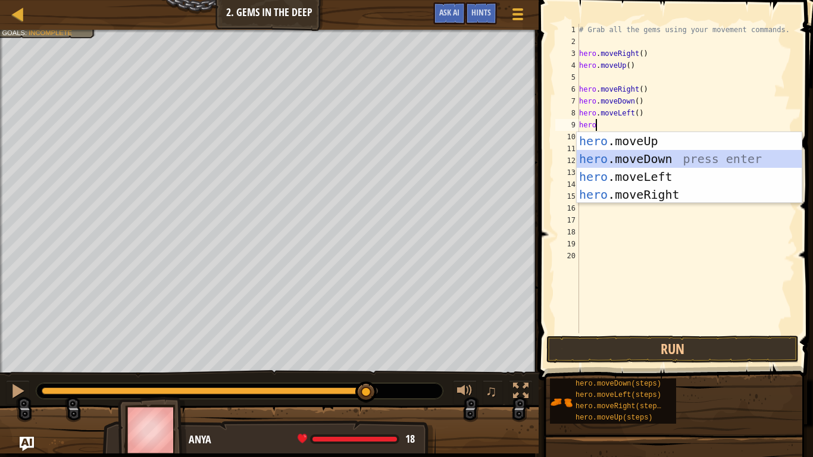
click at [666, 158] on div "hero .moveUp press enter hero .moveDown press enter hero .moveLeft press enter …" at bounding box center [689, 185] width 225 height 107
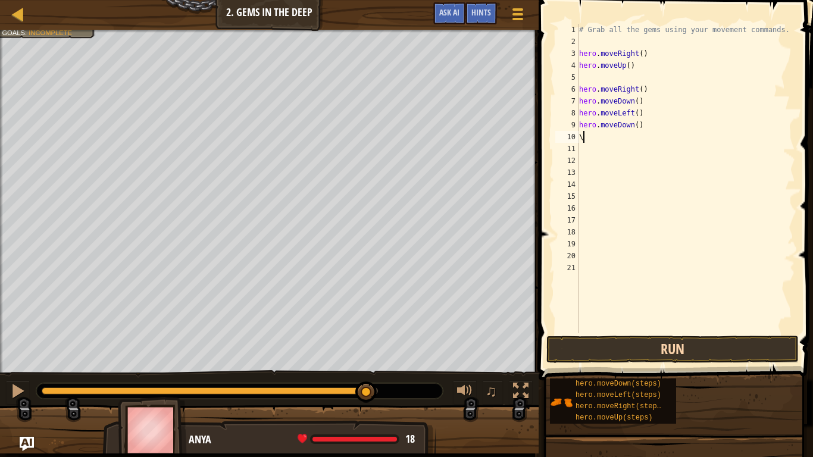
type textarea "\"
click at [697, 348] on button "Run" at bounding box center [672, 349] width 252 height 27
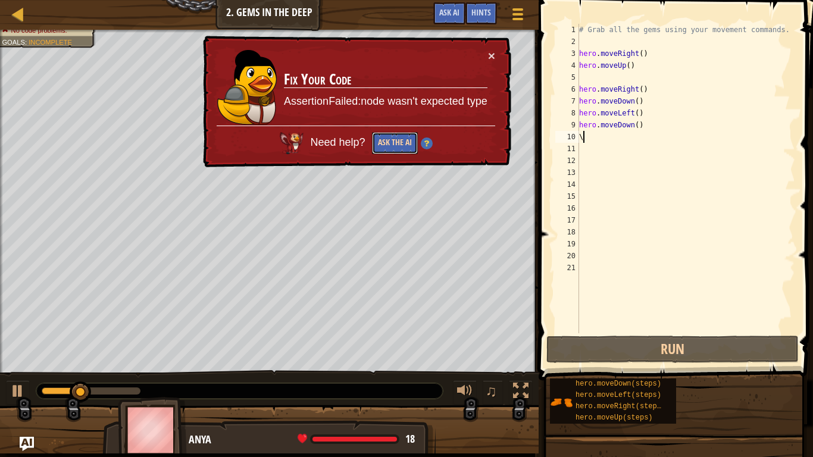
click at [402, 142] on button "Ask the AI" at bounding box center [395, 143] width 46 height 22
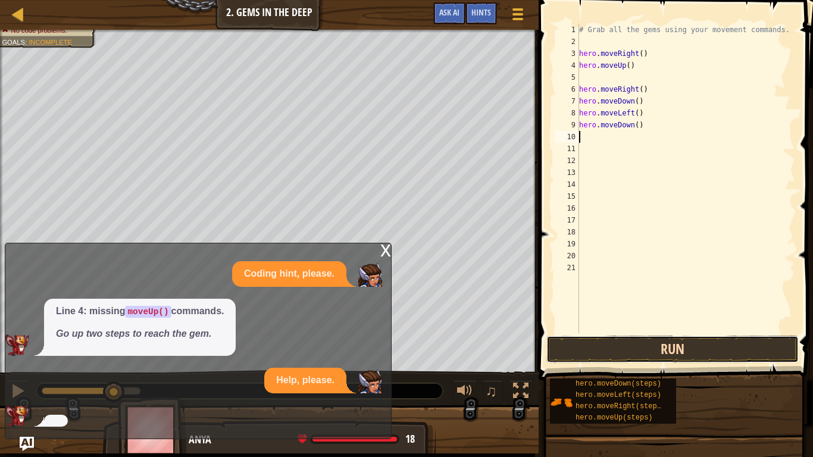
click at [668, 345] on button "Run" at bounding box center [672, 349] width 252 height 27
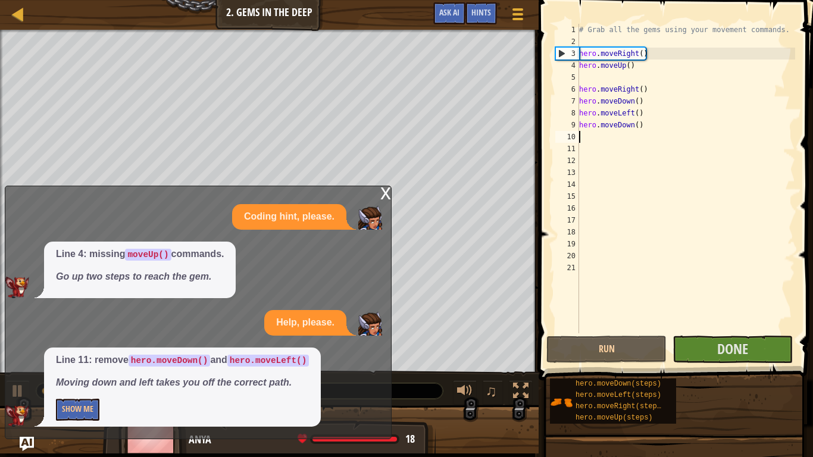
click at [384, 190] on div "x" at bounding box center [385, 192] width 11 height 12
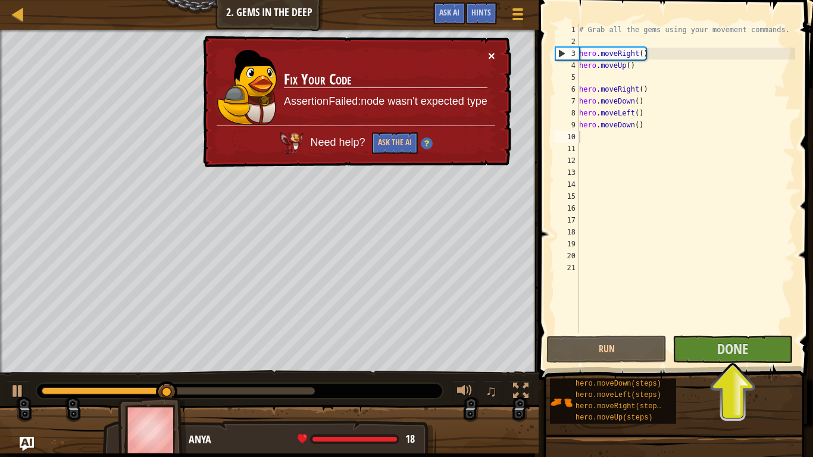
click at [494, 54] on button "×" at bounding box center [491, 55] width 7 height 12
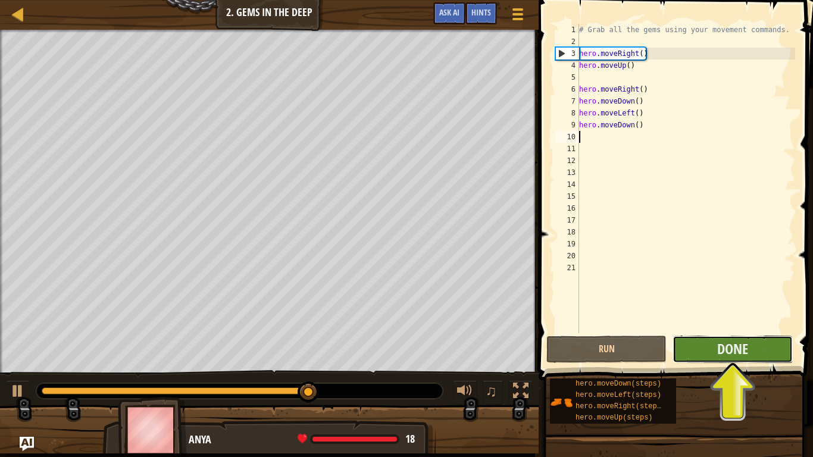
click at [766, 350] on button "Done" at bounding box center [732, 349] width 120 height 27
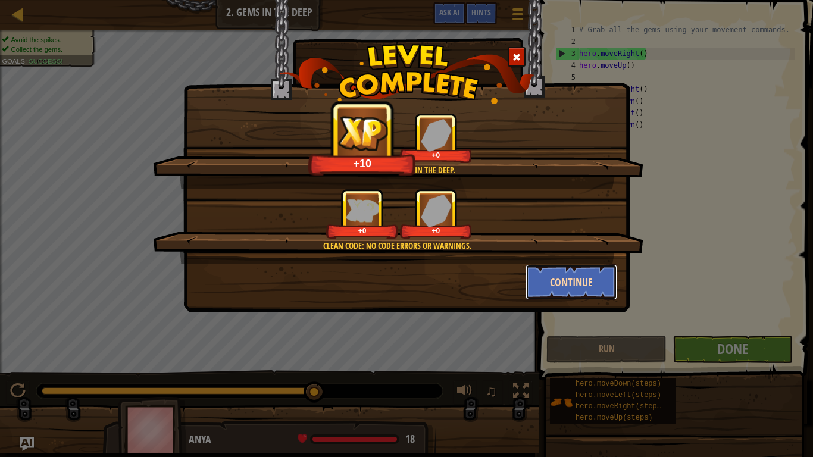
click at [580, 279] on button "Continue" at bounding box center [571, 282] width 92 height 36
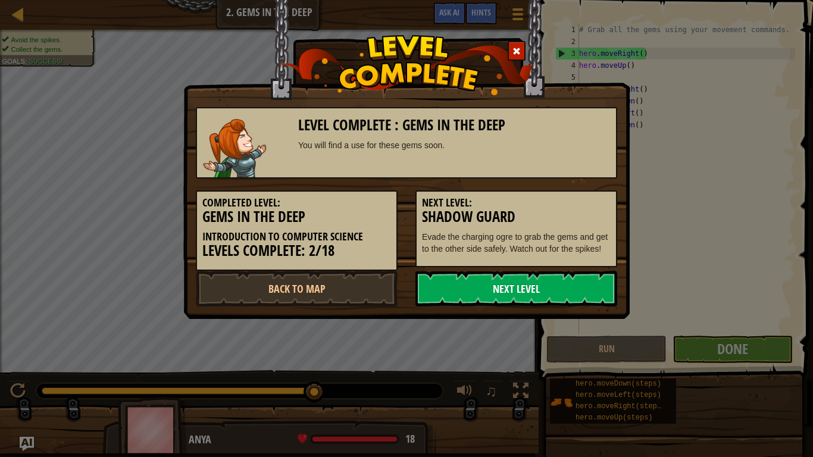
click at [561, 296] on link "Next Level" at bounding box center [516, 289] width 202 height 36
click at [475, 296] on link "Next Level" at bounding box center [516, 289] width 202 height 36
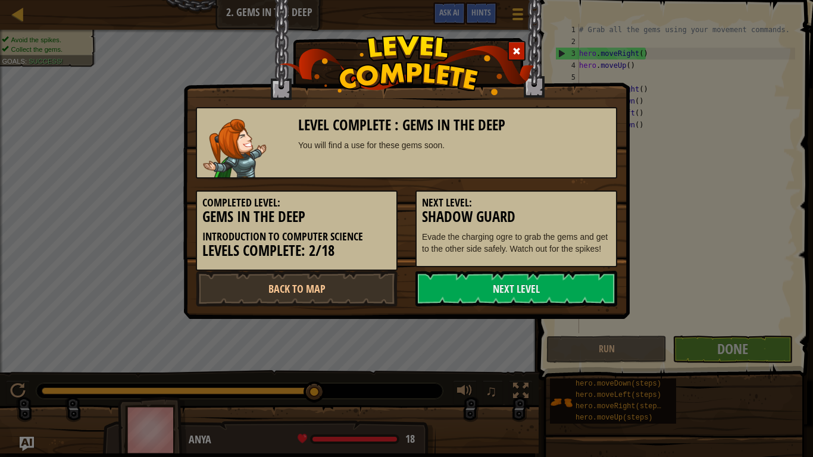
click at [497, 223] on h3 "Shadow Guard" at bounding box center [516, 217] width 189 height 16
click at [293, 215] on h3 "Gems in the Deep" at bounding box center [296, 217] width 189 height 16
click at [476, 298] on link "Next Level" at bounding box center [516, 289] width 202 height 36
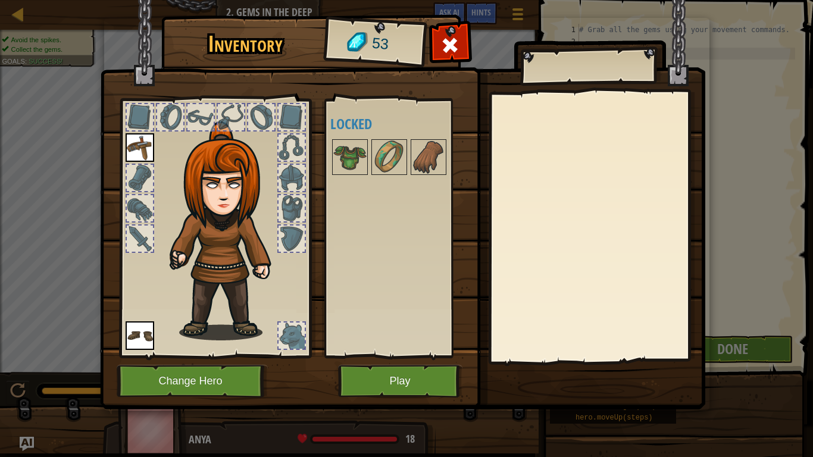
click at [145, 108] on div at bounding box center [140, 117] width 26 height 26
click at [384, 376] on button "Play" at bounding box center [400, 381] width 124 height 33
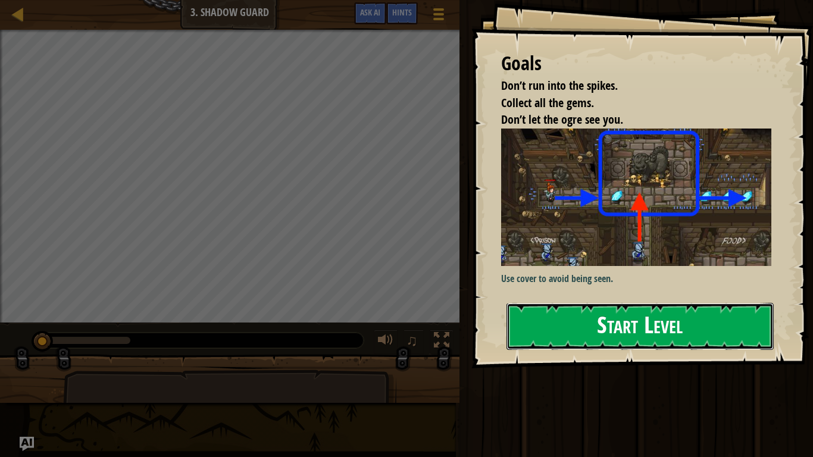
click at [633, 313] on button "Start Level" at bounding box center [639, 326] width 267 height 47
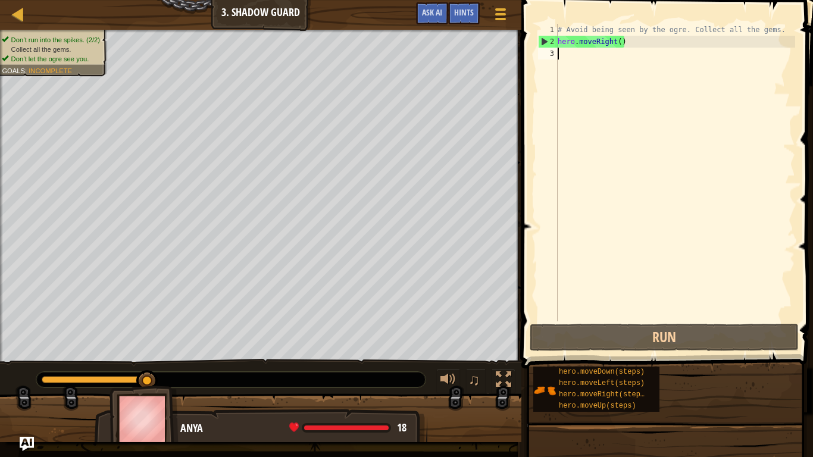
type textarea "m"
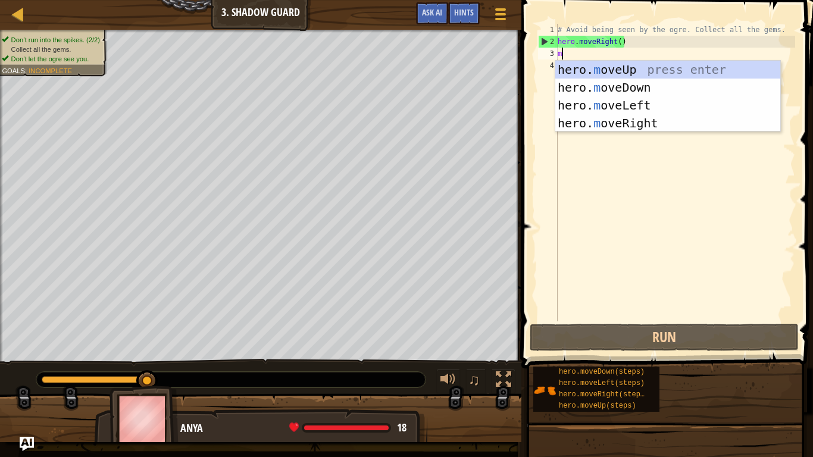
scroll to position [5, 0]
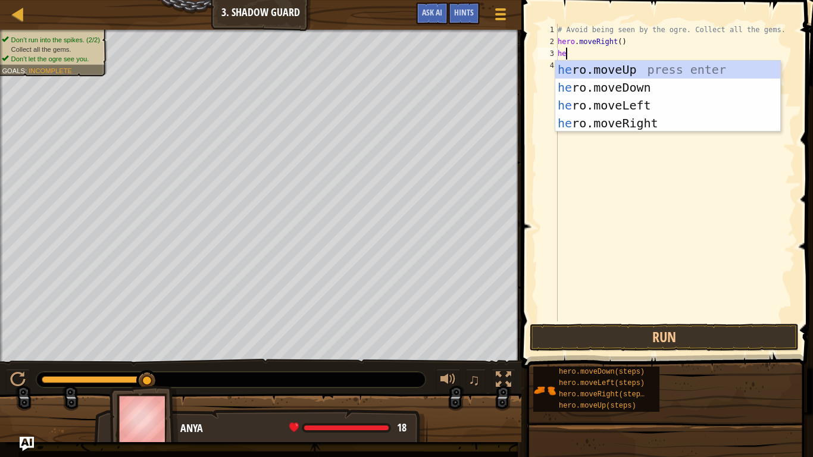
type textarea "hero"
click at [672, 64] on div "hero .moveUp press enter hero .moveDown press enter hero .moveLeft press enter …" at bounding box center [667, 114] width 225 height 107
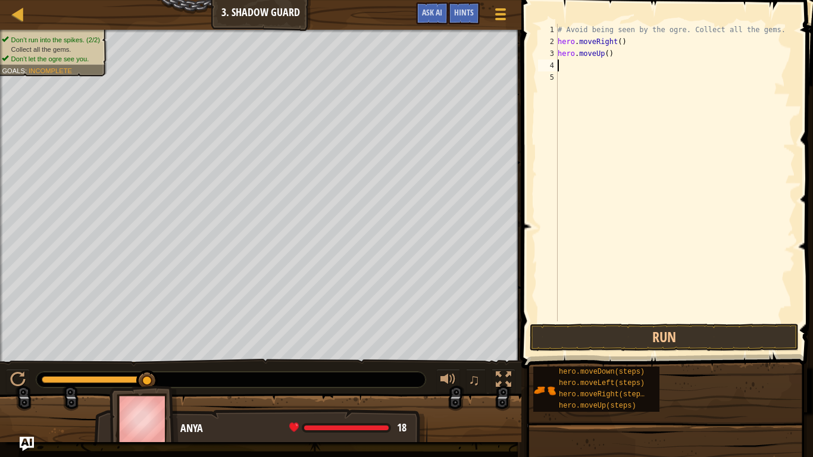
scroll to position [5, 0]
click at [630, 58] on div "# Avoid being seen by the ogre. Collect all the gems. hero . moveRight ( ) hero…" at bounding box center [675, 184] width 240 height 321
click at [602, 53] on div "# Avoid being seen by the ogre. Collect all the gems. hero . moveRight ( ) hero…" at bounding box center [675, 184] width 240 height 321
type textarea "hero.moveUp()"
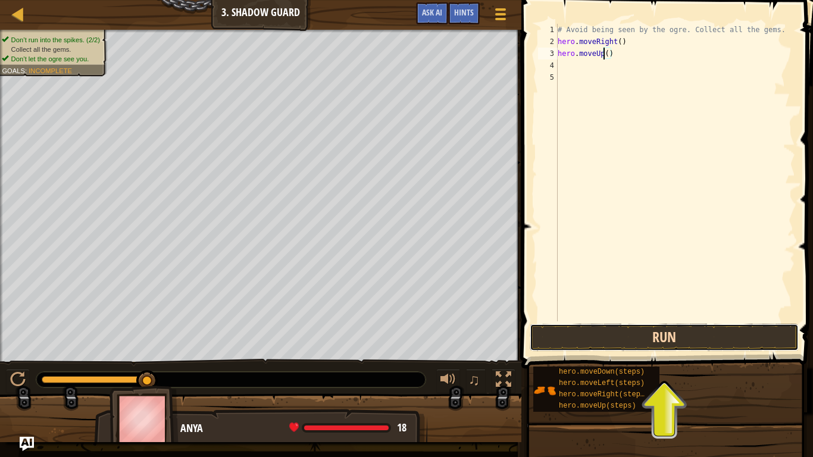
click at [666, 333] on button "Run" at bounding box center [664, 337] width 269 height 27
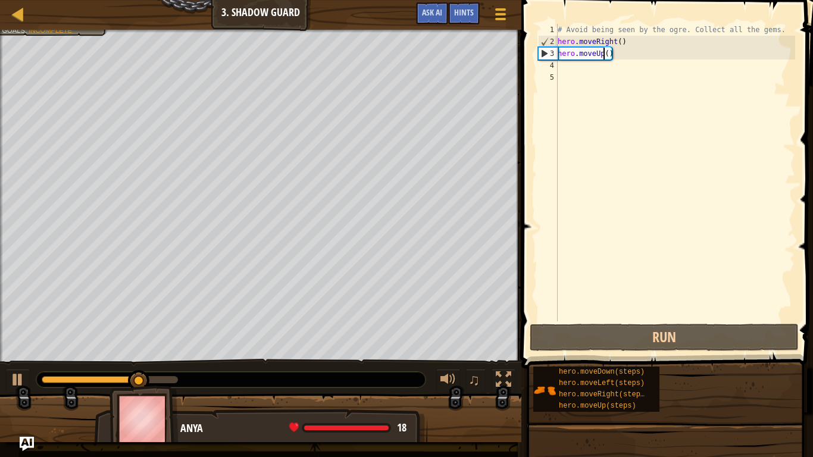
click at [590, 65] on div "# Avoid being seen by the ogre. Collect all the gems. hero . moveRight ( ) hero…" at bounding box center [675, 184] width 240 height 321
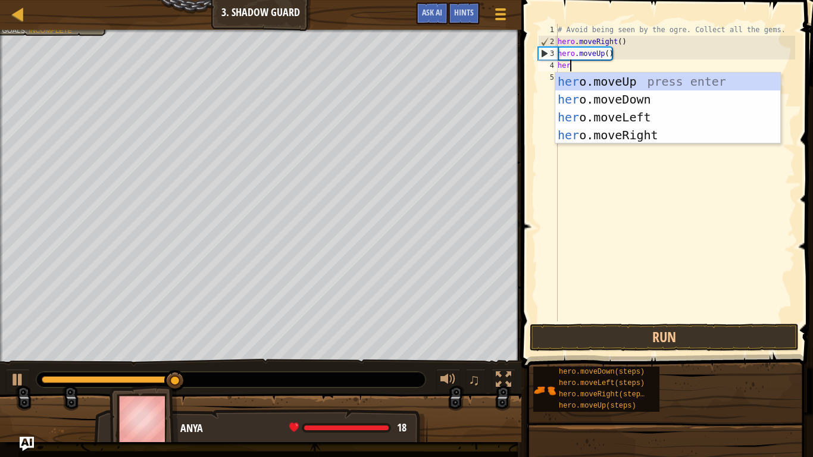
type textarea "hero"
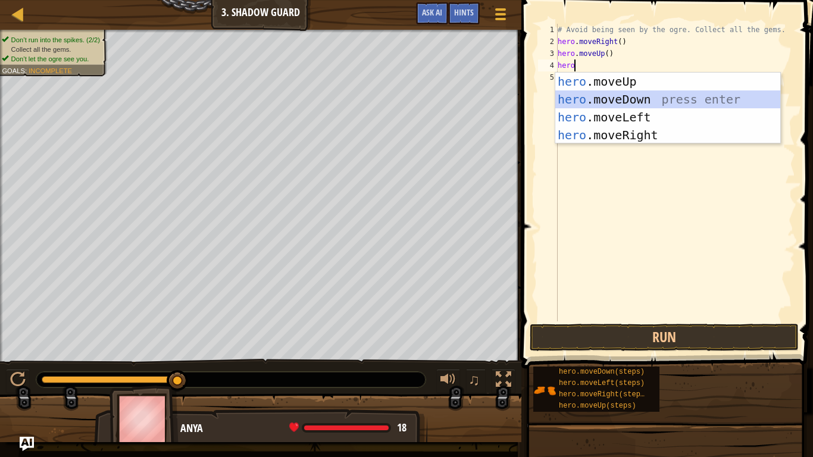
click at [605, 92] on div "hero .moveUp press enter hero .moveDown press enter hero .moveLeft press enter …" at bounding box center [667, 126] width 225 height 107
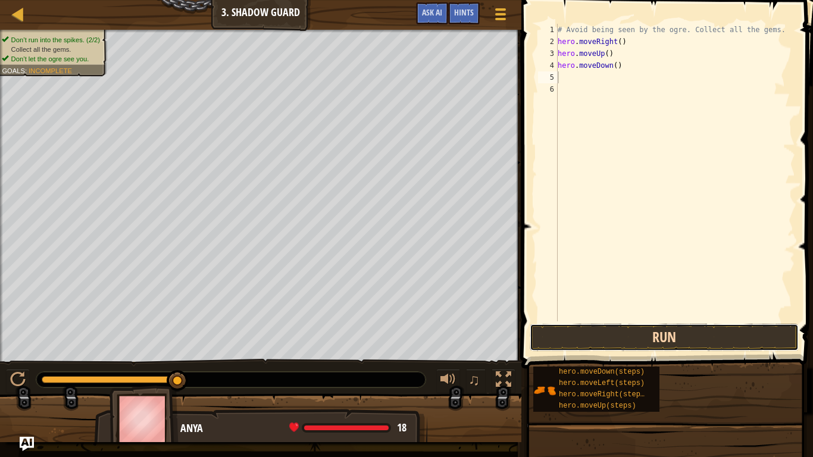
click at [627, 341] on button "Run" at bounding box center [664, 337] width 269 height 27
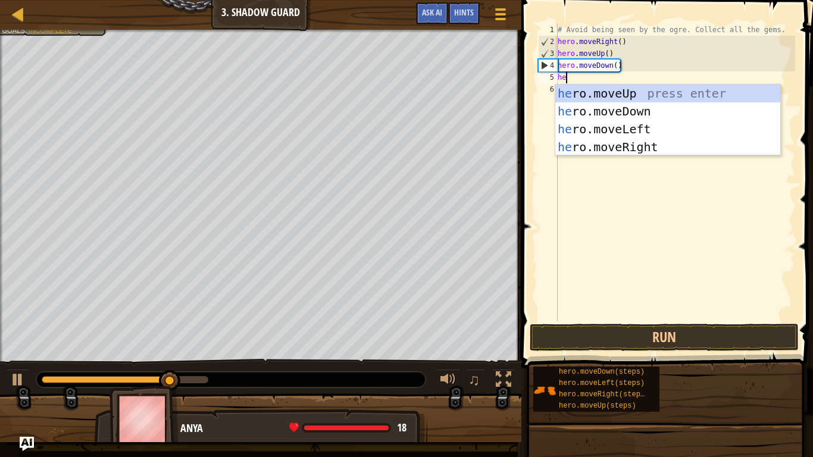
type textarea "hero"
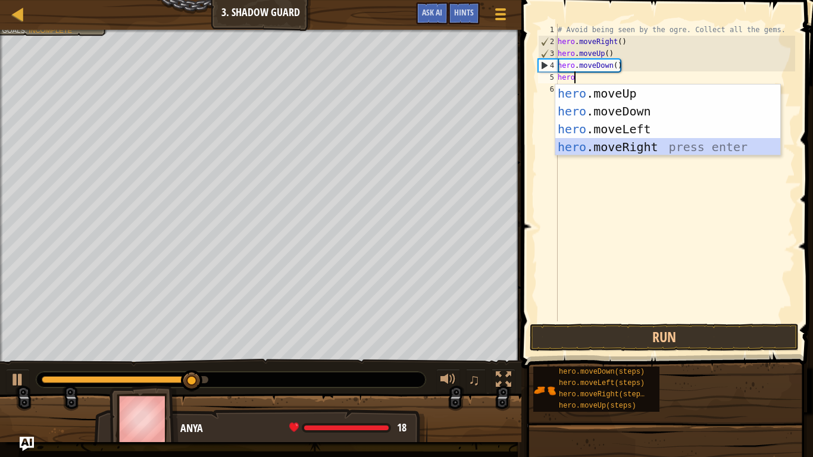
click at [625, 144] on div "hero .moveUp press enter hero .moveDown press enter hero .moveLeft press enter …" at bounding box center [667, 137] width 225 height 107
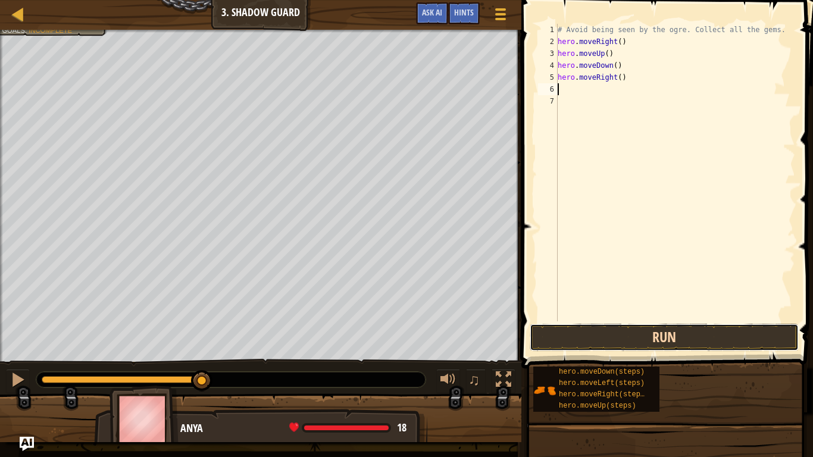
click at [638, 337] on button "Run" at bounding box center [664, 337] width 269 height 27
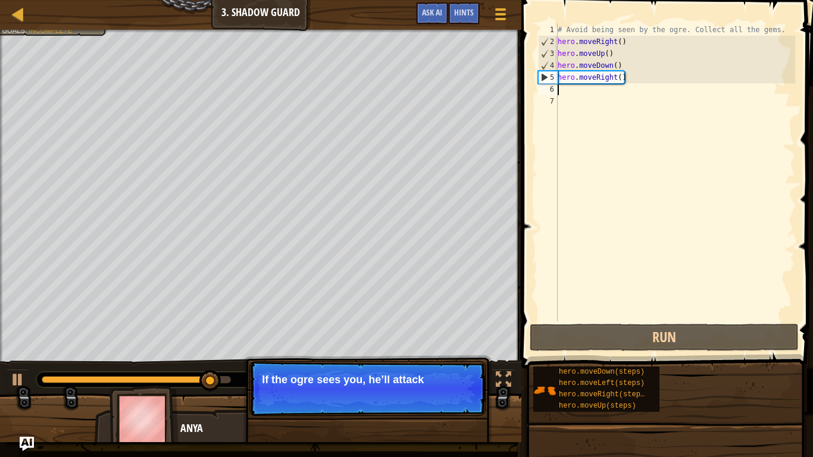
click at [613, 79] on div "# Avoid being seen by the ogre. Collect all the gems. hero . moveRight ( ) hero…" at bounding box center [675, 184] width 240 height 321
click at [611, 67] on div "# Avoid being seen by the ogre. Collect all the gems. hero . moveRight ( ) hero…" at bounding box center [675, 184] width 240 height 321
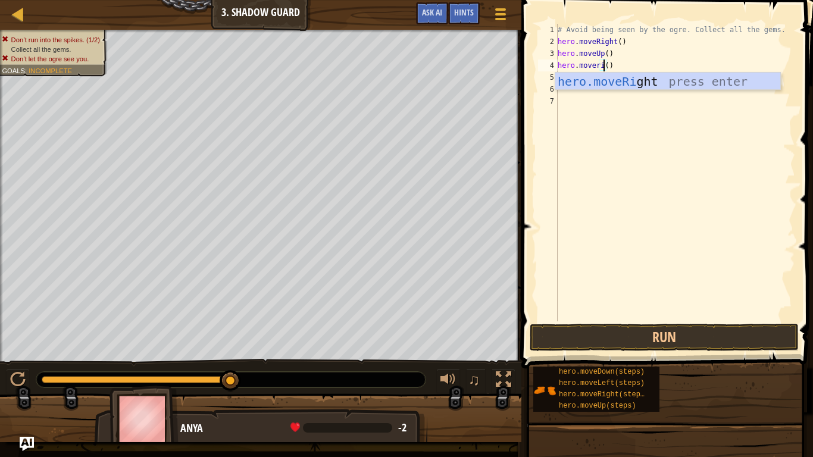
scroll to position [5, 7]
click at [626, 79] on div "hero.moveRi ght press enter" at bounding box center [667, 100] width 225 height 54
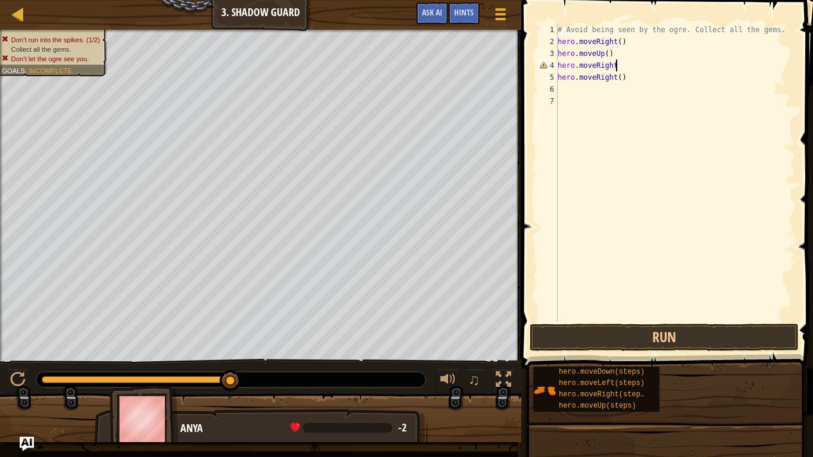
click at [634, 82] on div "# Avoid being seen by the ogre. Collect all the gems. hero . moveRight ( ) hero…" at bounding box center [675, 184] width 240 height 321
type textarea "h"
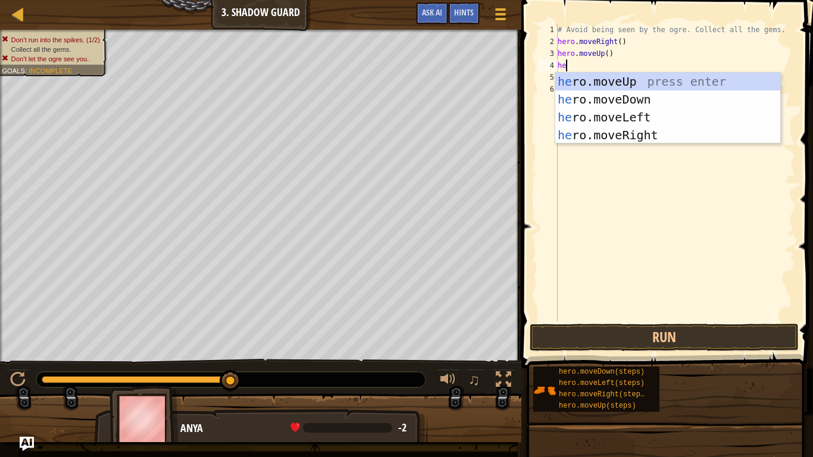
type textarea "hero"
click at [651, 132] on div "hero .moveUp press enter hero .moveDown press enter hero .moveLeft press enter …" at bounding box center [667, 126] width 225 height 107
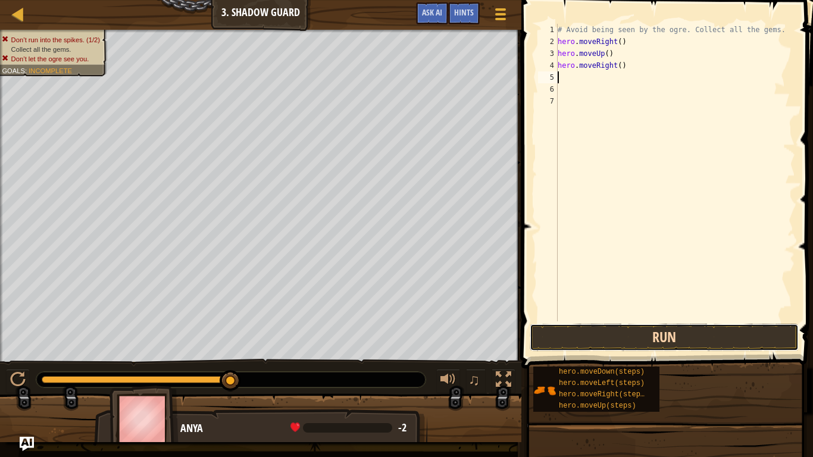
click at [690, 325] on button "Run" at bounding box center [664, 337] width 269 height 27
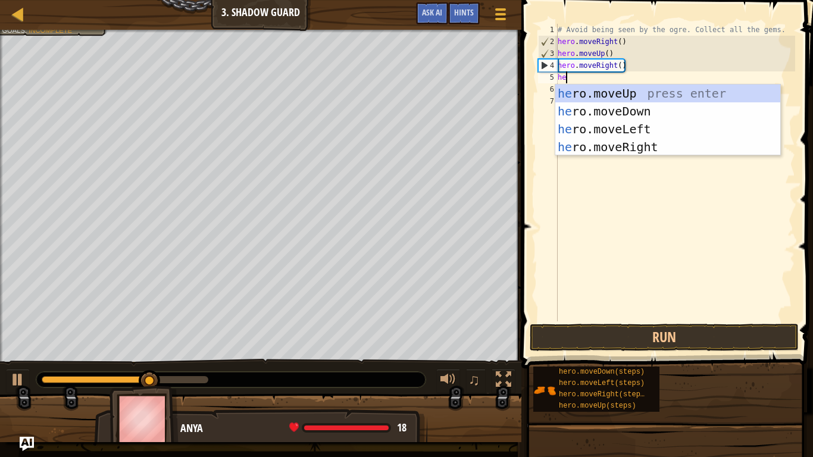
type textarea "hero"
click at [593, 107] on div "hero .moveUp press enter hero .moveDown press enter hero .moveLeft press enter …" at bounding box center [667, 137] width 225 height 107
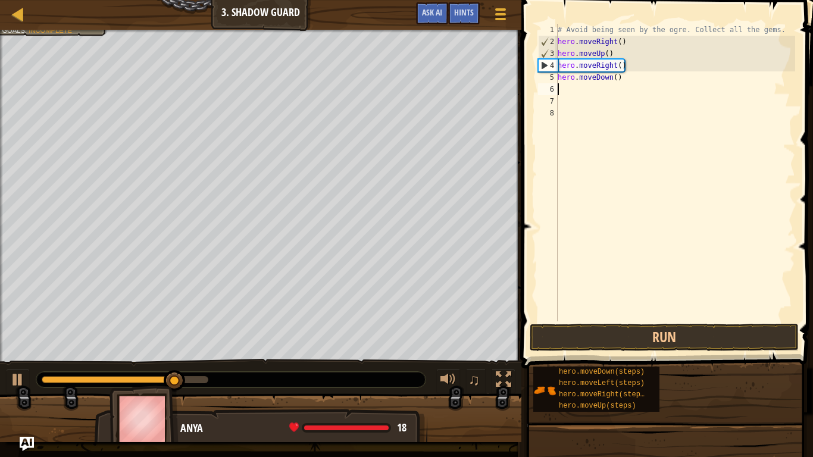
scroll to position [5, 0]
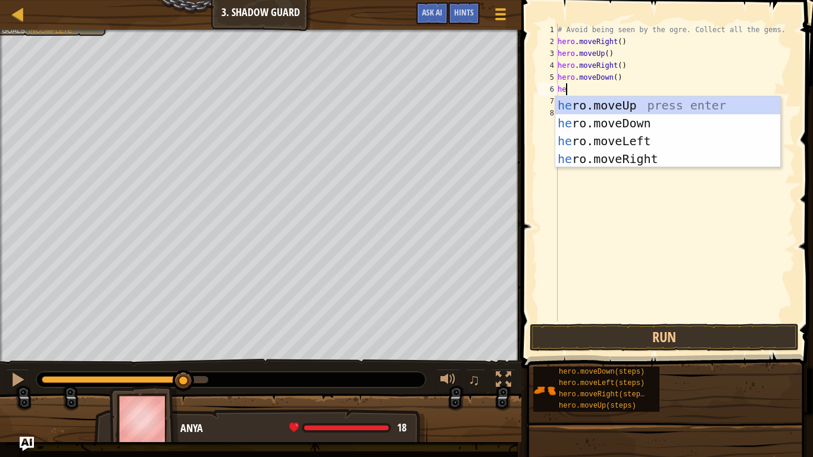
type textarea "hero"
click at [606, 155] on div "hero .moveUp press enter hero .moveDown press enter hero .moveLeft press enter …" at bounding box center [667, 149] width 225 height 107
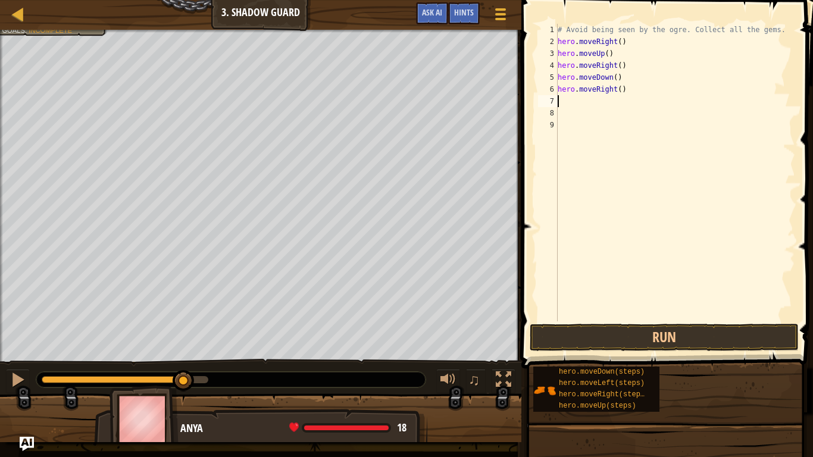
scroll to position [5, 0]
click at [641, 345] on button "Run" at bounding box center [664, 337] width 269 height 27
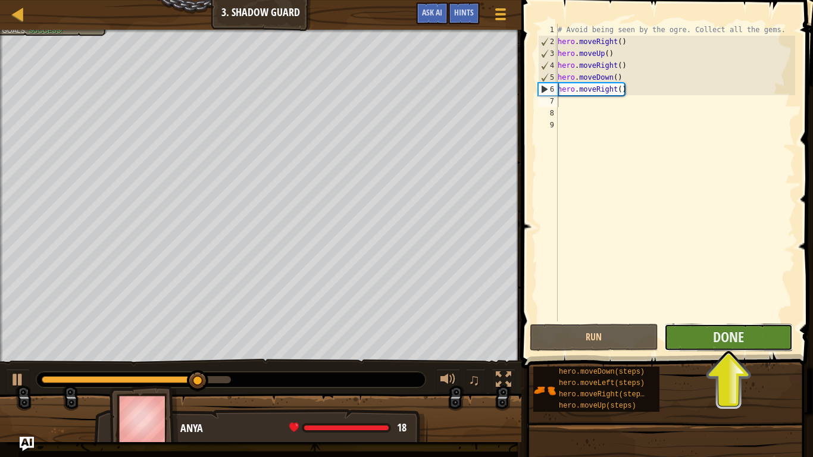
click at [750, 345] on button "Done" at bounding box center [728, 337] width 129 height 27
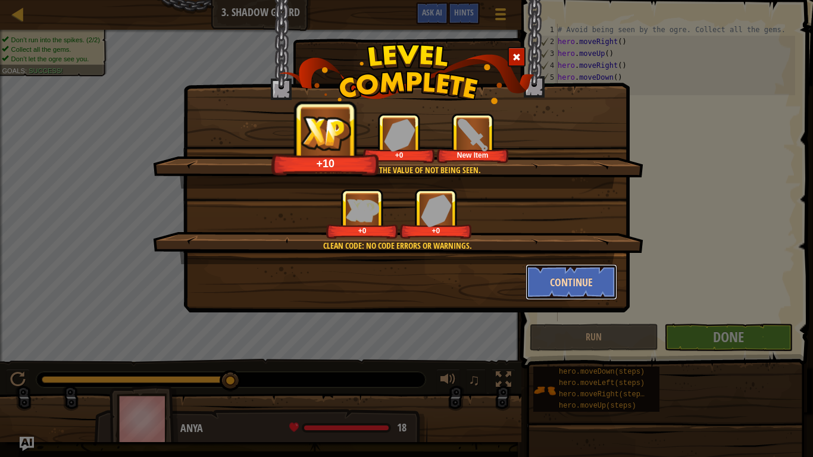
click at [567, 280] on button "Continue" at bounding box center [571, 282] width 92 height 36
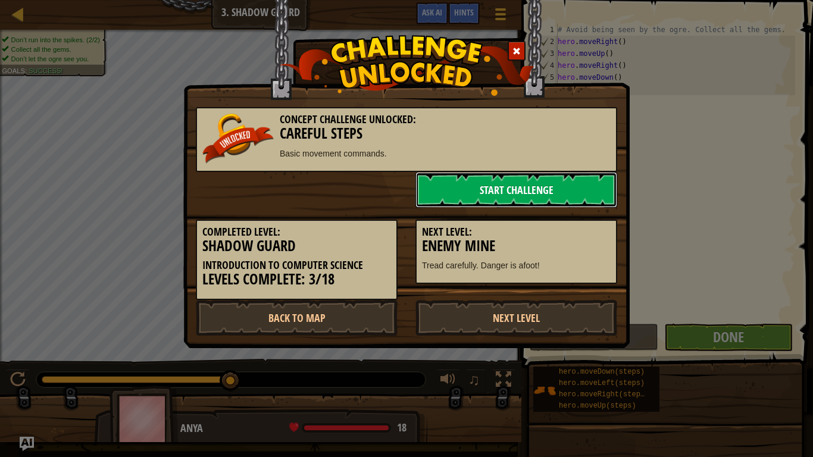
click at [505, 183] on link "Start Challenge" at bounding box center [516, 190] width 202 height 36
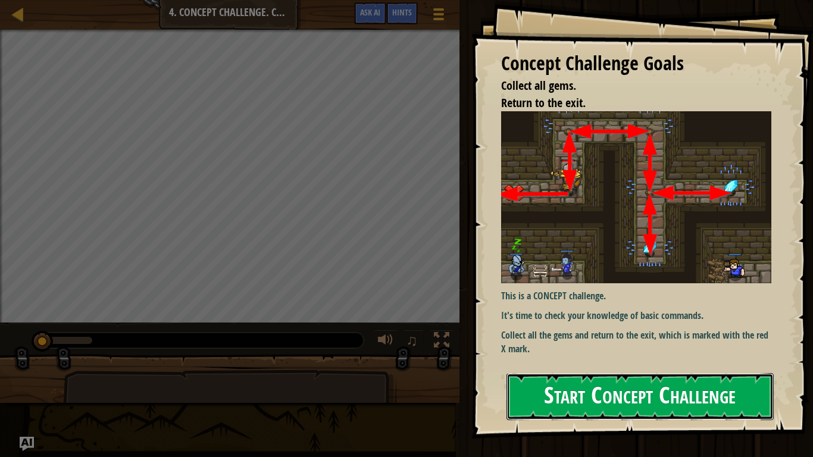
click at [594, 376] on button "Start Concept Challenge" at bounding box center [639, 396] width 267 height 47
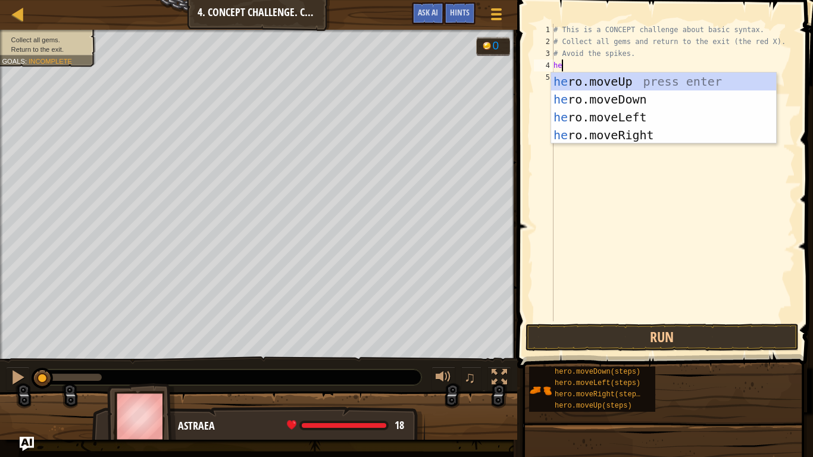
type textarea "hero"
click at [602, 83] on div "hero .moveUp press enter hero .moveDown press enter hero .moveLeft press enter …" at bounding box center [663, 126] width 225 height 107
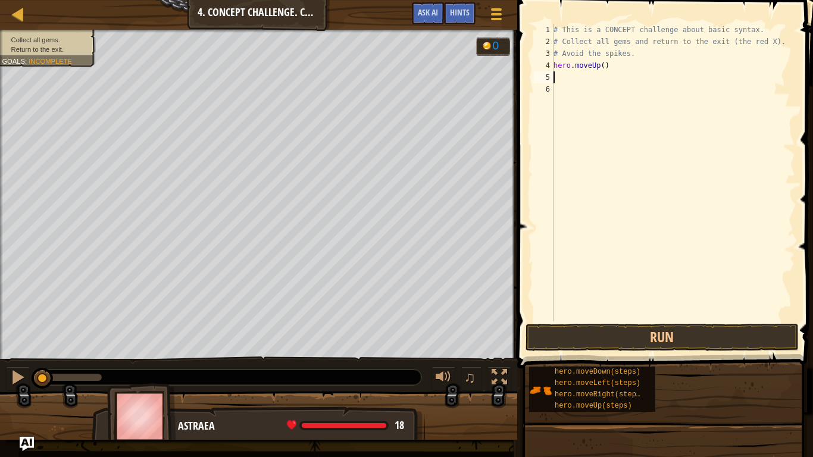
click at [621, 142] on div "# This is a CONCEPT challenge about basic syntax. # Collect all gems and return…" at bounding box center [673, 184] width 244 height 321
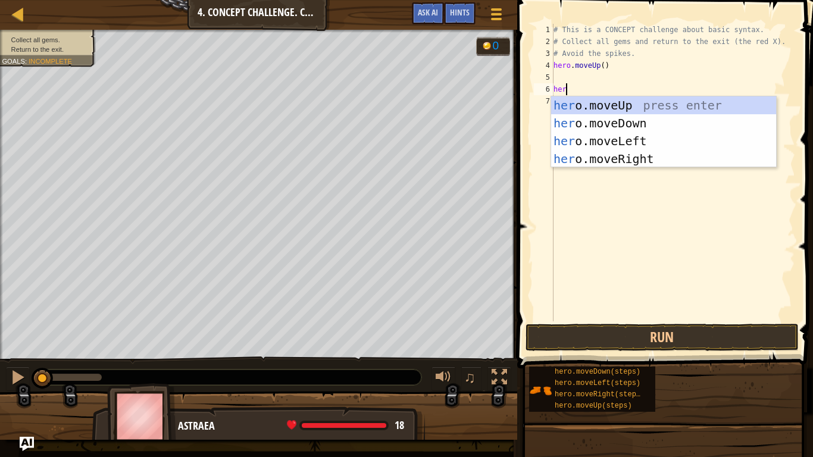
type textarea "hero"
click at [636, 157] on div "hero .moveUp press enter hero .moveDown press enter hero .moveLeft press enter …" at bounding box center [663, 149] width 225 height 107
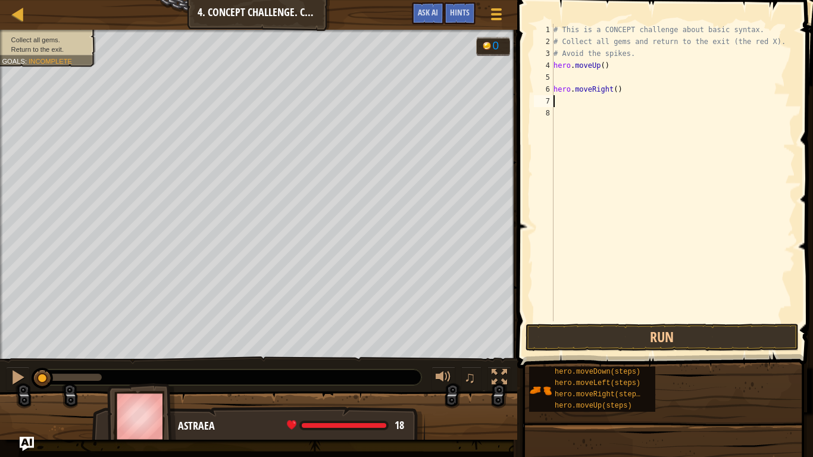
scroll to position [5, 0]
type textarea "m"
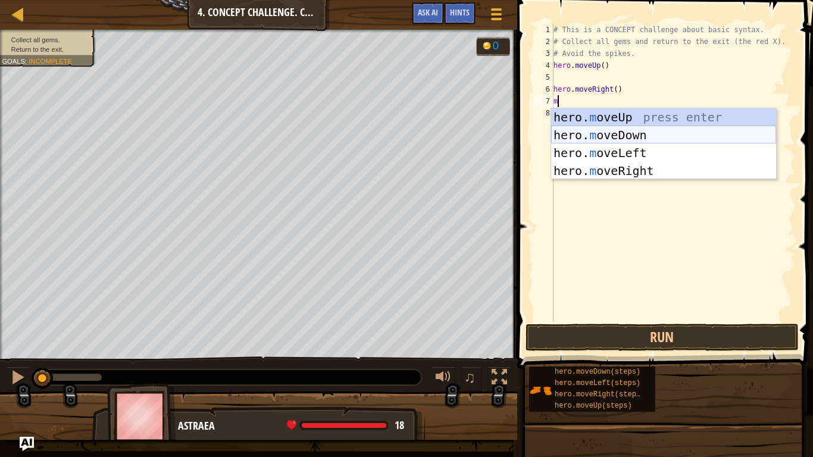
click at [630, 136] on div "hero. m oveUp press enter hero. m oveDown press enter hero. m oveLeft press ent…" at bounding box center [663, 161] width 225 height 107
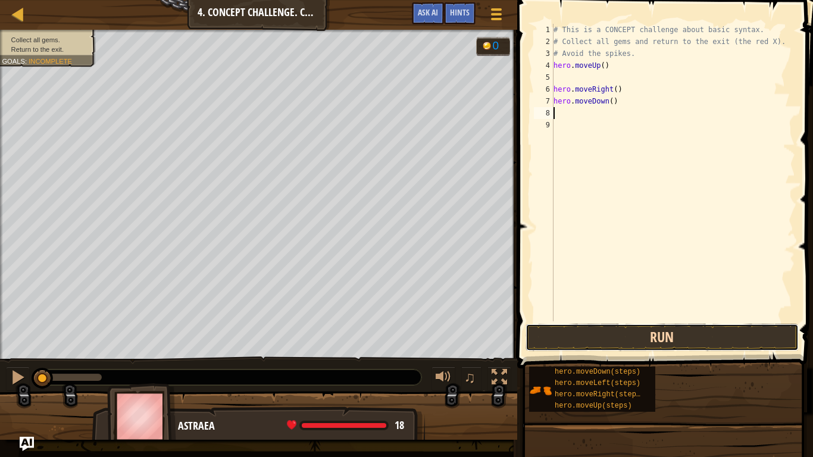
click at [601, 339] on button "Run" at bounding box center [661, 337] width 273 height 27
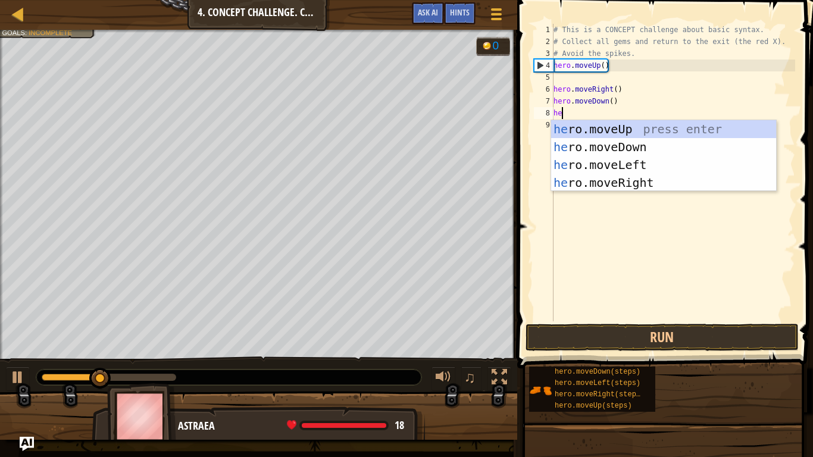
type textarea "her"
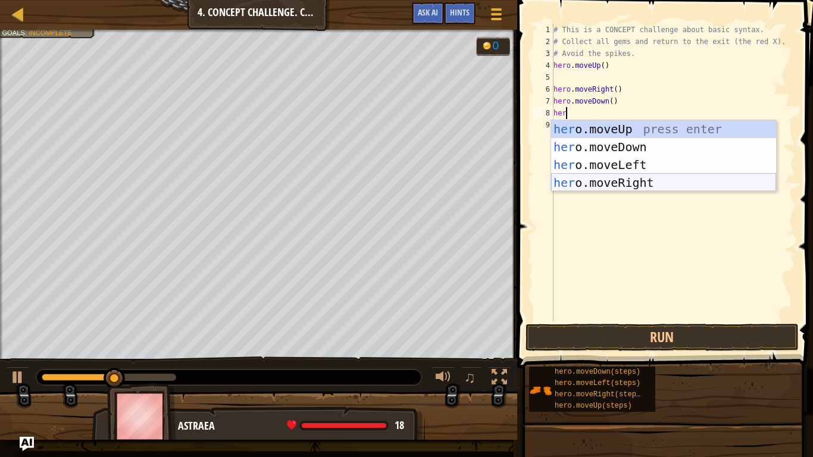
click at [609, 180] on div "her o.moveUp press enter her o.moveDown press enter her o.moveLeft press enter …" at bounding box center [663, 173] width 225 height 107
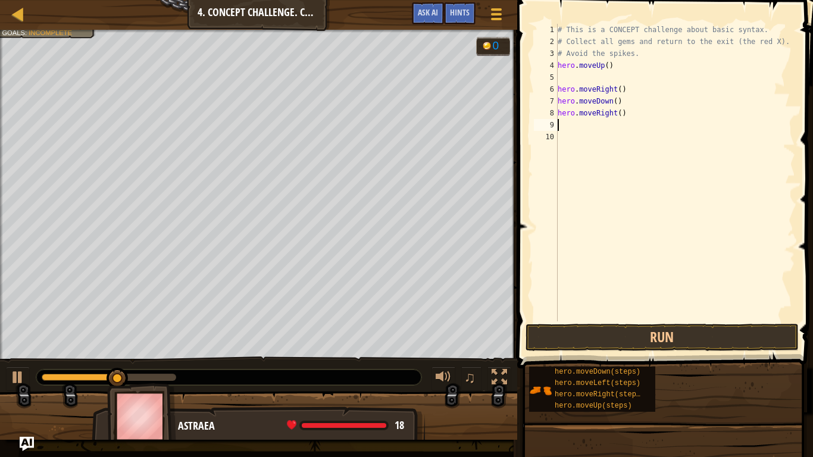
scroll to position [5, 0]
type textarea "m"
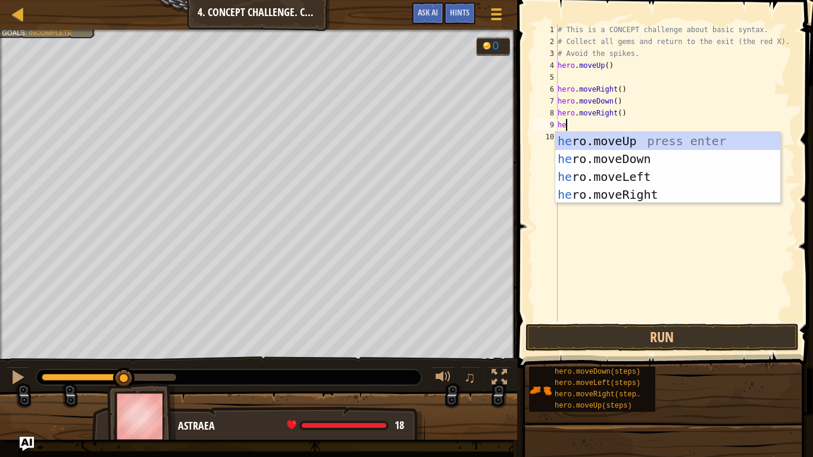
type textarea "hero"
click at [633, 195] on div "hero .moveUp press enter hero .moveDown press enter hero .moveLeft press enter …" at bounding box center [667, 185] width 225 height 107
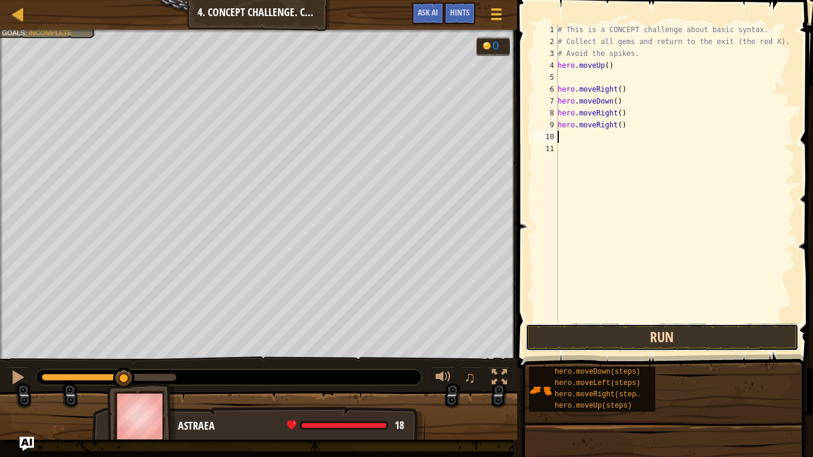
click at [662, 344] on button "Run" at bounding box center [661, 337] width 273 height 27
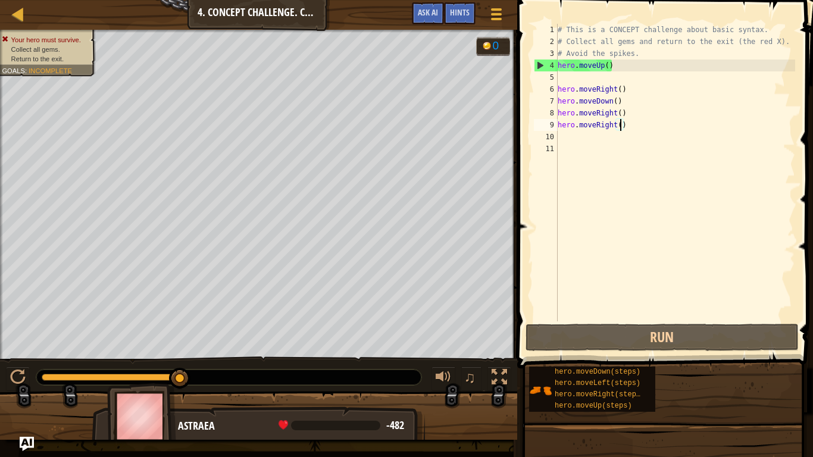
click at [619, 128] on div "# This is a CONCEPT challenge about basic syntax. # Collect all gems and return…" at bounding box center [675, 184] width 240 height 321
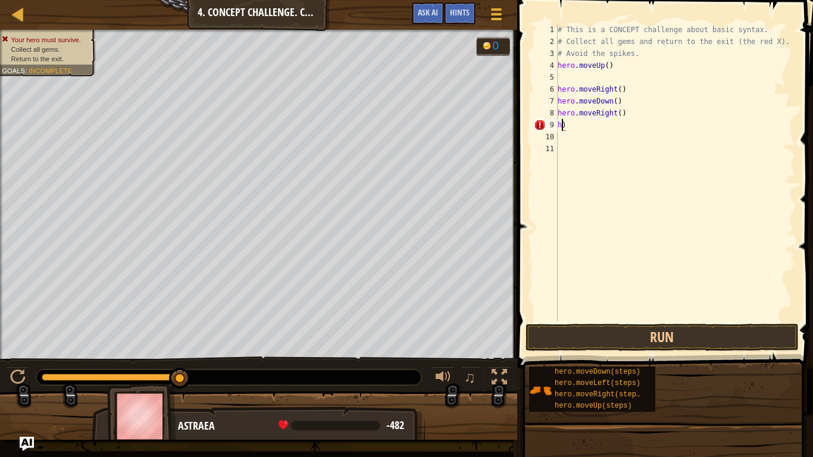
click at [607, 128] on div "# This is a CONCEPT challenge about basic syntax. # Collect all gems and return…" at bounding box center [675, 184] width 240 height 321
type textarea "h"
type textarea "m"
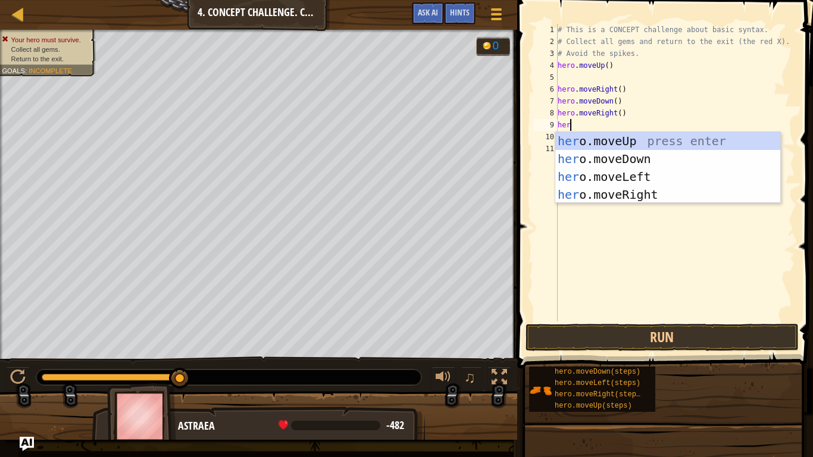
type textarea "hero"
click at [640, 158] on div "hero .moveUp press enter hero .moveDown press enter hero .moveLeft press enter …" at bounding box center [667, 185] width 225 height 107
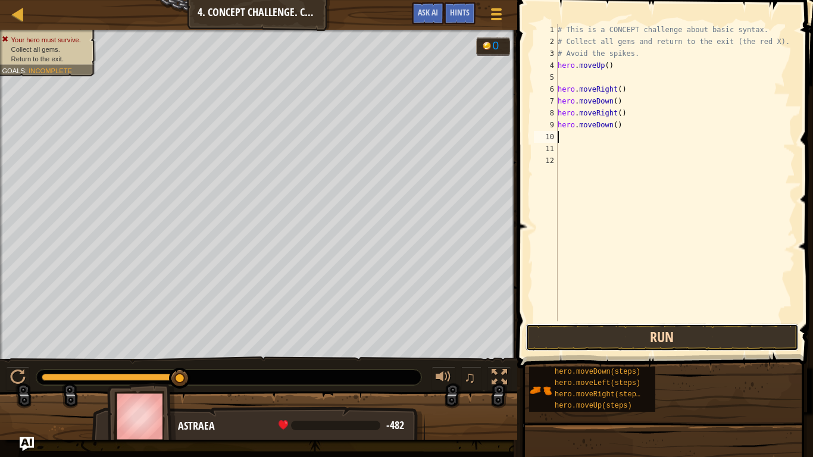
click at [620, 337] on button "Run" at bounding box center [661, 337] width 273 height 27
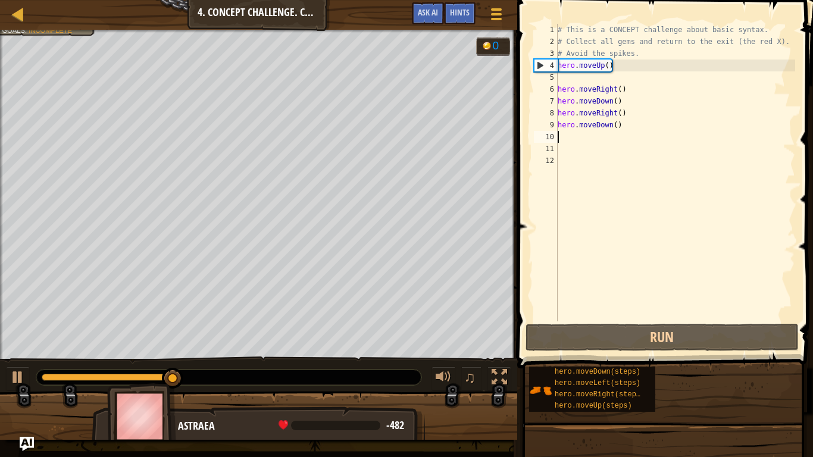
click at [613, 124] on div "# This is a CONCEPT challenge about basic syntax. # Collect all gems and return…" at bounding box center [675, 184] width 240 height 321
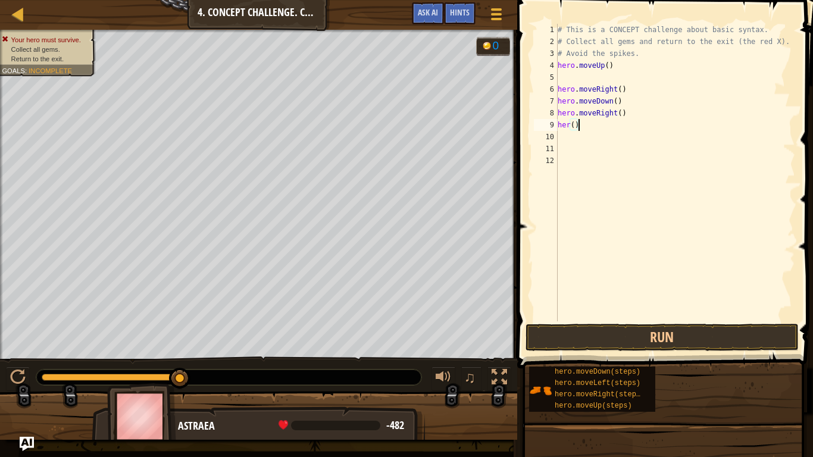
click at [577, 125] on div "# This is a CONCEPT challenge about basic syntax. # Collect all gems and return…" at bounding box center [675, 184] width 240 height 321
type textarea "h"
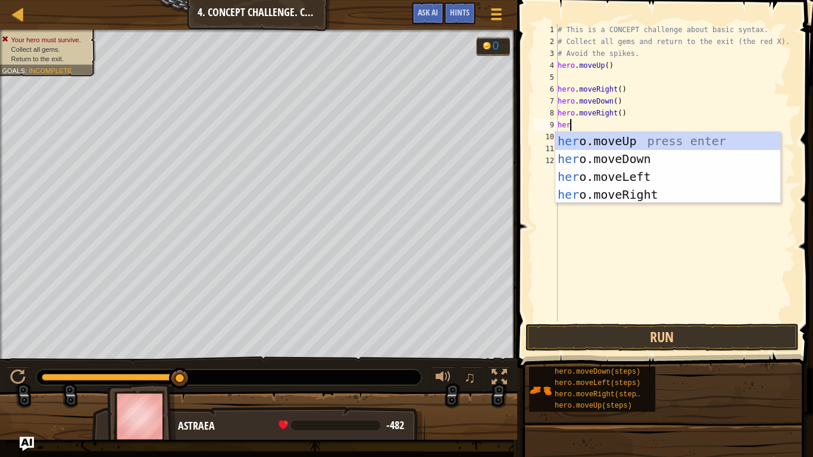
type textarea "hero"
click at [615, 143] on div "hero .moveUp press enter hero .moveDown press enter hero .moveLeft press enter …" at bounding box center [667, 185] width 225 height 107
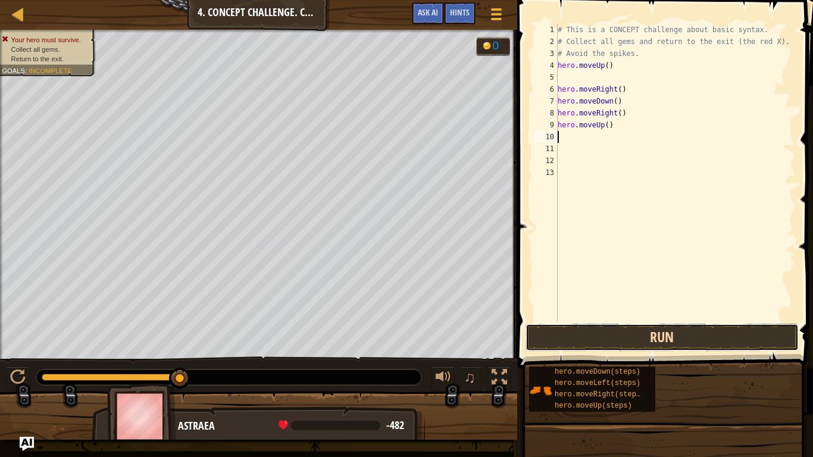
click at [638, 343] on button "Run" at bounding box center [661, 337] width 273 height 27
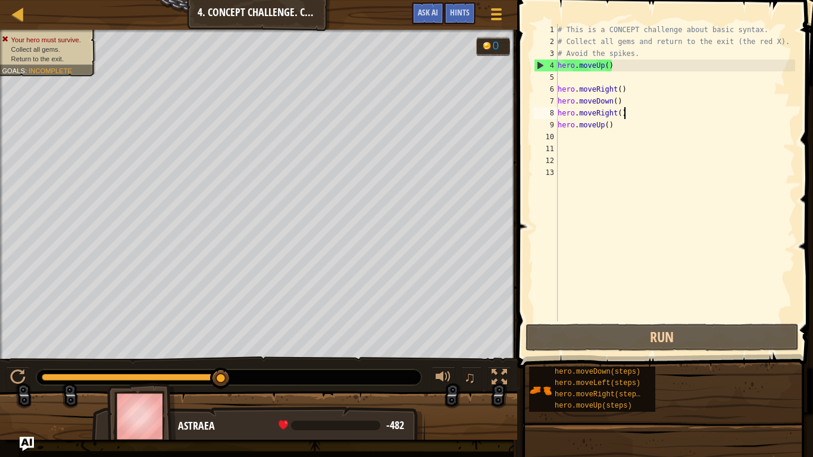
click at [643, 115] on div "# This is a CONCEPT challenge about basic syntax. # Collect all gems and return…" at bounding box center [675, 184] width 240 height 321
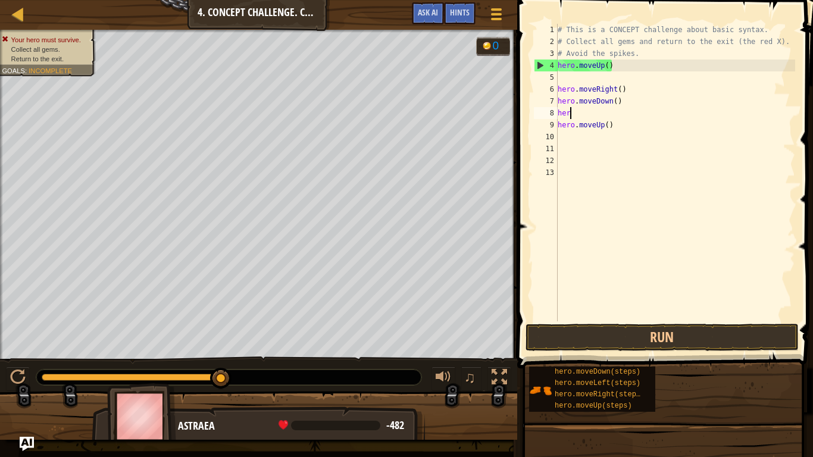
scroll to position [5, 1]
type textarea "h"
click at [597, 130] on div "# This is a CONCEPT challenge about basic syntax. # Collect all gems and return…" at bounding box center [675, 184] width 240 height 321
click at [608, 126] on div "# This is a CONCEPT challenge about basic syntax. # Collect all gems and return…" at bounding box center [675, 184] width 240 height 321
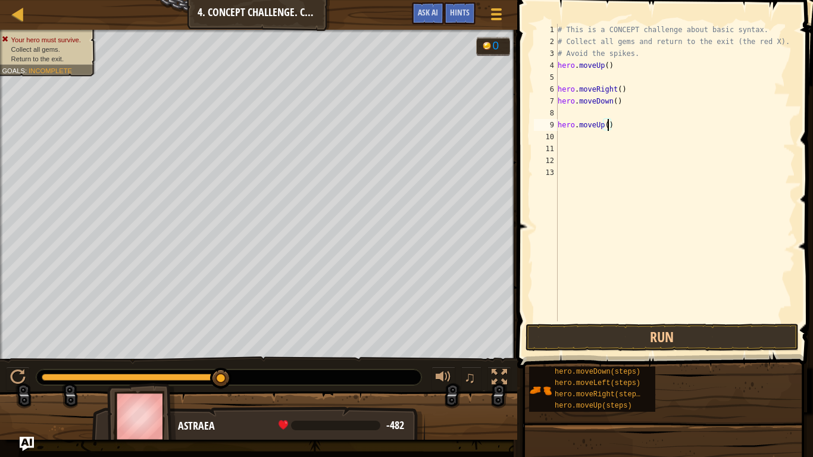
click at [613, 127] on div "# This is a CONCEPT challenge about basic syntax. # Collect all gems and return…" at bounding box center [675, 184] width 240 height 321
type textarea "h"
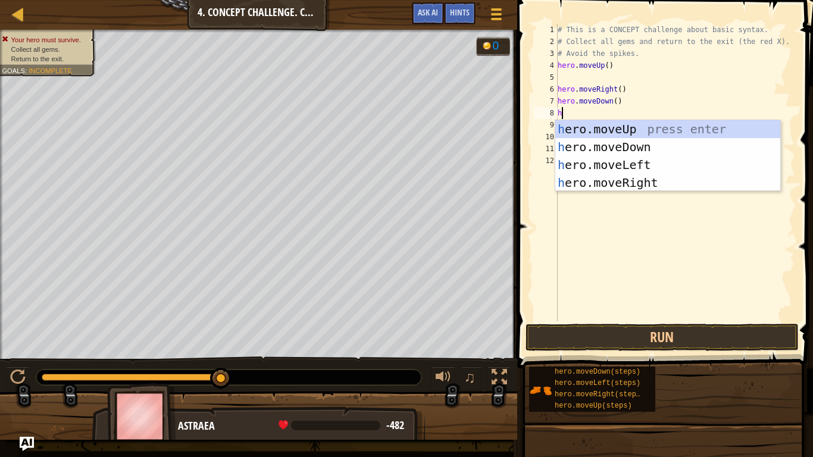
type textarea "her"
click at [655, 145] on div "her o.moveUp press enter her o.moveDown press enter her o.moveLeft press enter …" at bounding box center [667, 173] width 225 height 107
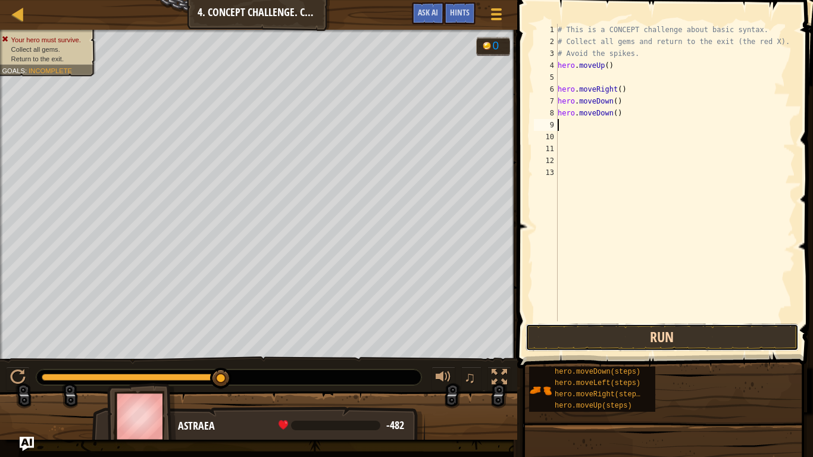
click at [668, 332] on button "Run" at bounding box center [661, 337] width 273 height 27
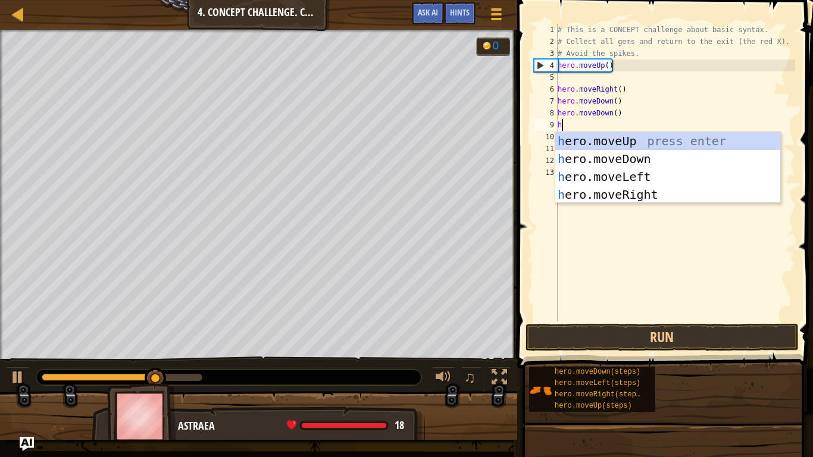
type textarea "he"
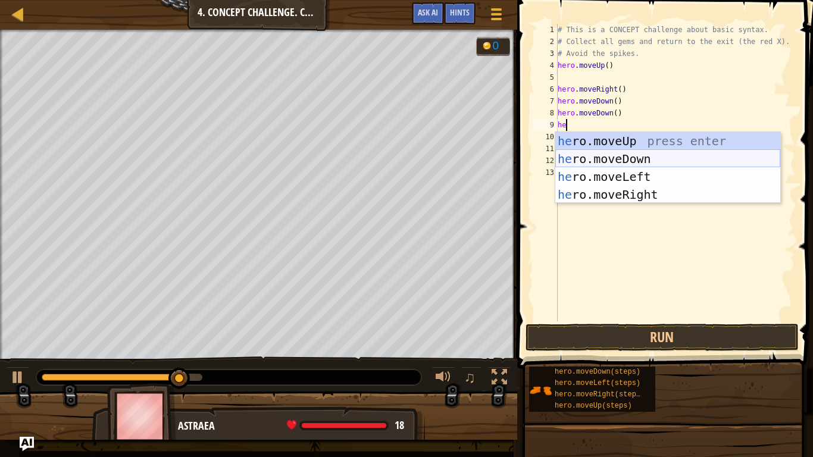
click at [629, 151] on div "he ro.moveUp press enter he ro.moveDown press enter he ro.moveLeft press enter …" at bounding box center [667, 185] width 225 height 107
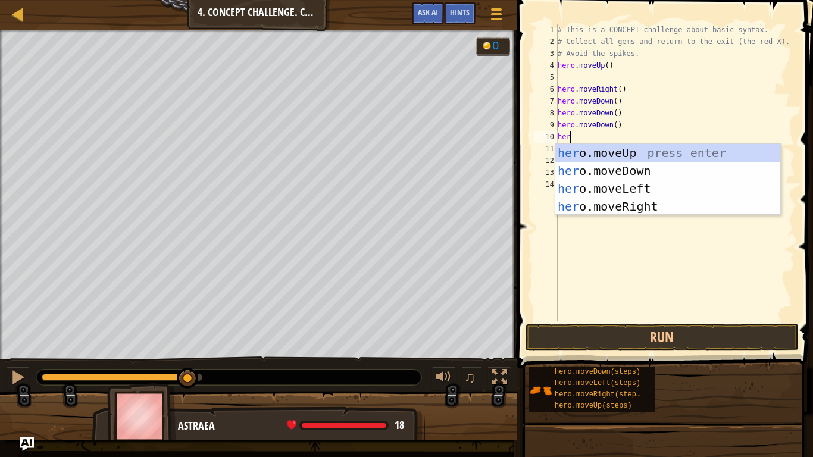
type textarea "hero"
click at [653, 205] on div "hero .moveUp press enter hero .moveDown press enter hero .moveLeft press enter …" at bounding box center [667, 197] width 225 height 107
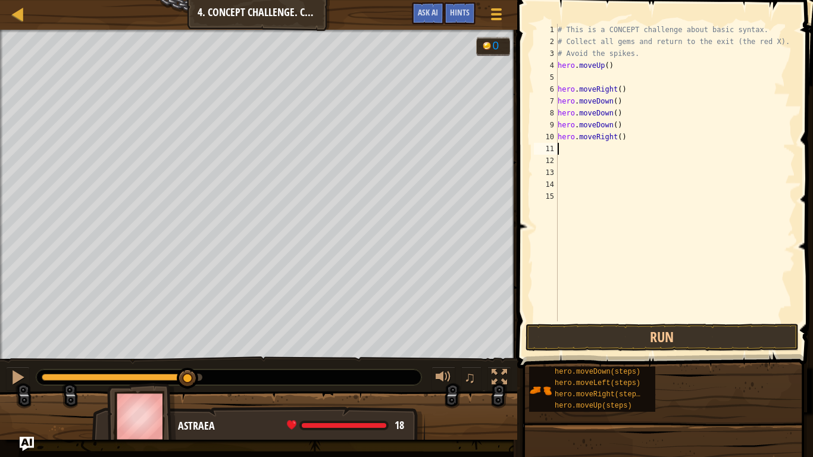
scroll to position [5, 0]
click at [668, 337] on button "Run" at bounding box center [661, 337] width 273 height 27
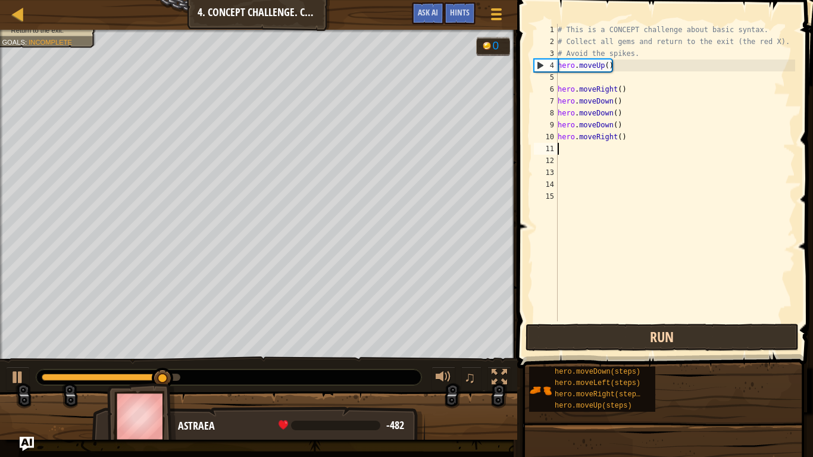
type textarea "]"
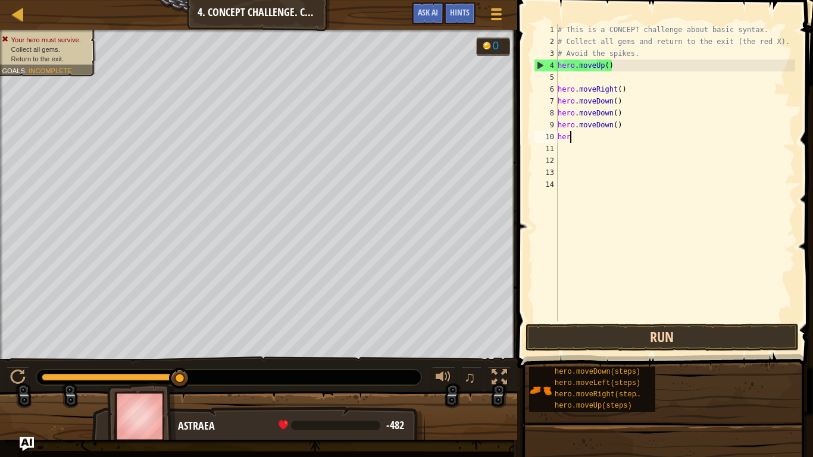
type textarea "h"
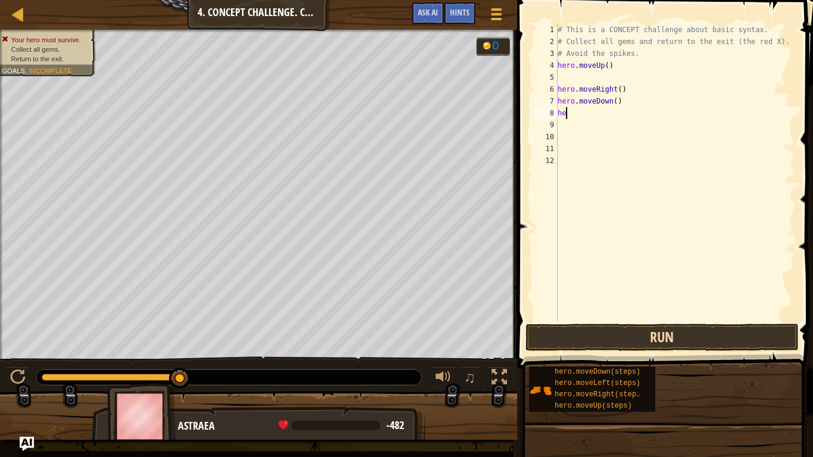
type textarea "h"
type textarea "hero.moveUp()"
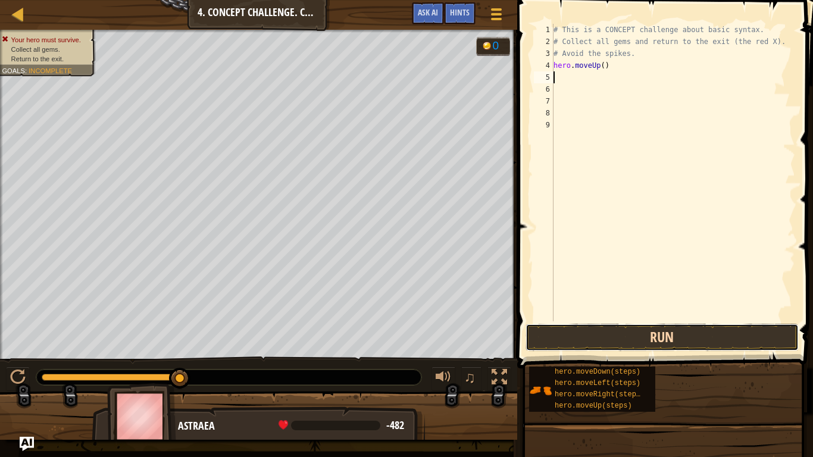
click at [676, 340] on button "Run" at bounding box center [661, 337] width 273 height 27
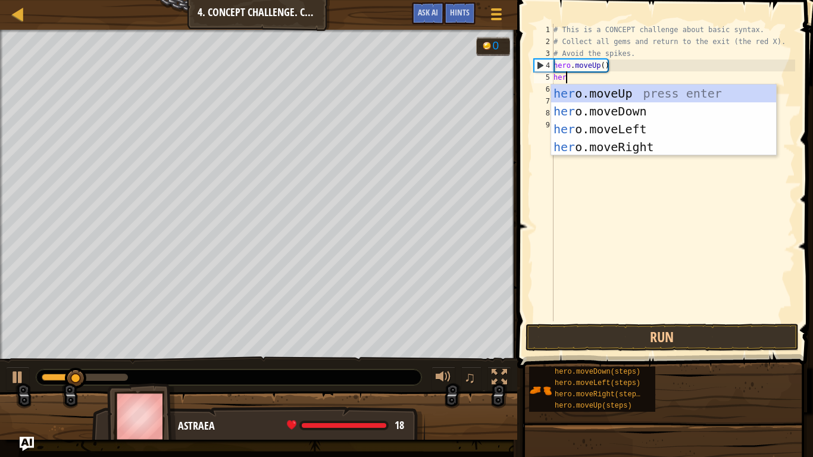
type textarea "hero"
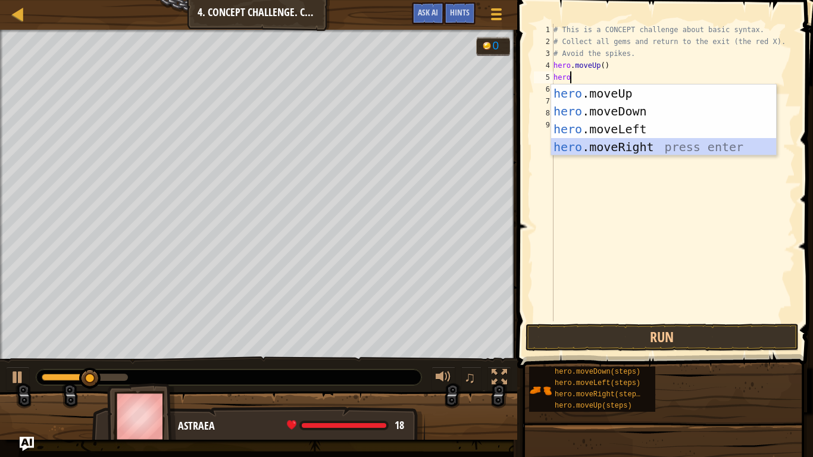
click at [599, 149] on div "hero .moveUp press enter hero .moveDown press enter hero .moveLeft press enter …" at bounding box center [663, 137] width 225 height 107
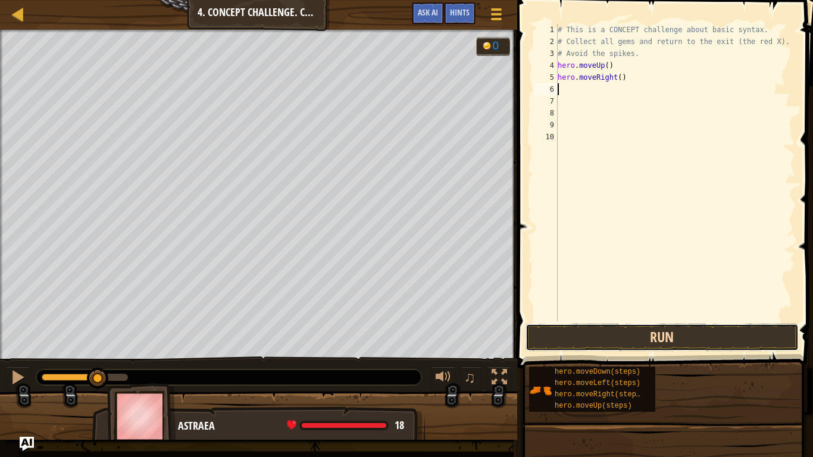
click at [674, 337] on button "Run" at bounding box center [661, 337] width 273 height 27
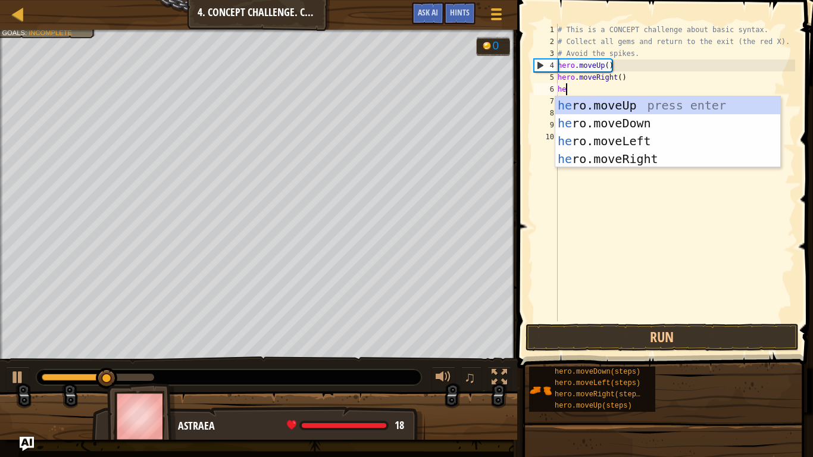
type textarea "hero"
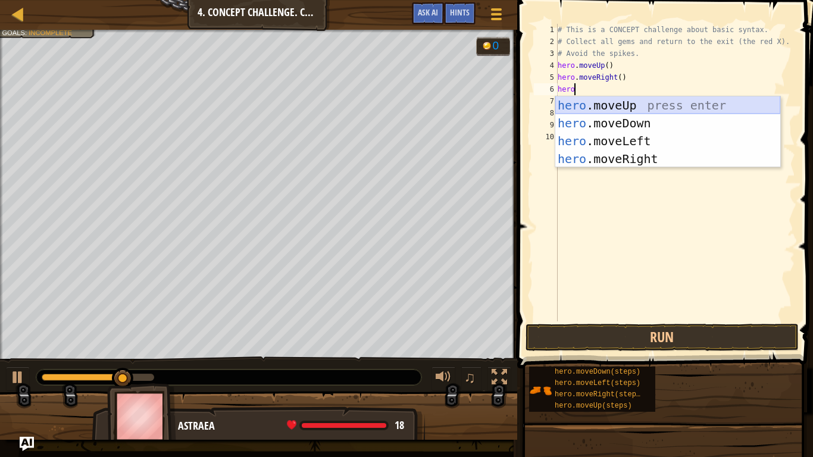
click at [584, 116] on div "hero .moveUp press enter hero .moveDown press enter hero .moveLeft press enter …" at bounding box center [667, 149] width 225 height 107
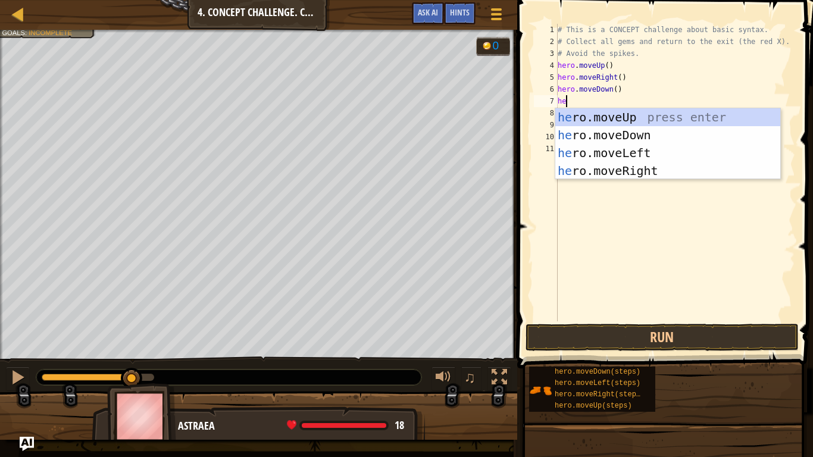
type textarea "hero"
click at [655, 171] on div "hero .moveUp press enter hero .moveDown press enter hero .moveLeft press enter …" at bounding box center [667, 161] width 225 height 107
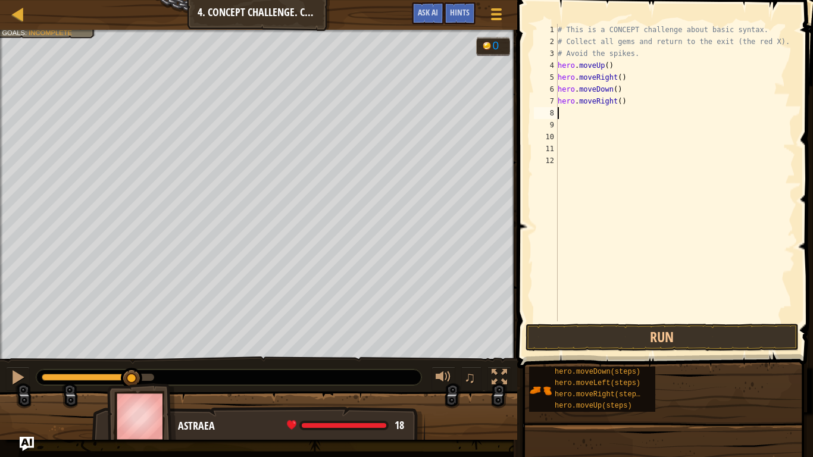
scroll to position [5, 0]
click at [634, 331] on button "Run" at bounding box center [661, 337] width 273 height 27
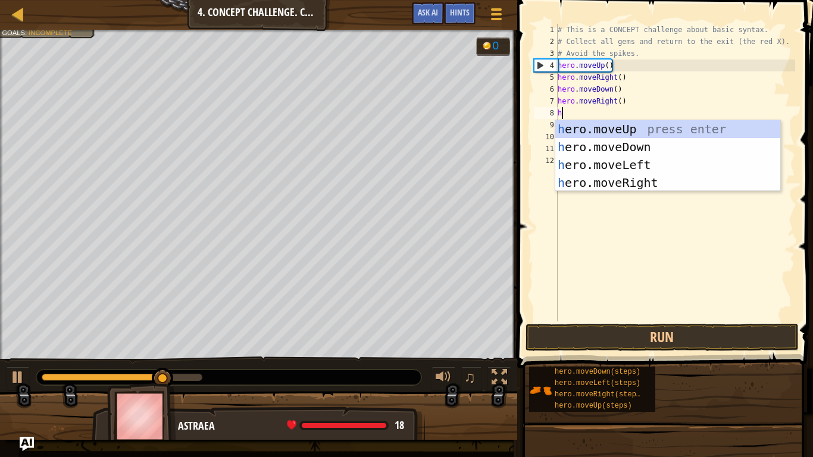
type textarea "he"
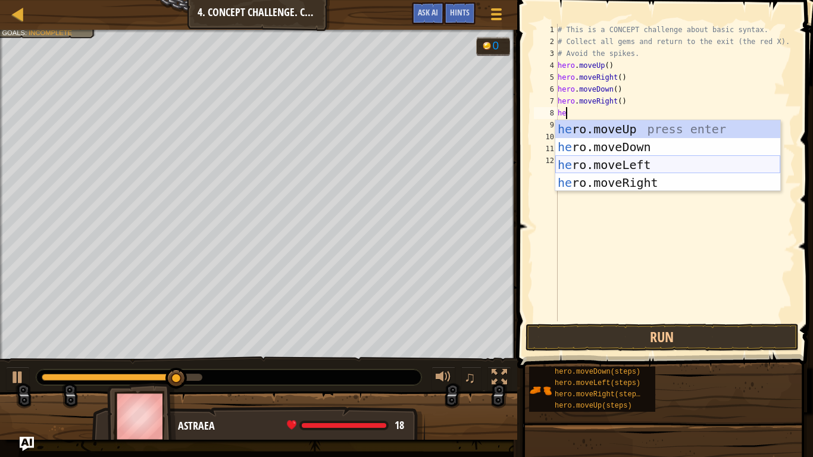
click at [628, 161] on div "he ro.moveUp press enter he ro.moveDown press enter he ro.moveLeft press enter …" at bounding box center [667, 173] width 225 height 107
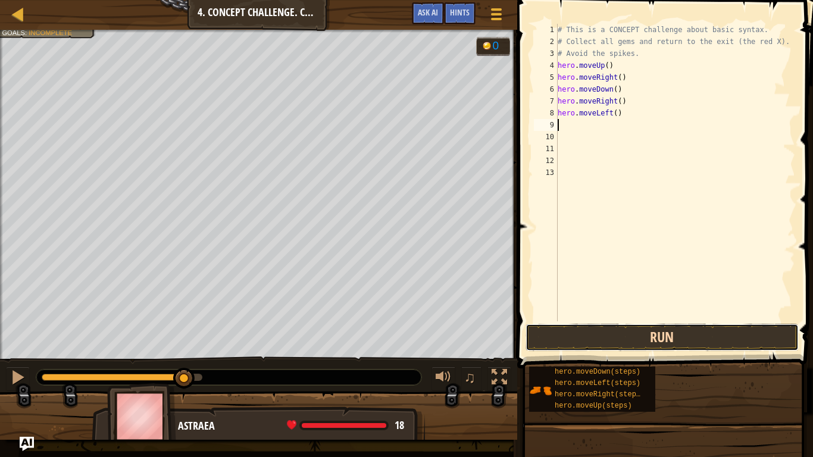
click at [597, 327] on button "Run" at bounding box center [661, 337] width 273 height 27
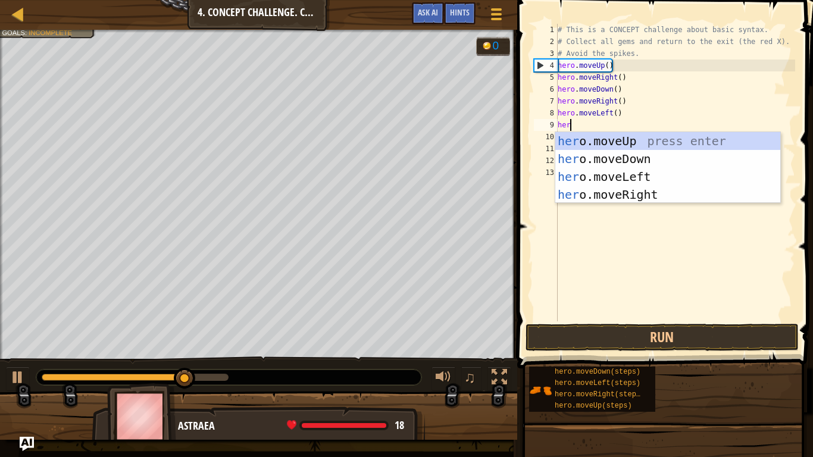
type textarea "hero"
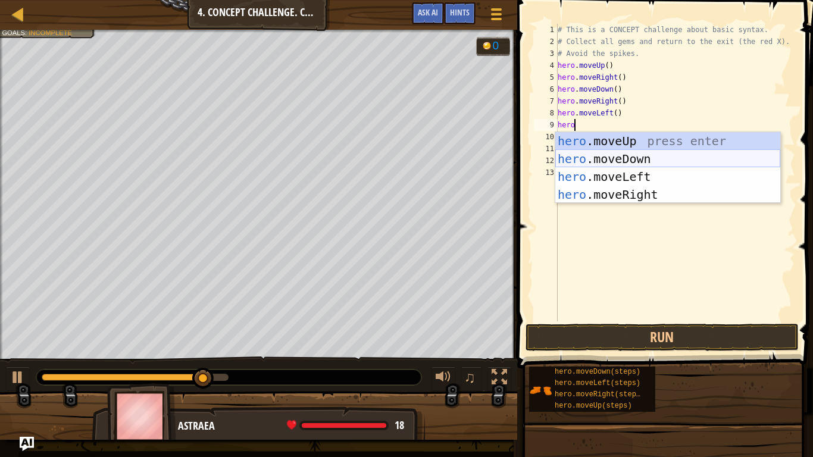
click at [632, 156] on div "hero .moveUp press enter hero .moveDown press enter hero .moveLeft press enter …" at bounding box center [667, 185] width 225 height 107
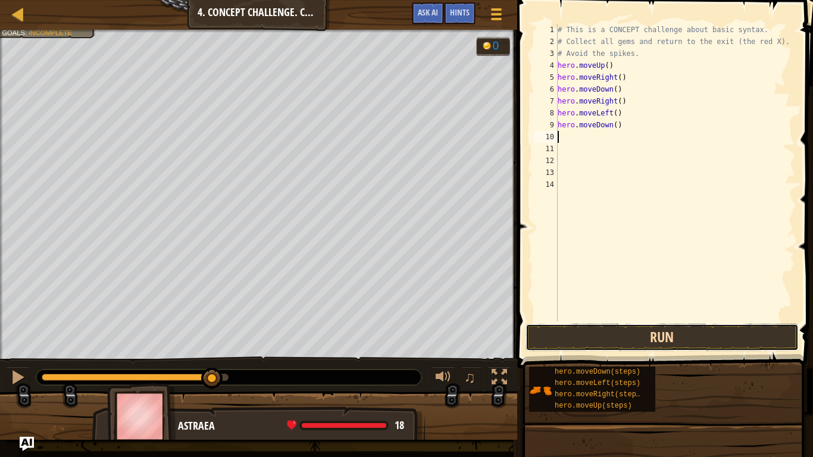
click at [639, 334] on button "Run" at bounding box center [661, 337] width 273 height 27
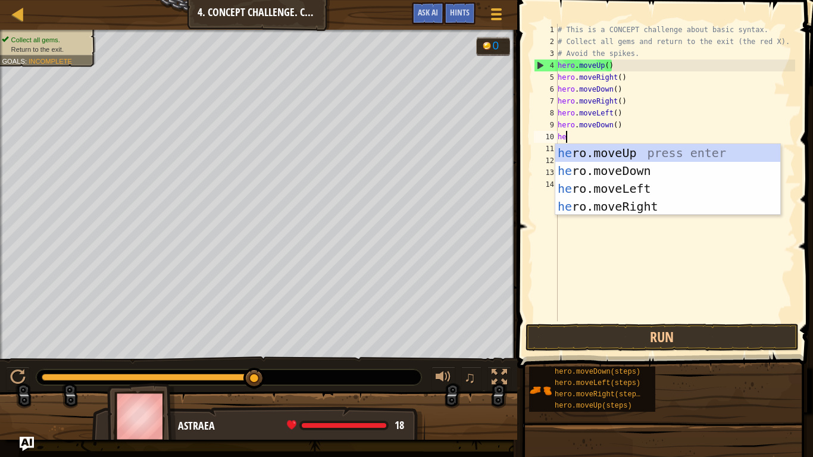
type textarea "her"
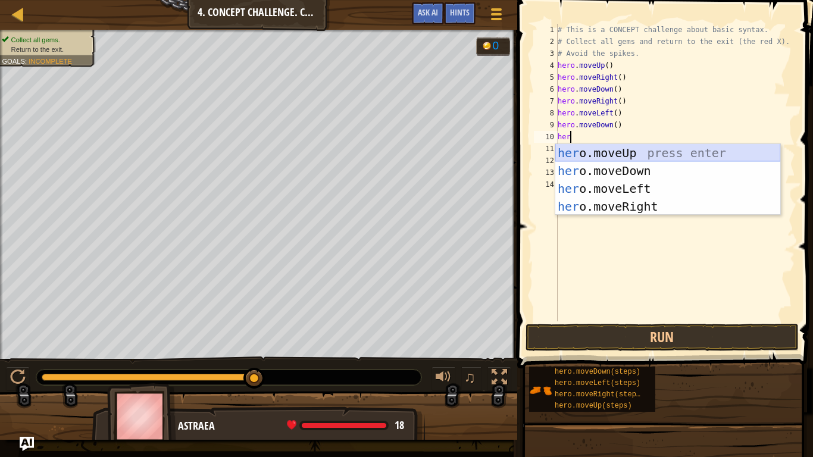
click at [633, 152] on div "her o.moveUp press enter her o.moveDown press enter her o.moveLeft press enter …" at bounding box center [667, 197] width 225 height 107
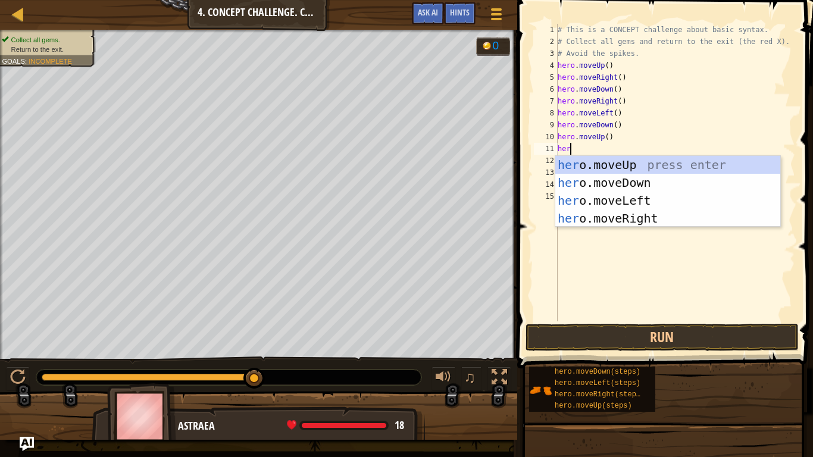
type textarea "hero"
click at [620, 199] on div "hero .moveUp press enter hero .moveDown press enter hero .moveLeft press enter …" at bounding box center [667, 209] width 225 height 107
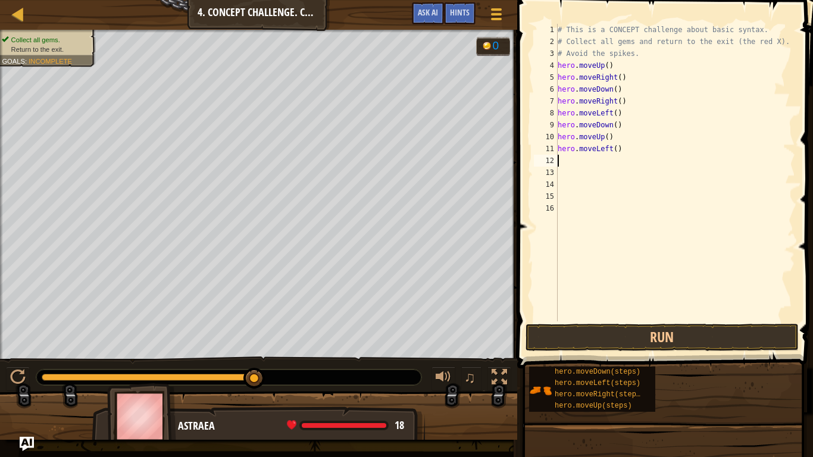
scroll to position [5, 0]
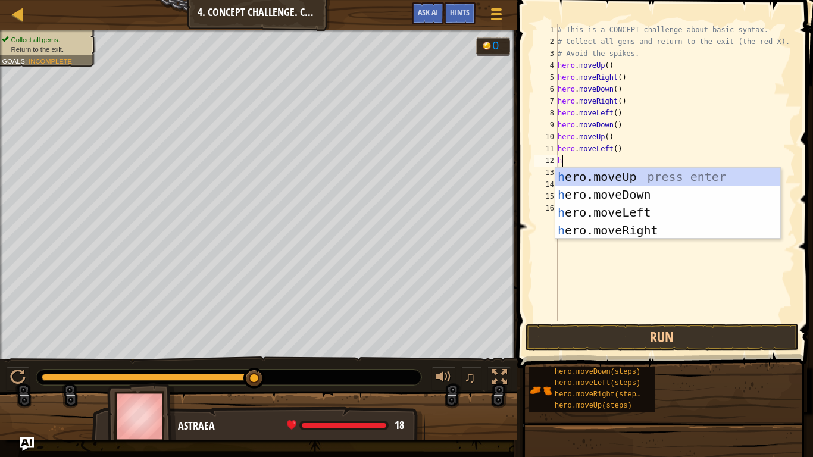
type textarea "he"
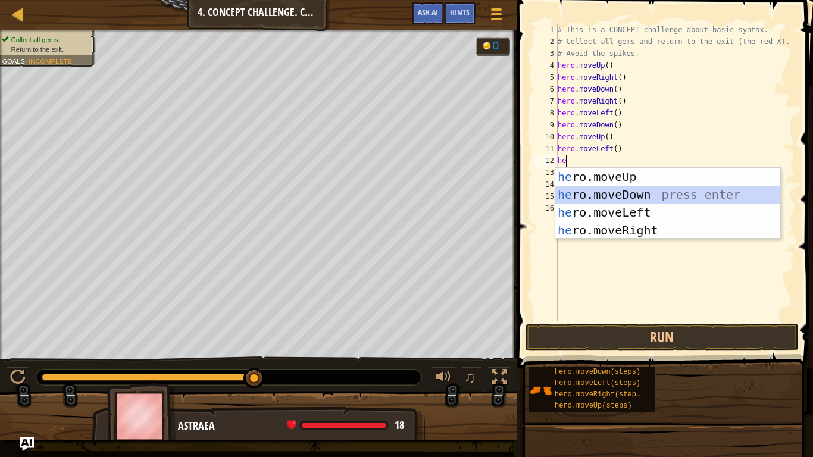
click at [615, 192] on div "he ro.moveUp press enter he ro.moveDown press enter he ro.moveLeft press enter …" at bounding box center [667, 221] width 225 height 107
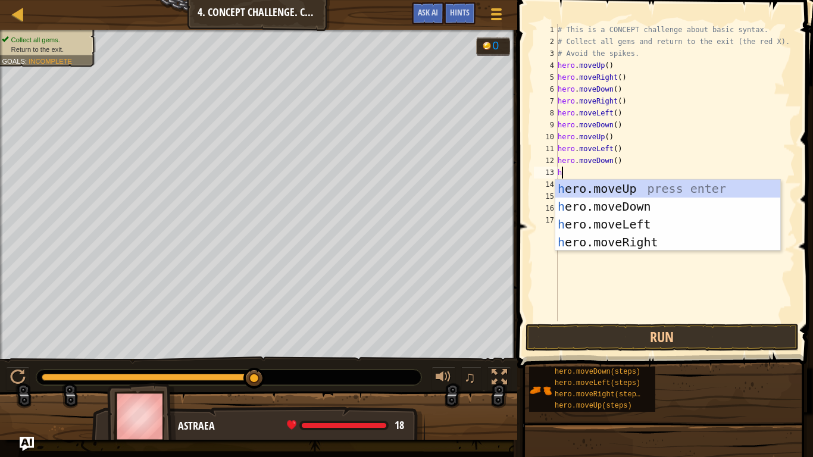
type textarea "he"
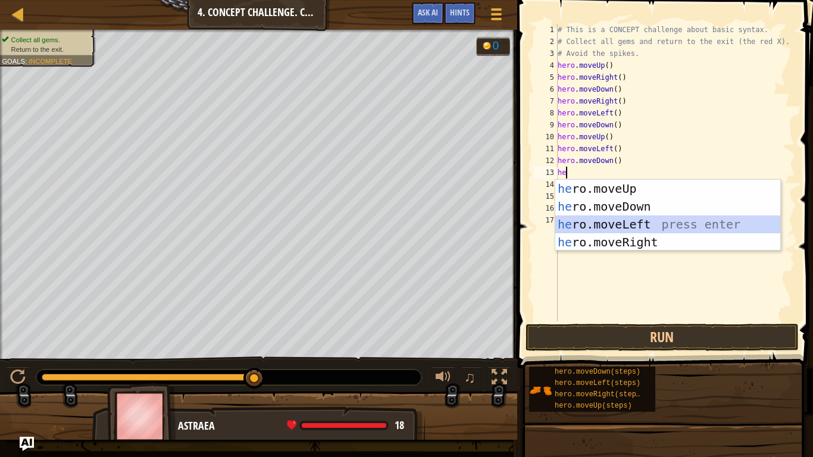
click at [625, 226] on div "he ro.moveUp press enter he ro.moveDown press enter he ro.moveLeft press enter …" at bounding box center [667, 233] width 225 height 107
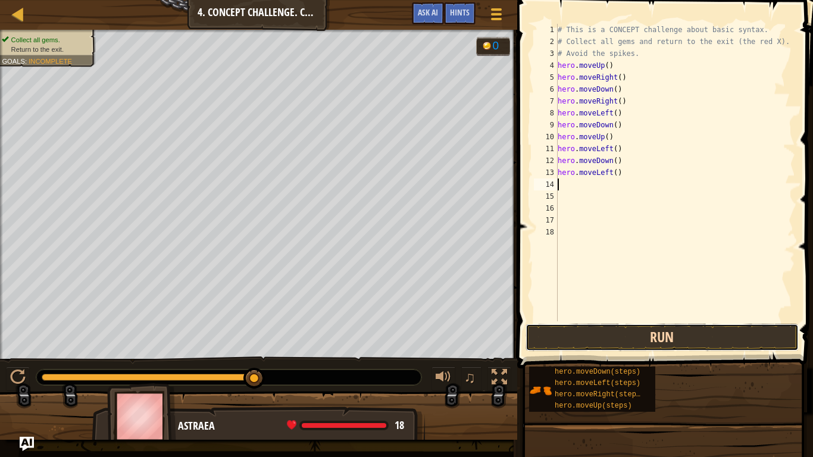
click at [680, 330] on button "Run" at bounding box center [661, 337] width 273 height 27
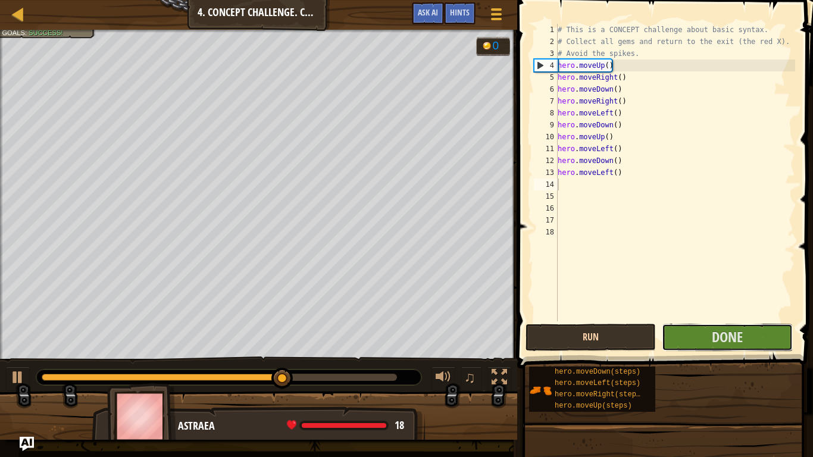
click at [680, 330] on button "Done" at bounding box center [727, 337] width 130 height 27
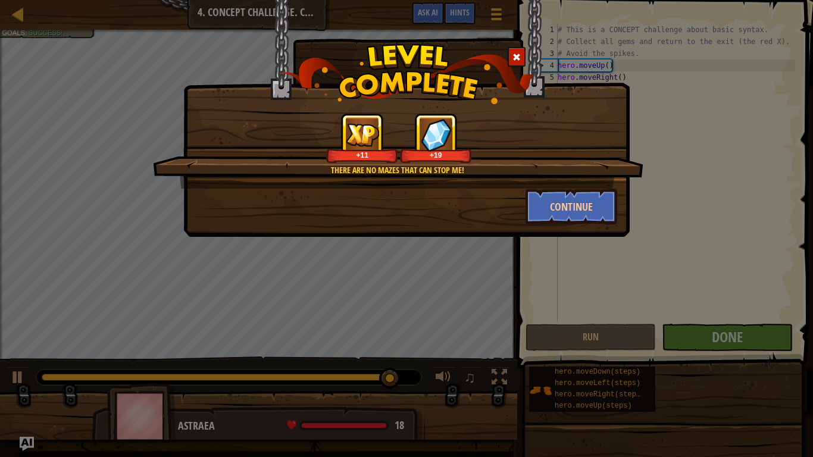
click at [810, 160] on div "There are no mazes that can stop me! +11 +19 Continue" at bounding box center [406, 228] width 813 height 457
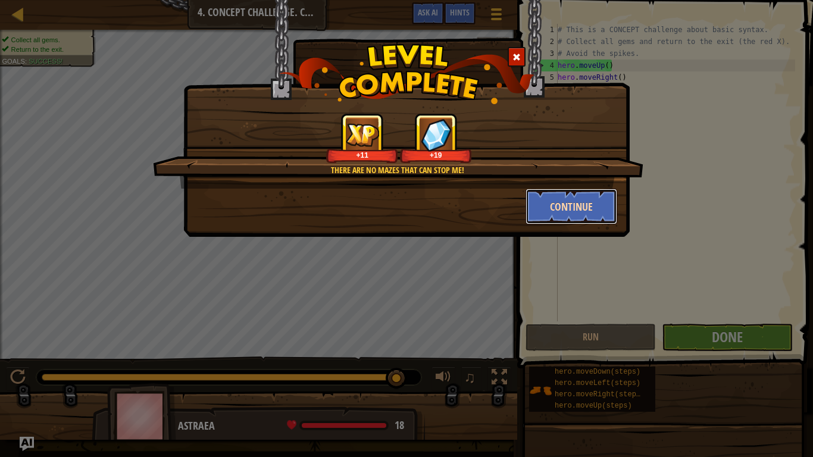
click at [600, 195] on button "Continue" at bounding box center [571, 207] width 92 height 36
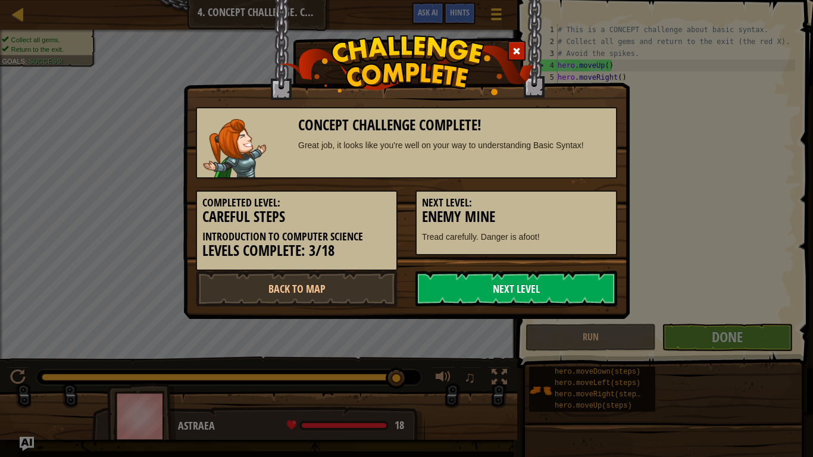
click at [539, 282] on link "Next Level" at bounding box center [516, 289] width 202 height 36
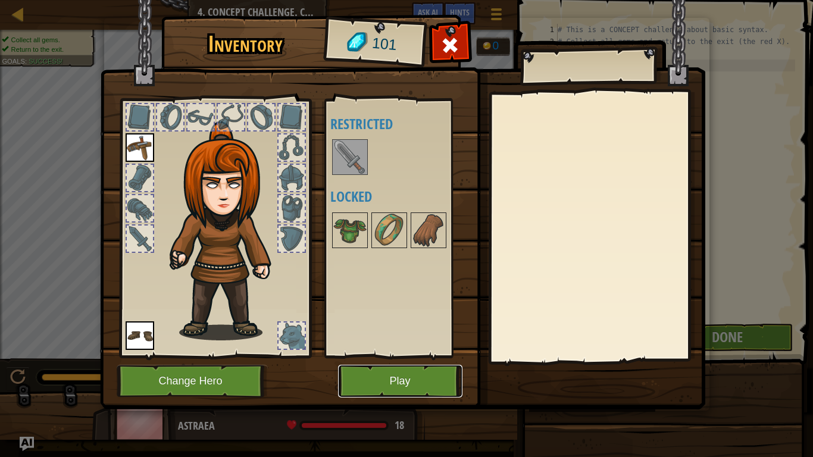
click at [445, 376] on button "Play" at bounding box center [400, 381] width 124 height 33
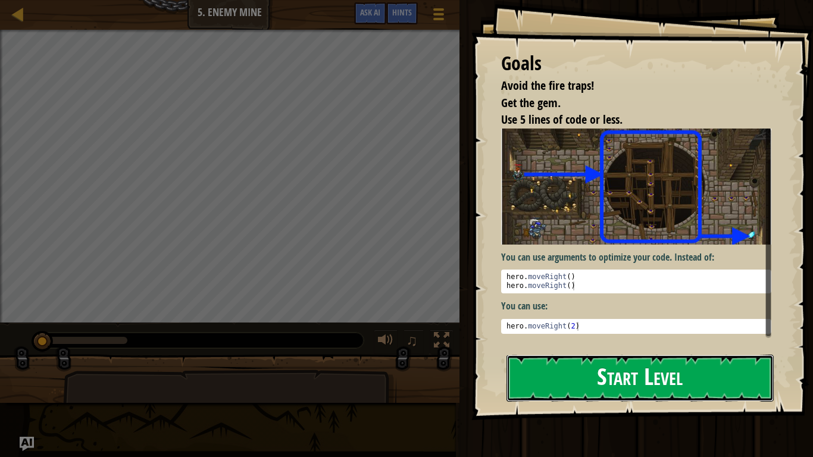
click at [597, 356] on button "Start Level" at bounding box center [639, 378] width 267 height 47
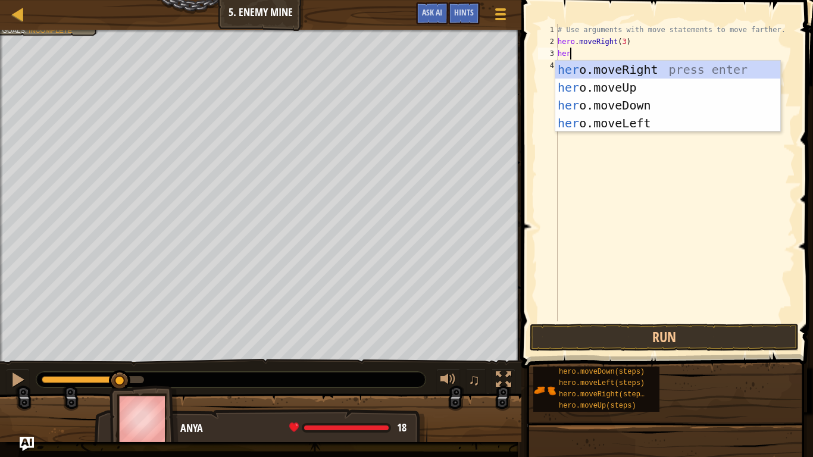
scroll to position [5, 1]
type textarea "h"
type textarea "hero"
click at [612, 66] on div "hero .moveUp press enter hero .moveDown press enter hero .moveLeft press enter …" at bounding box center [667, 114] width 225 height 107
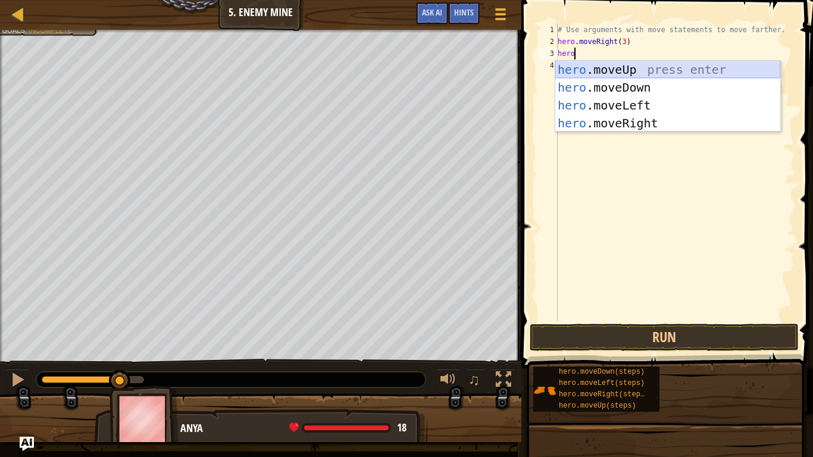
scroll to position [5, 0]
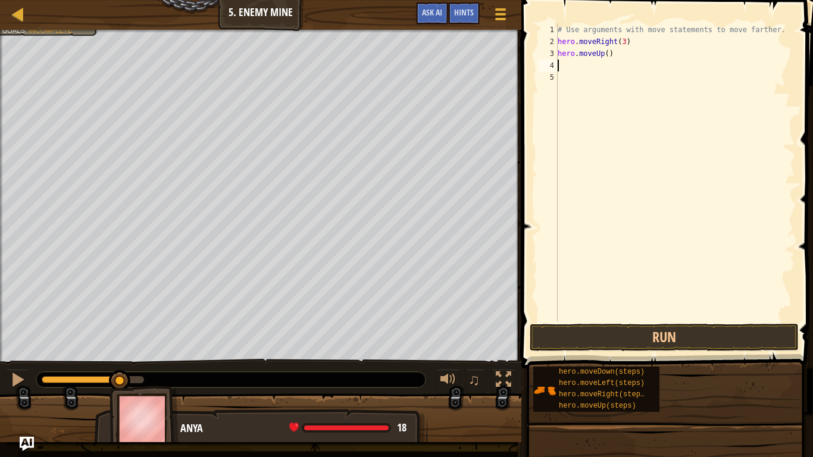
click at [612, 66] on div "# Use arguments with move statements to move farther. hero . moveRight ( 3 ) he…" at bounding box center [675, 184] width 240 height 321
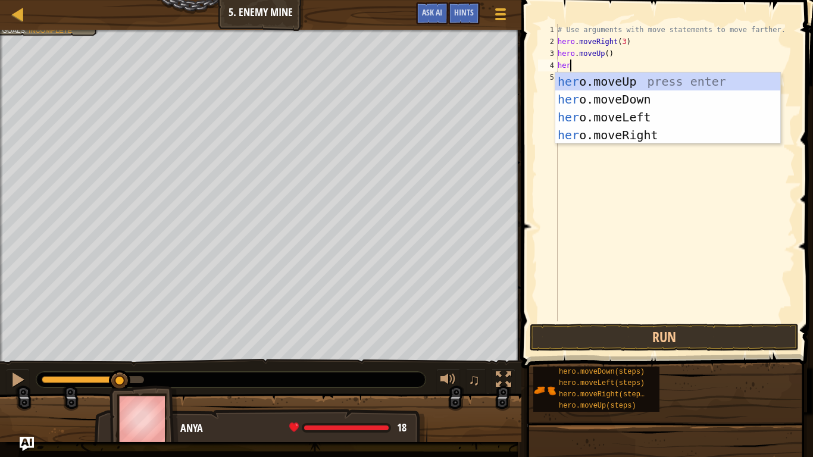
type textarea "hero"
click at [639, 120] on div "hero .moveUp press enter hero .moveDown press enter hero .moveLeft press enter …" at bounding box center [667, 126] width 225 height 107
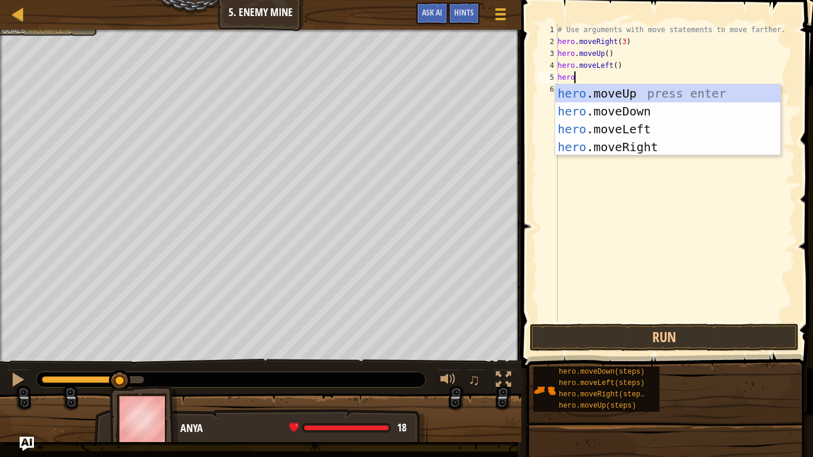
type textarea "heroo"
click at [662, 148] on div "hero .m o veUp press enter hero .m o veDown press enter hero .m o veLeft press …" at bounding box center [667, 137] width 225 height 107
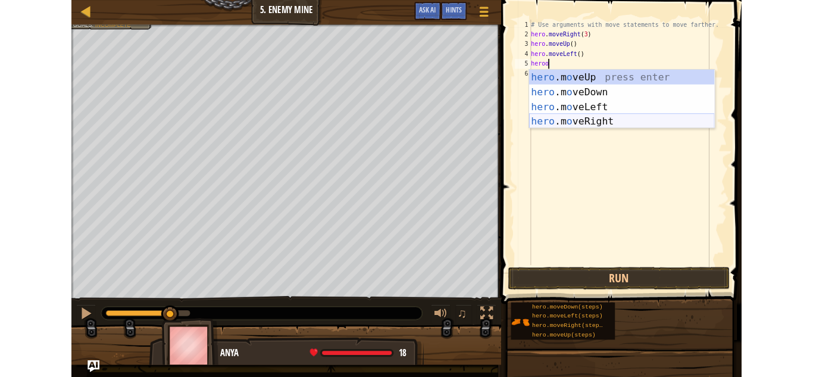
scroll to position [5, 0]
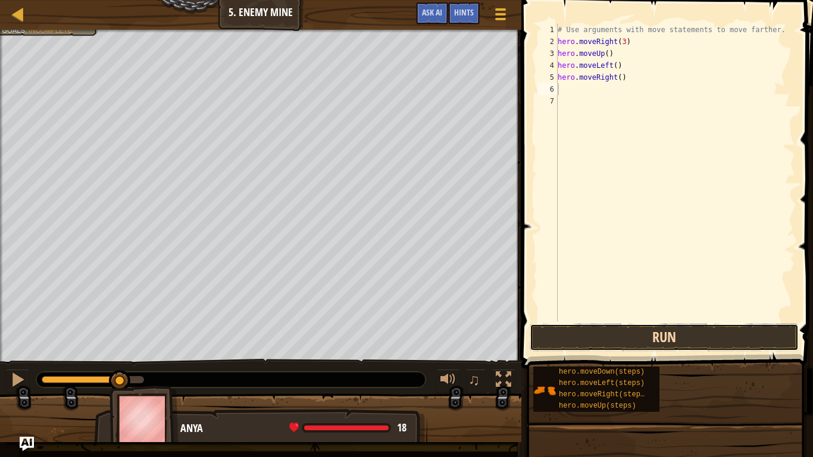
click at [663, 336] on button "Run" at bounding box center [664, 337] width 269 height 27
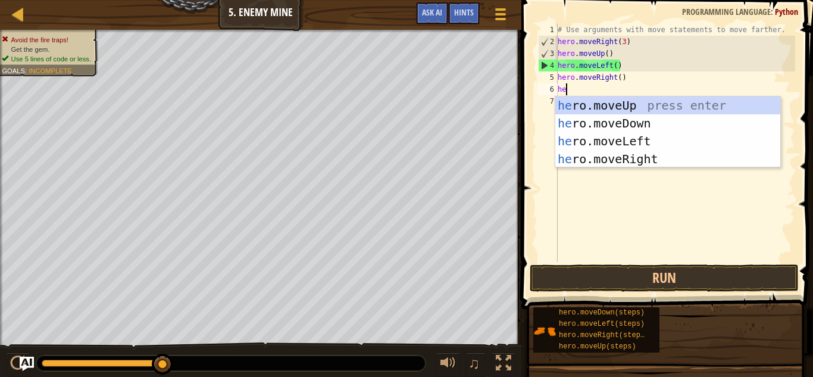
type textarea "heri"
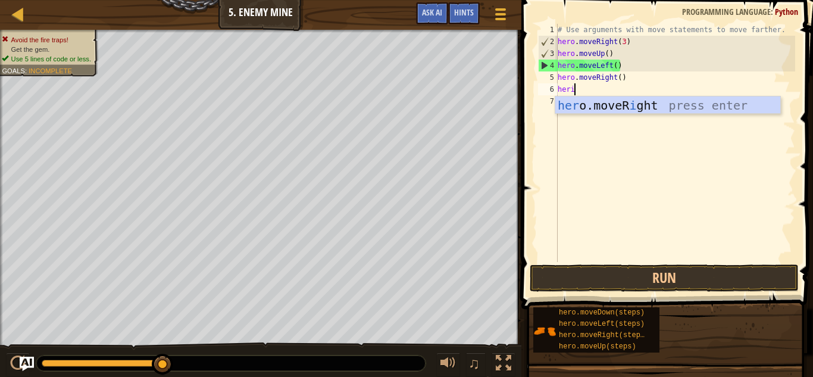
scroll to position [5, 2]
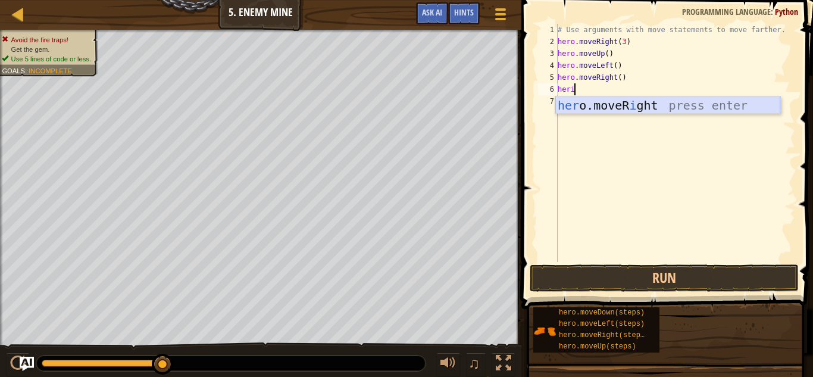
click at [599, 107] on div "her o.moveR i ght press enter" at bounding box center [667, 123] width 225 height 54
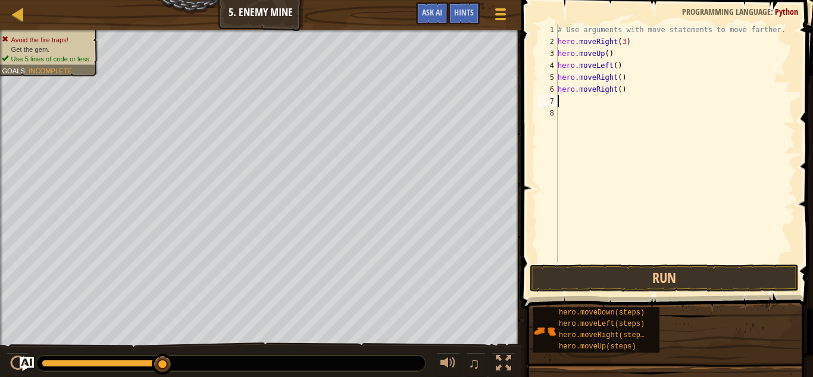
scroll to position [5, 0]
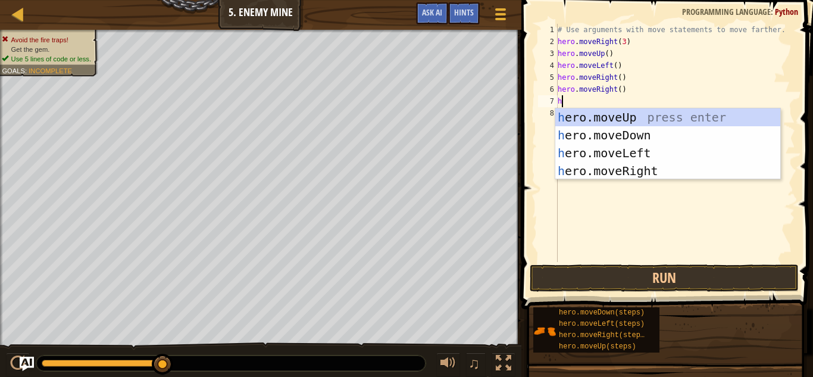
type textarea "heri"
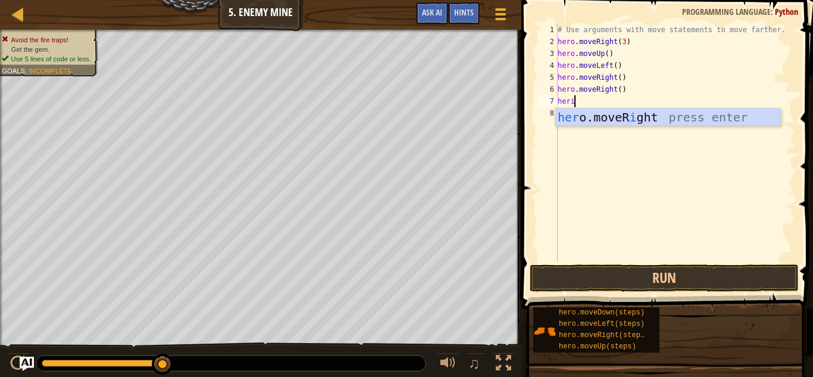
scroll to position [5, 2]
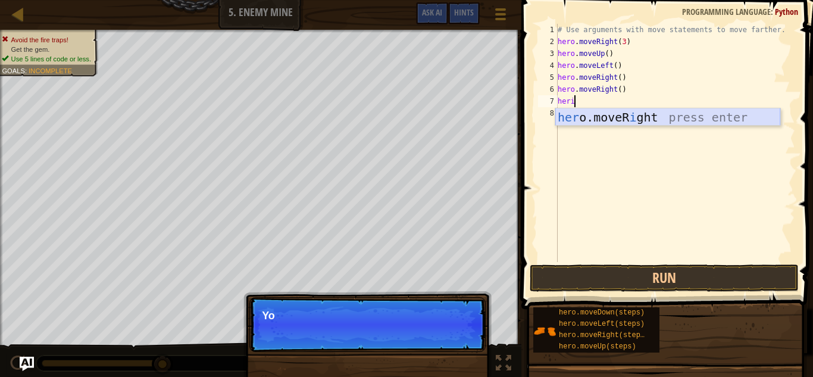
click at [607, 119] on div "her o.moveR i ght press enter" at bounding box center [667, 135] width 225 height 54
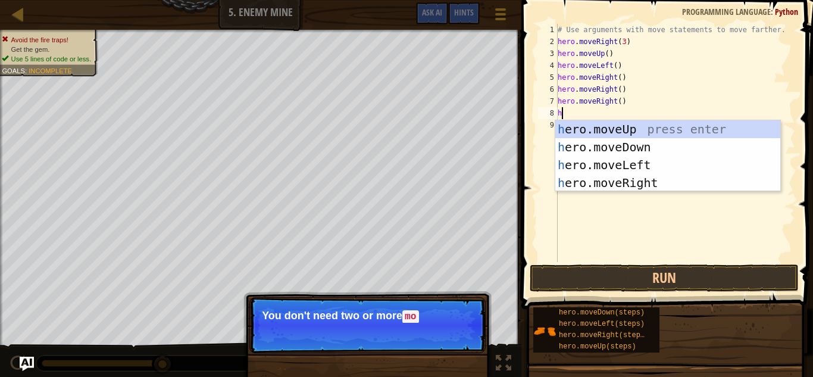
type textarea "he"
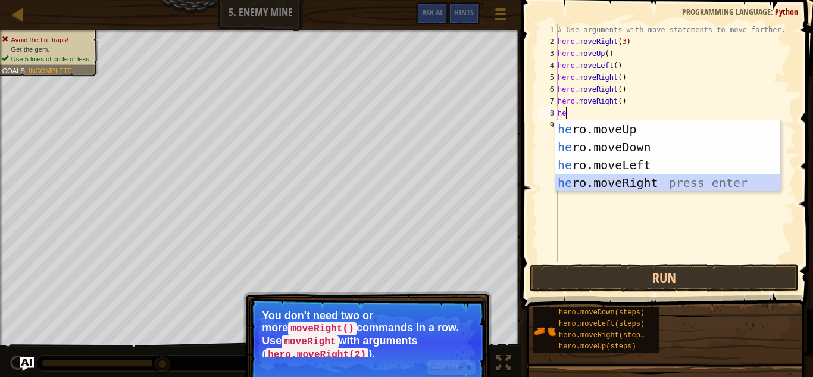
click at [636, 181] on div "he ro.moveUp press enter he ro.moveDown press enter he ro.moveLeft press enter …" at bounding box center [667, 173] width 225 height 107
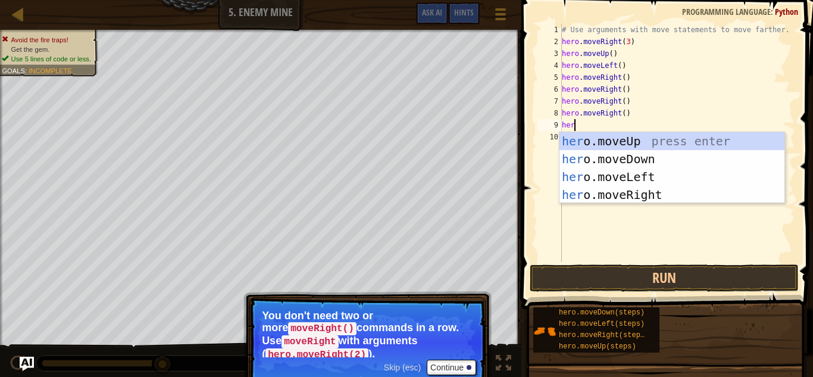
type textarea "hero"
click at [653, 187] on div "hero .moveUp press enter hero .moveDown press enter hero .moveLeft press enter …" at bounding box center [671, 185] width 225 height 107
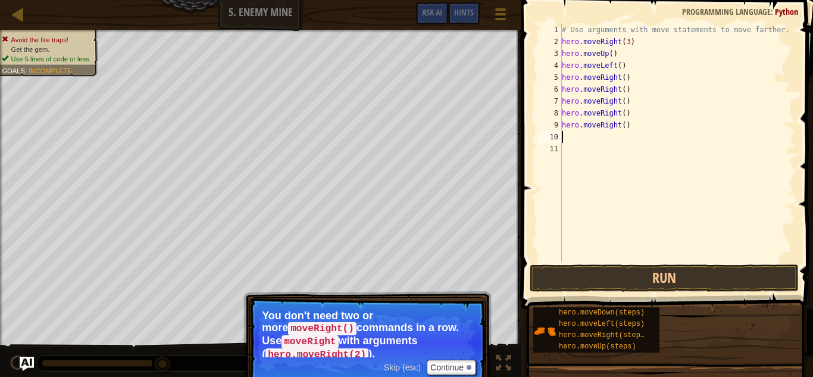
scroll to position [5, 0]
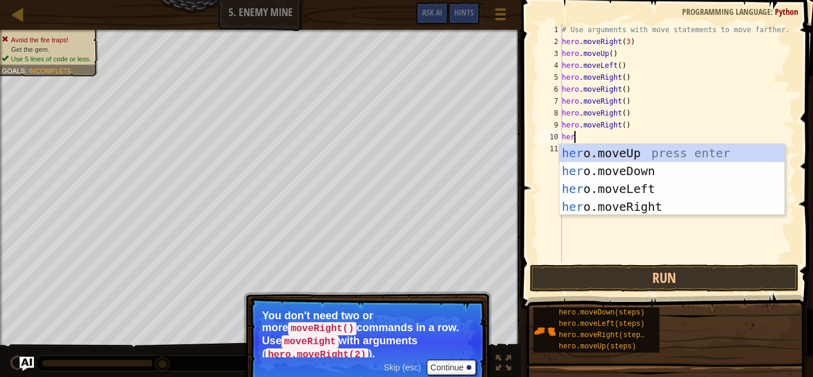
type textarea "hero"
click at [612, 208] on div "hero .moveUp press enter hero .moveDown press enter hero .moveLeft press enter …" at bounding box center [671, 197] width 225 height 107
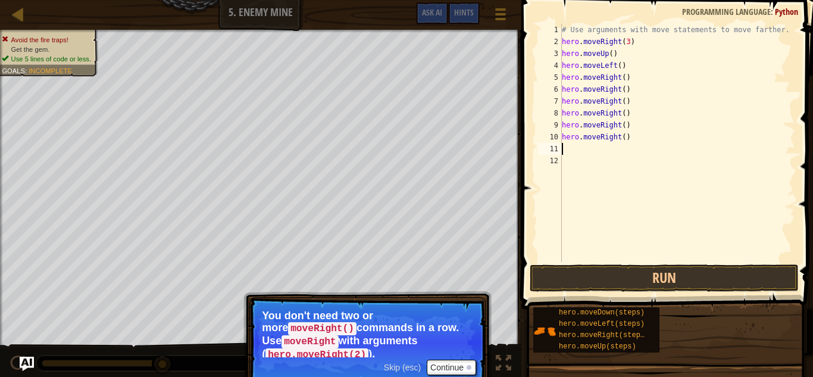
scroll to position [5, 0]
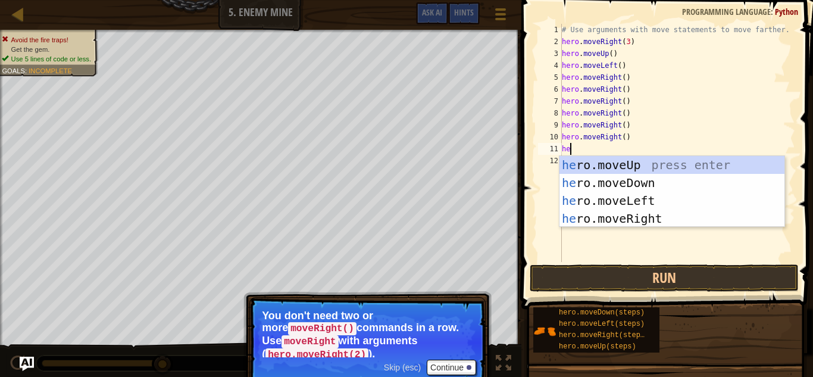
type textarea "her"
click at [609, 217] on div "her o.moveUp press enter her o.moveDown press enter her o.moveLeft press enter …" at bounding box center [671, 209] width 225 height 107
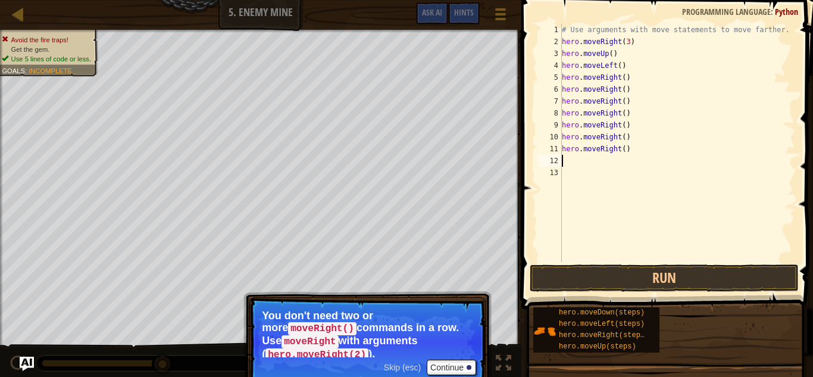
scroll to position [5, 0]
click at [642, 280] on button "Run" at bounding box center [664, 277] width 269 height 27
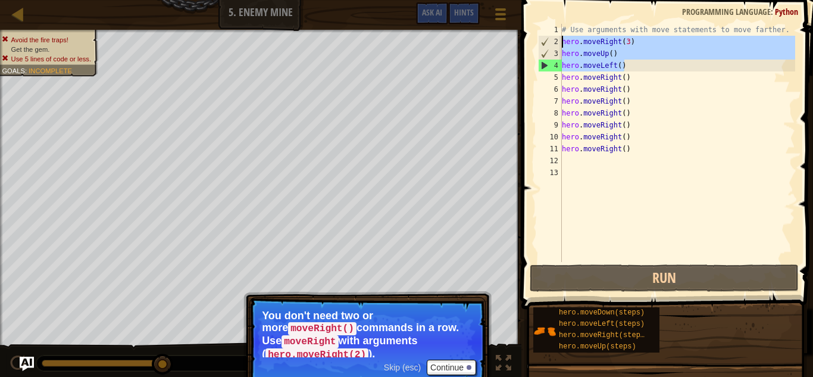
drag, startPoint x: 625, startPoint y: 65, endPoint x: 551, endPoint y: 44, distance: 76.8
click at [551, 44] on div "1 2 3 4 5 6 7 8 9 10 11 12 13 # Use arguments with move statements to move fart…" at bounding box center [665, 143] width 259 height 238
type textarea "hero.moveRight(3) hero.moveUp()"
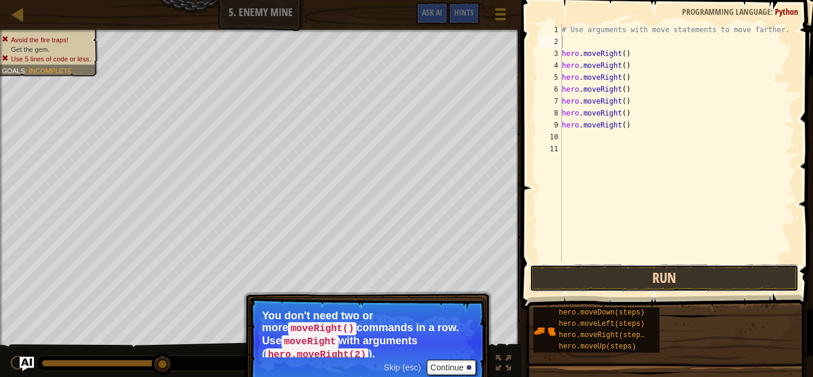
click at [616, 276] on button "Run" at bounding box center [664, 277] width 269 height 27
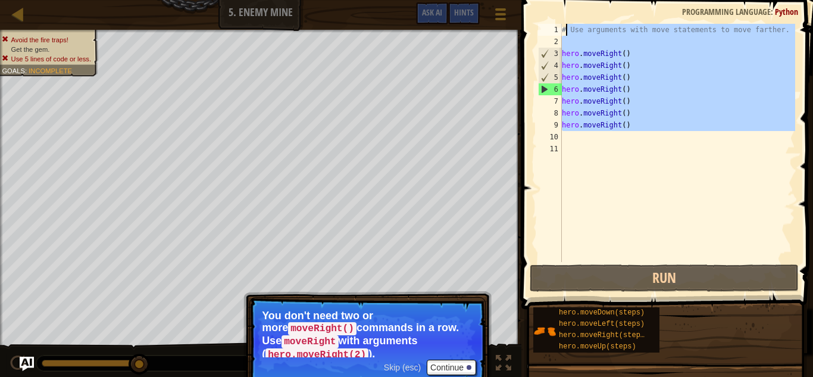
drag, startPoint x: 636, startPoint y: 133, endPoint x: 563, endPoint y: 30, distance: 126.3
click at [563, 30] on div "# Use arguments with move statements to move farther. hero . moveRight ( ) hero…" at bounding box center [677, 155] width 236 height 262
type textarea "# Use arguments with move statements to move farther."
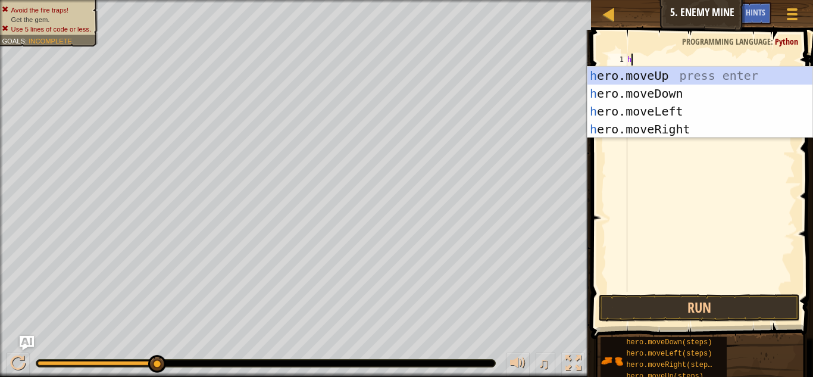
type textarea "he"
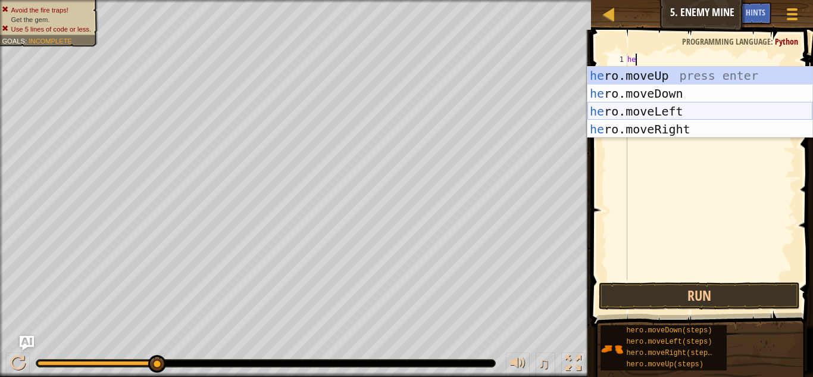
click at [615, 105] on div "he ro.moveUp press enter he ro.moveDown press enter he ro.moveLeft press enter …" at bounding box center [699, 120] width 225 height 107
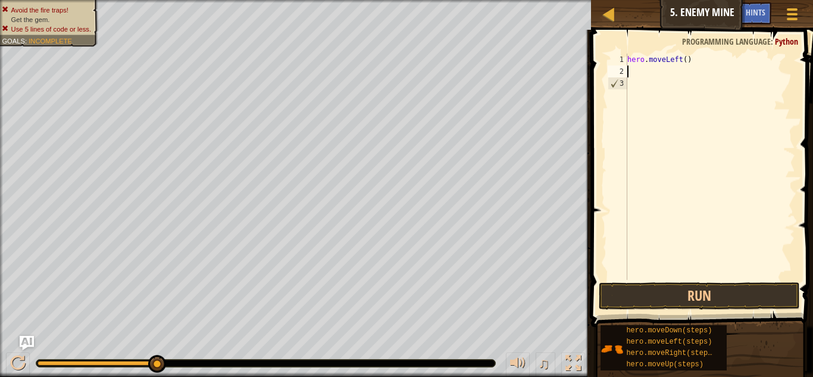
scroll to position [5, 0]
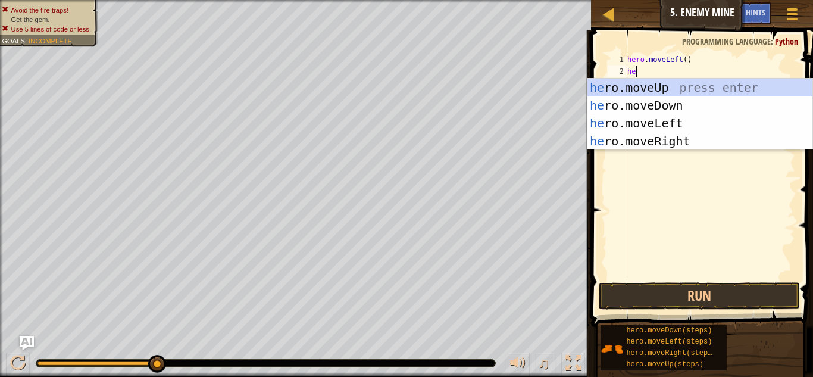
type textarea "her"
click at [634, 116] on div "her o.moveUp press enter her o.moveDown press enter her o.moveLeft press enter …" at bounding box center [699, 132] width 225 height 107
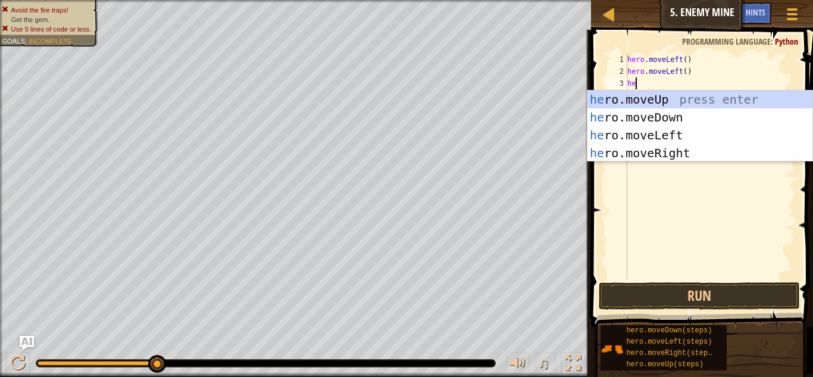
scroll to position [5, 1]
type textarea "h"
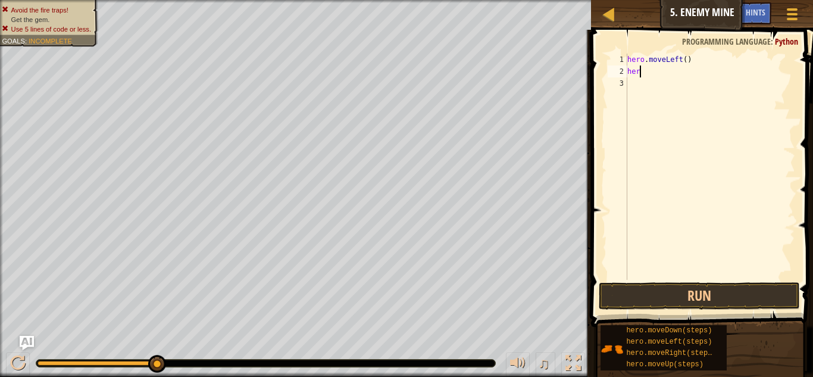
type textarea "h"
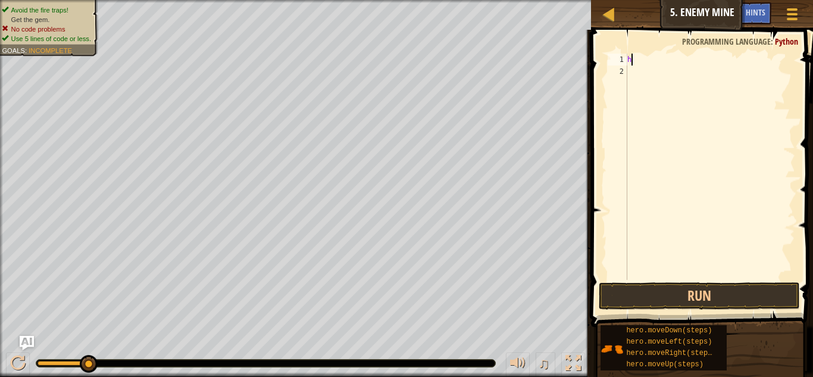
scroll to position [5, 0]
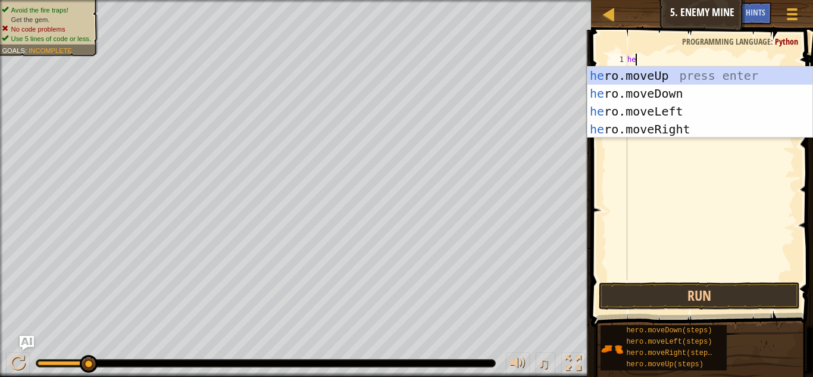
type textarea "her"
click at [669, 74] on div "her o.moveUp press enter her o.moveDown press enter her o.moveLeft press enter …" at bounding box center [699, 120] width 225 height 107
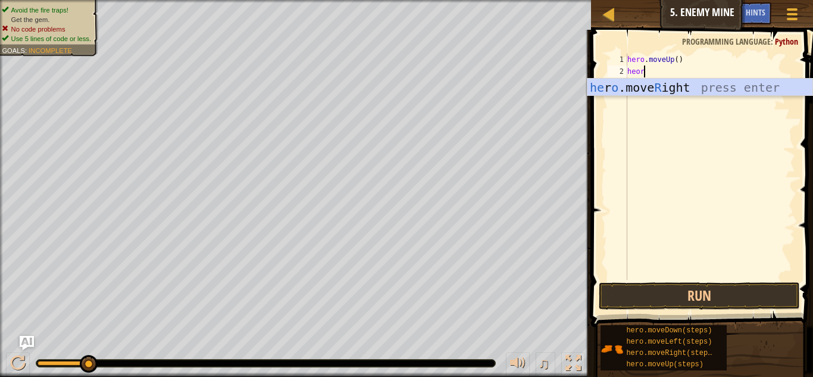
scroll to position [5, 1]
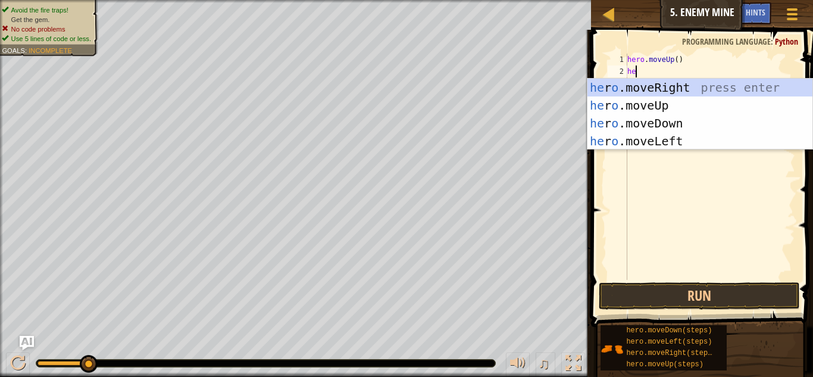
type textarea "h"
type textarea "her"
click at [658, 86] on div "her o.moveUp press enter her o.moveDown press enter her o.moveLeft press enter …" at bounding box center [699, 132] width 225 height 107
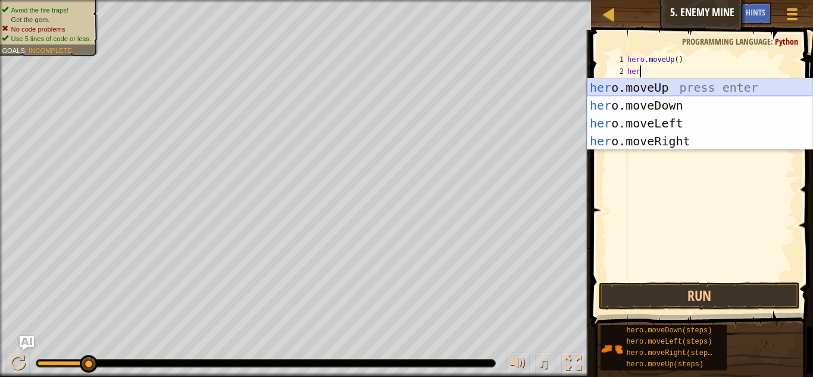
scroll to position [5, 0]
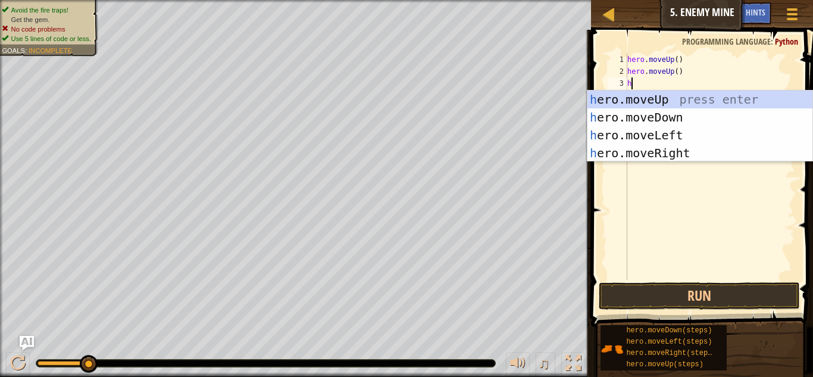
type textarea "he"
click at [699, 96] on div "he ro.moveUp press enter he ro.moveDown press enter he ro.moveLeft press enter …" at bounding box center [699, 143] width 225 height 107
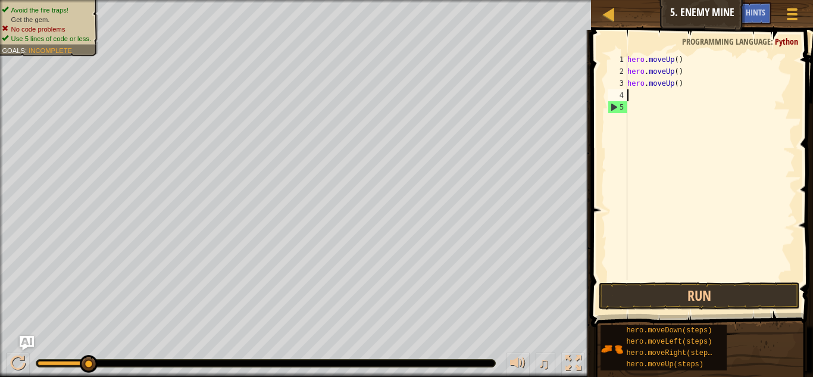
scroll to position [5, 0]
type textarea "he"
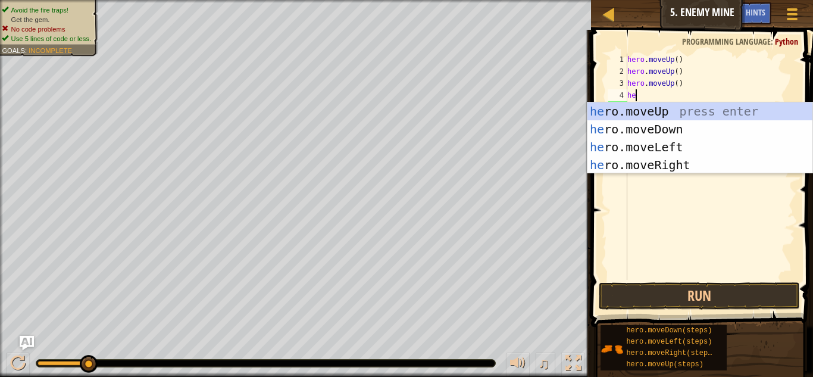
scroll to position [5, 1]
click at [704, 111] on div "he ro.moveUp press enter he ro.moveDown press enter he ro.moveLeft press enter …" at bounding box center [699, 155] width 225 height 107
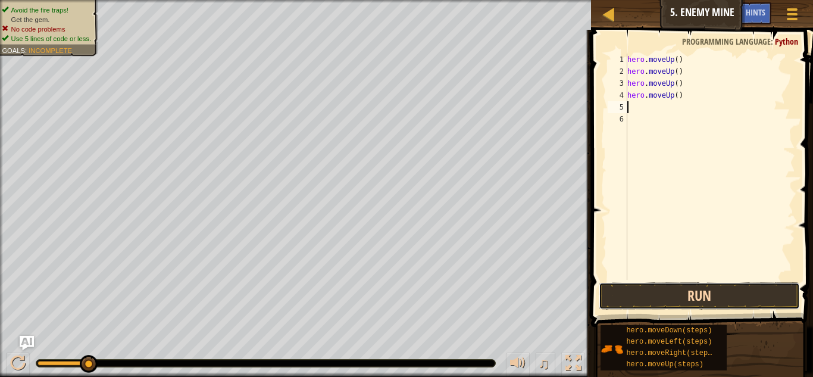
click at [668, 295] on button "Run" at bounding box center [699, 295] width 201 height 27
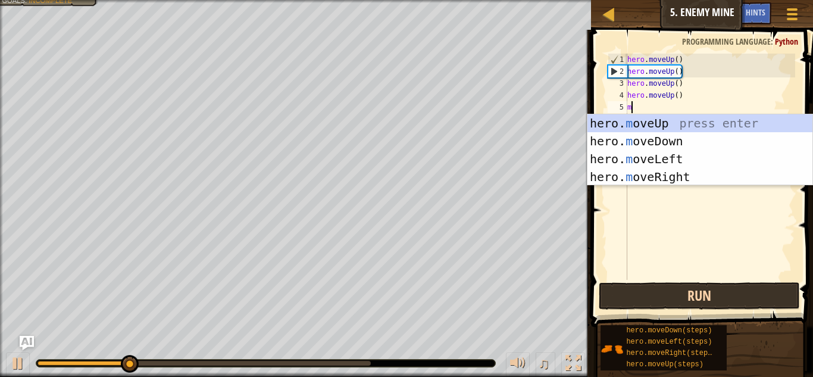
type textarea "mo"
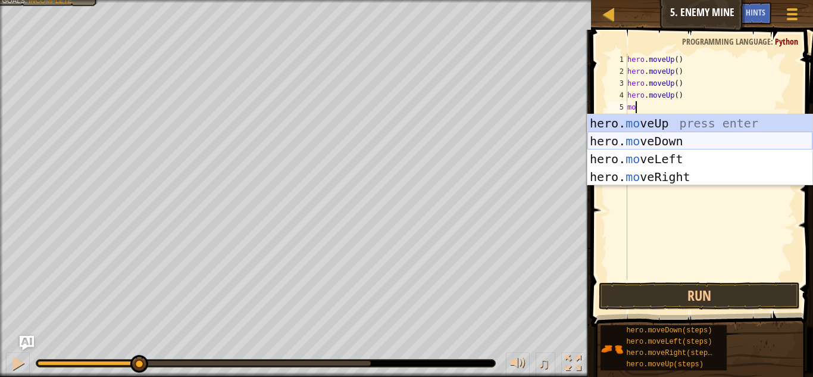
click at [690, 144] on div "hero. mo veUp press enter hero. mo veDown press enter hero. mo veLeft press ent…" at bounding box center [699, 167] width 225 height 107
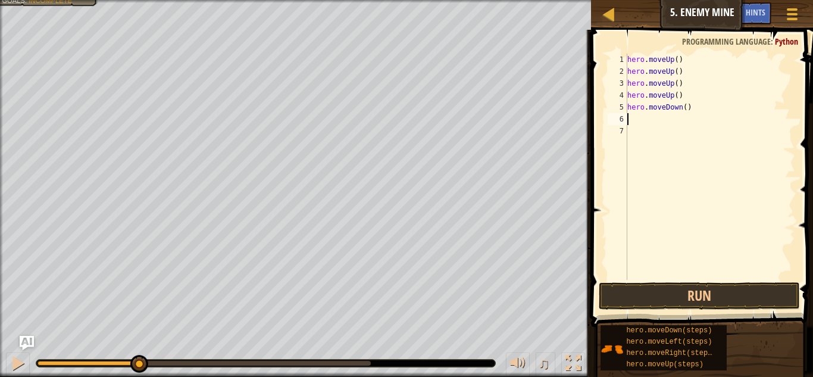
scroll to position [5, 0]
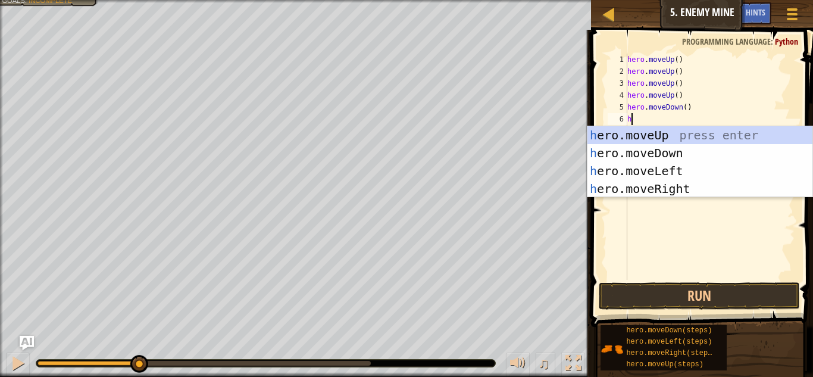
type textarea "he"
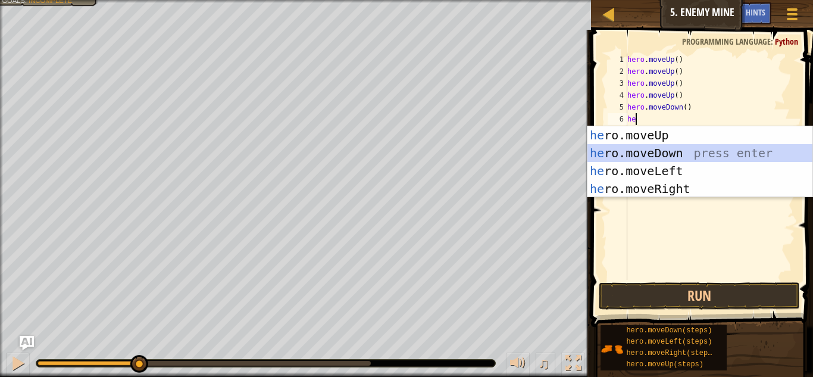
click at [687, 146] on div "he ro.moveUp press enter he ro.moveDown press enter he ro.moveLeft press enter …" at bounding box center [699, 179] width 225 height 107
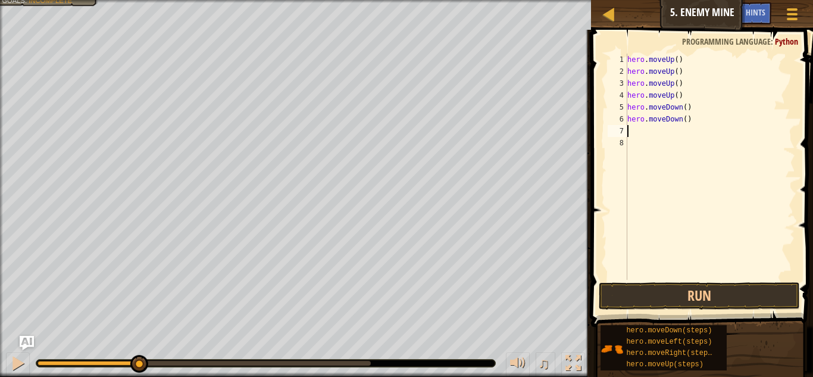
type textarea "he"
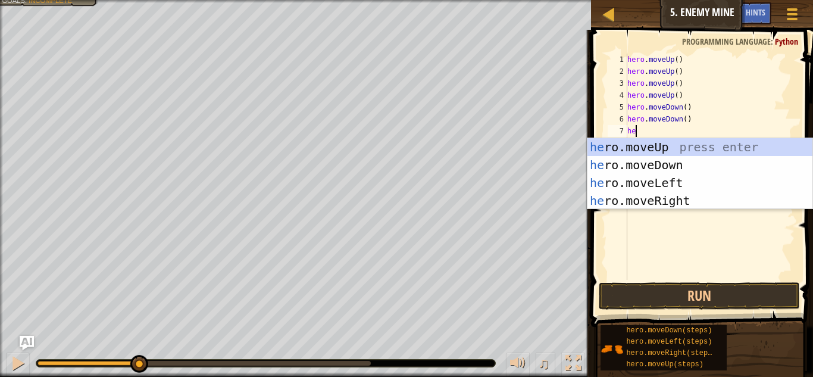
scroll to position [5, 1]
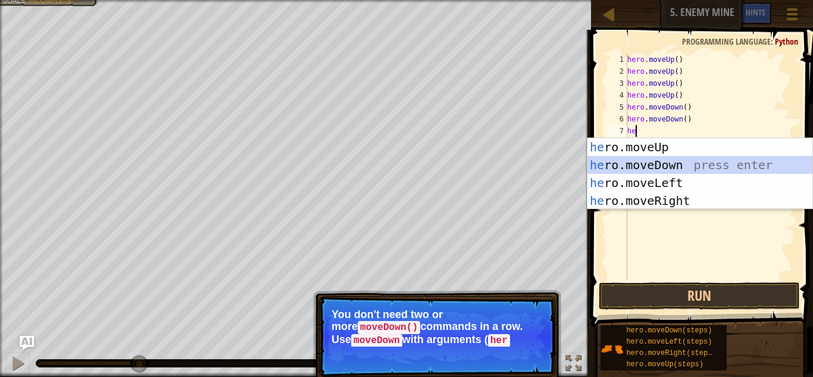
click at [685, 160] on div "he ro.moveUp press enter he ro.moveDown press enter he ro.moveLeft press enter …" at bounding box center [699, 191] width 225 height 107
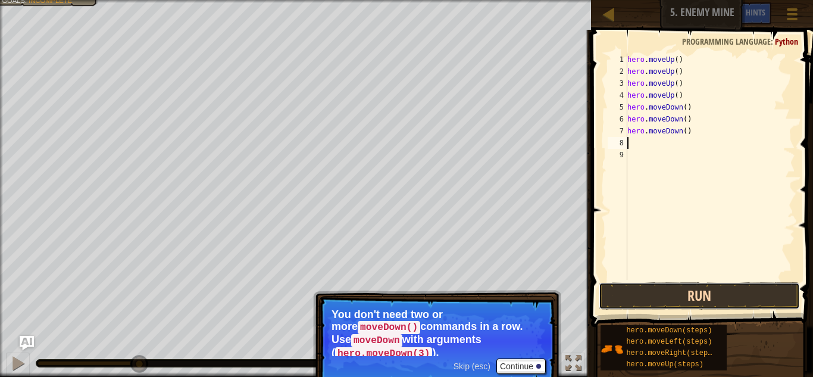
click at [670, 287] on button "Run" at bounding box center [699, 295] width 201 height 27
click at [669, 287] on button "Running" at bounding box center [699, 295] width 201 height 27
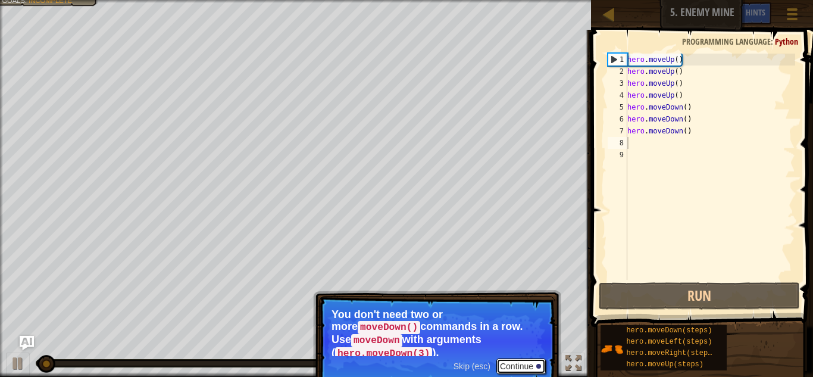
click at [530, 358] on button "Continue" at bounding box center [520, 365] width 49 height 15
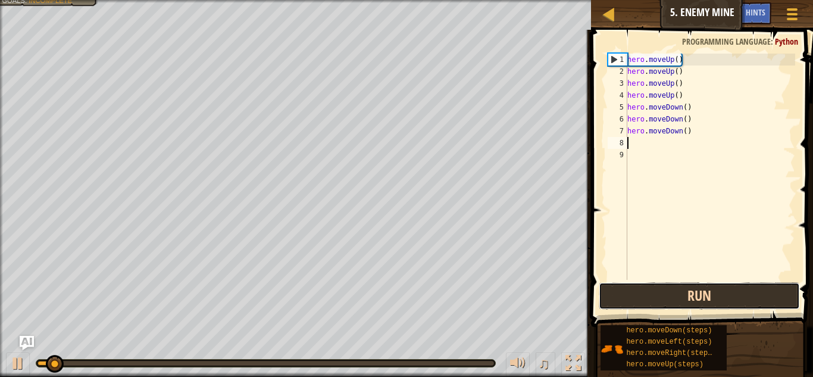
click at [678, 290] on button "Run" at bounding box center [699, 295] width 201 height 27
click at [684, 296] on button "Running" at bounding box center [699, 295] width 201 height 27
